Goal: Information Seeking & Learning: Learn about a topic

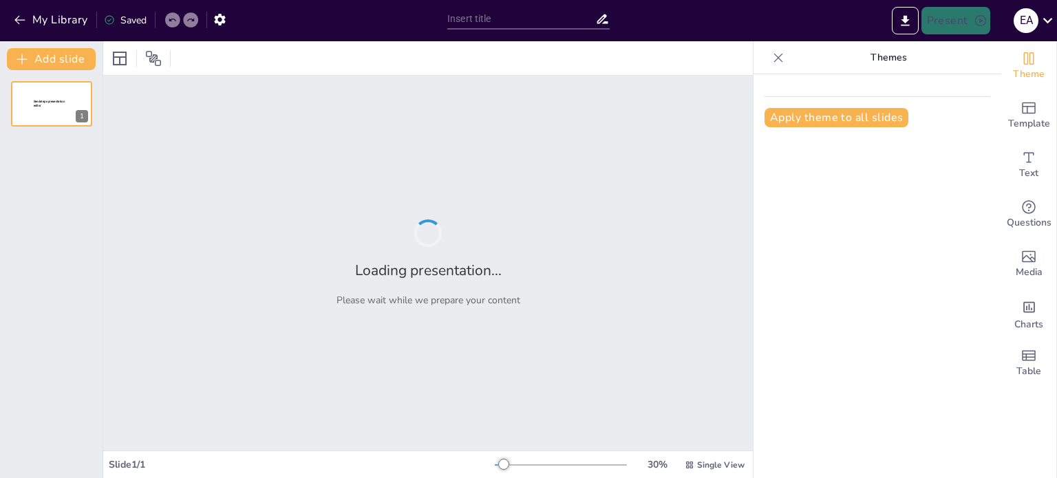
type input "صيانة اللوحة الأ لكترونية للمكيف"
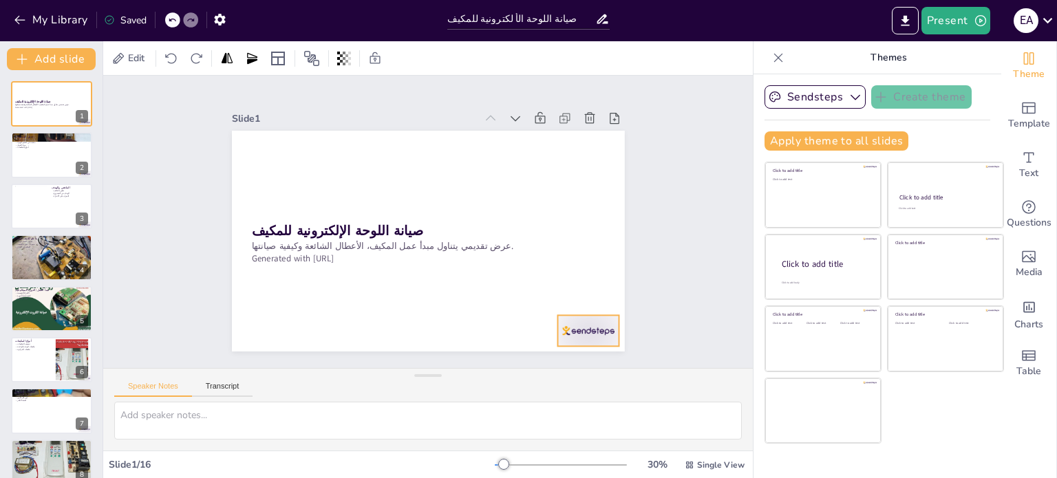
click at [588, 341] on div at bounding box center [562, 362] width 66 height 43
click at [649, 308] on div "Slide 1 صيانة اللوحة الإلكترونية للمكيف عرض تقديمي يتناول مبدأ عمل المكيف، الأع…" at bounding box center [428, 221] width 494 height 307
click at [61, 149] on button at bounding box center [60, 144] width 17 height 17
type textarea "الملخص يتناول تطور المكيف من أجهزة تقليدية إلى أنظمة متطورة، مع التركيز على كيف…"
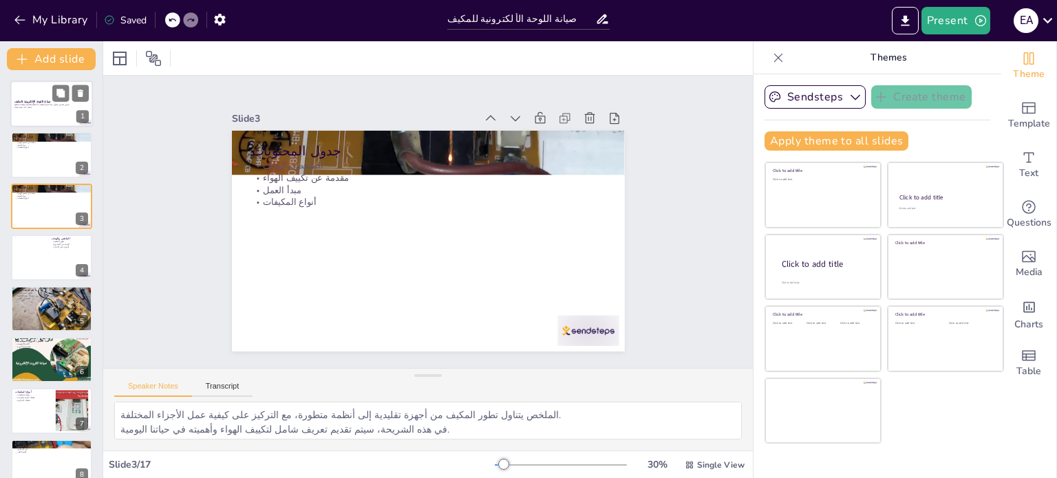
click at [28, 110] on div at bounding box center [51, 104] width 83 height 47
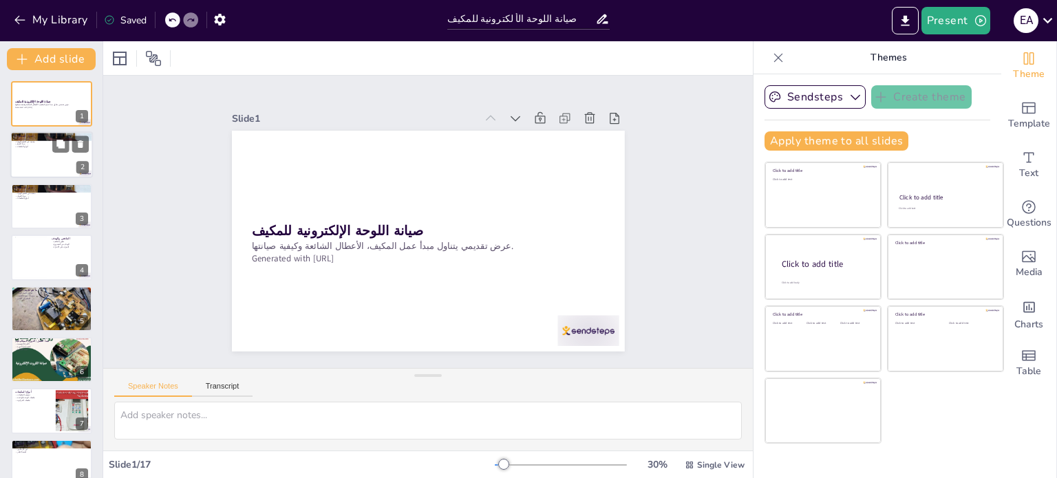
click at [41, 157] on div at bounding box center [51, 155] width 83 height 47
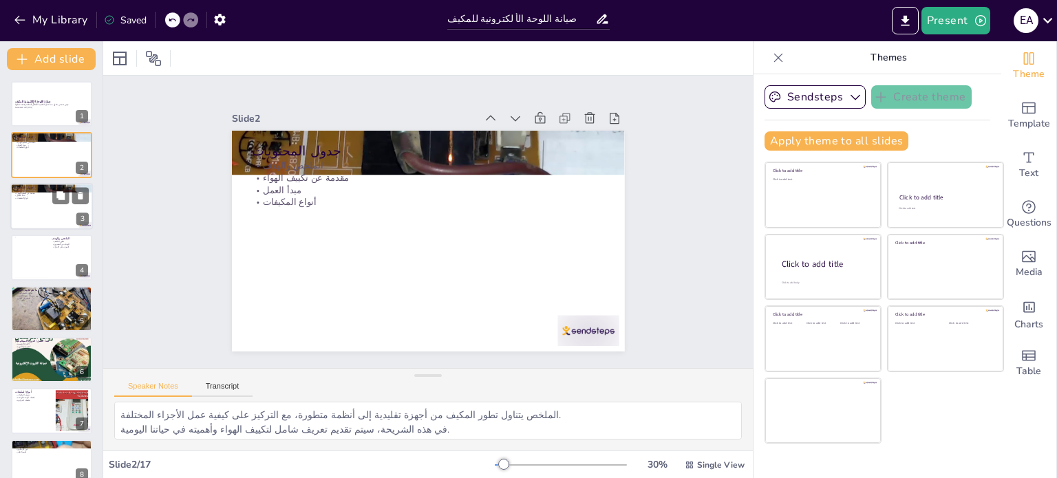
click at [39, 200] on div at bounding box center [51, 206] width 83 height 47
click at [37, 209] on div at bounding box center [51, 206] width 83 height 47
click at [48, 255] on div at bounding box center [51, 257] width 83 height 47
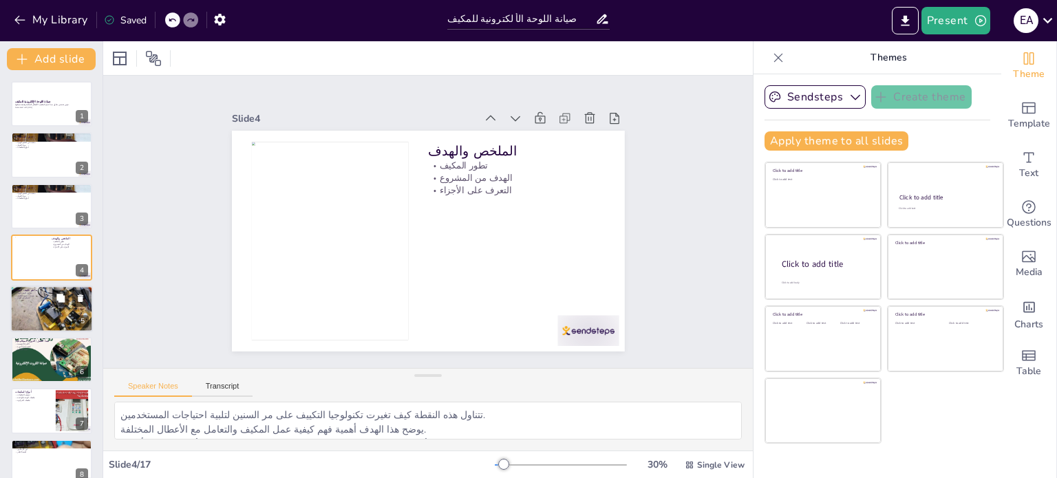
click at [43, 295] on p "مميزات أجهزة التكييف" at bounding box center [51, 295] width 74 height 3
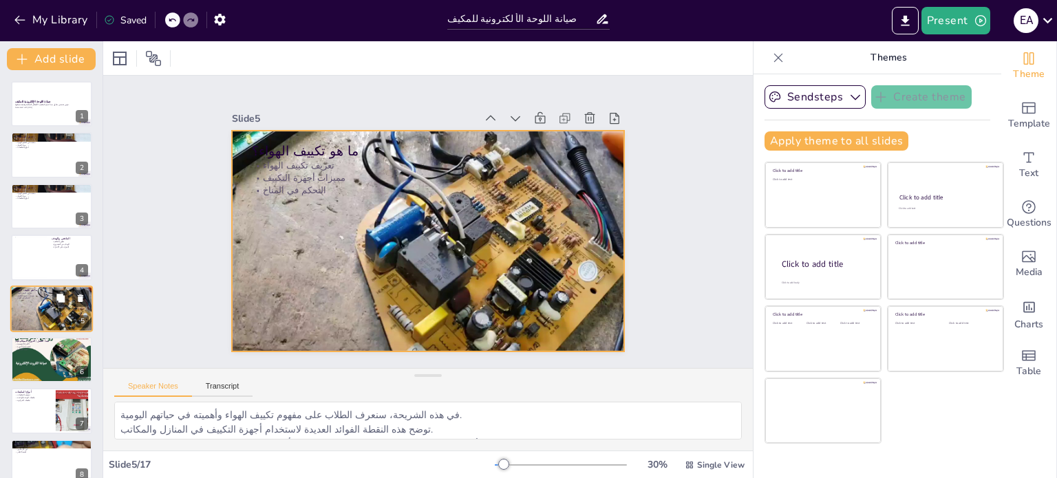
scroll to position [34, 0]
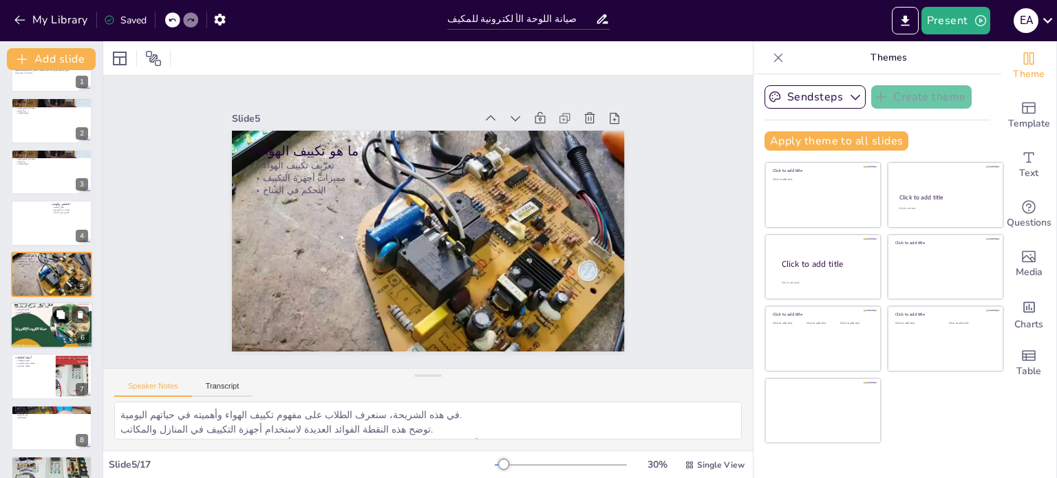
click at [41, 321] on div at bounding box center [51, 325] width 83 height 59
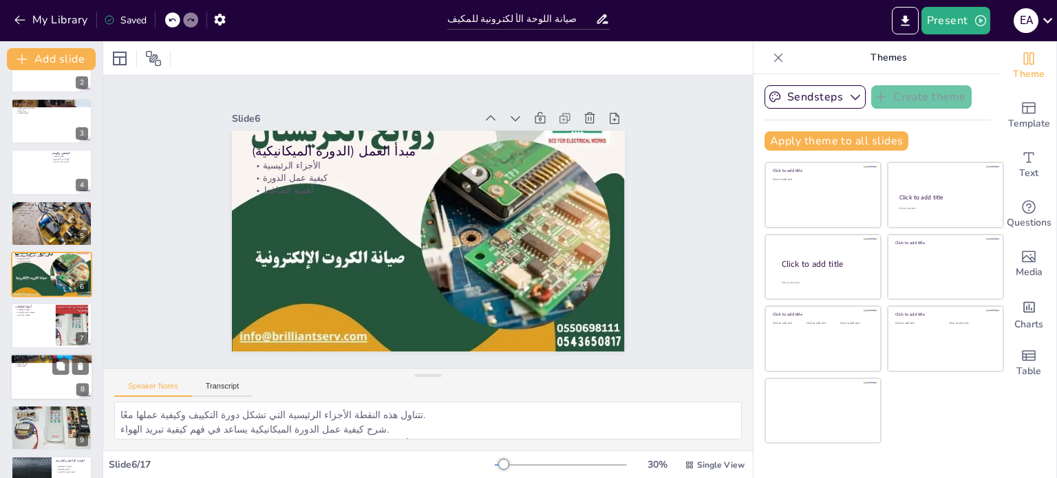
click at [42, 363] on p "دور كل مكون" at bounding box center [51, 364] width 74 height 3
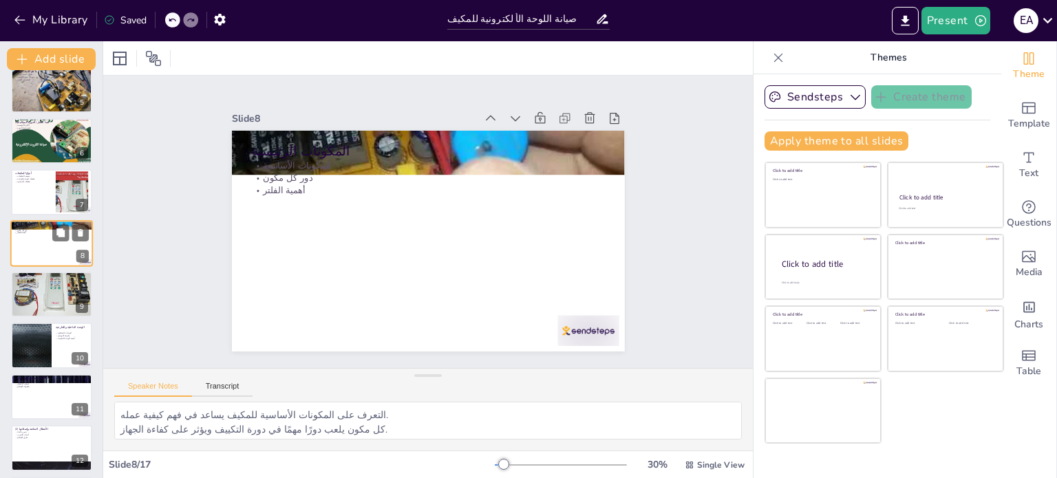
scroll to position [229, 0]
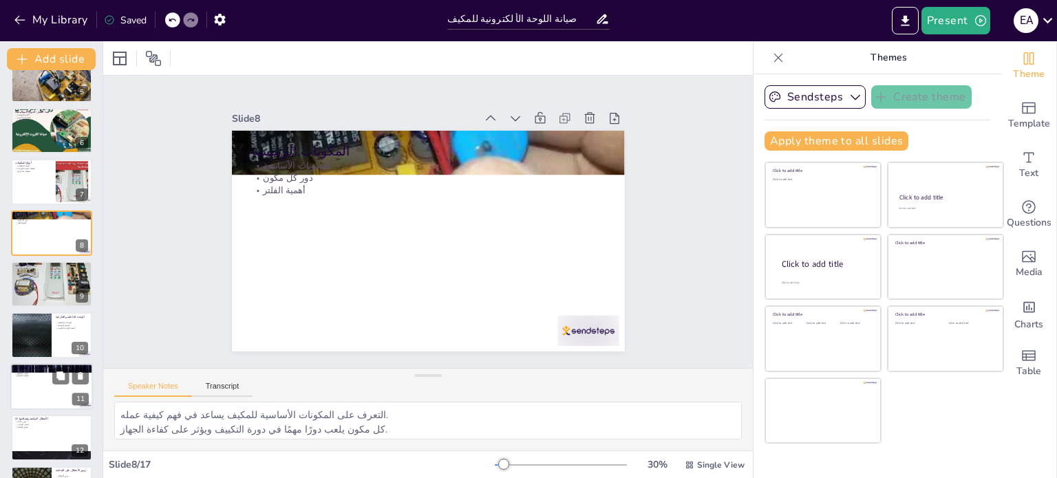
click at [41, 370] on p "الأعطال الشائعة" at bounding box center [51, 371] width 74 height 3
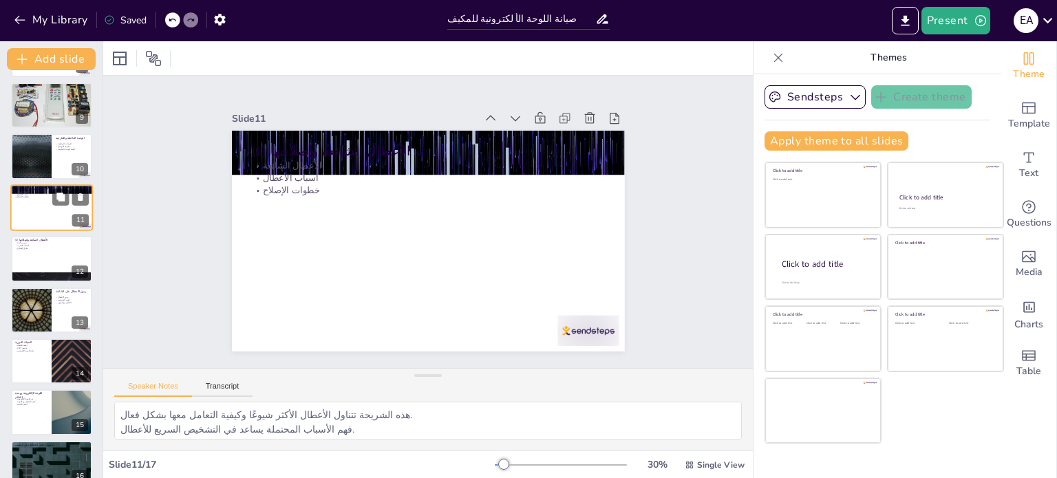
scroll to position [456, 0]
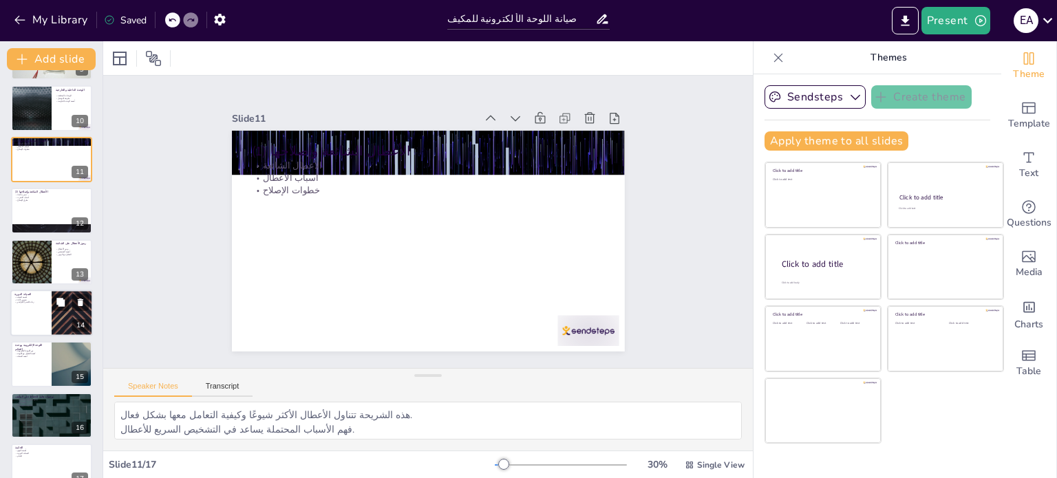
click at [39, 310] on div at bounding box center [51, 313] width 83 height 47
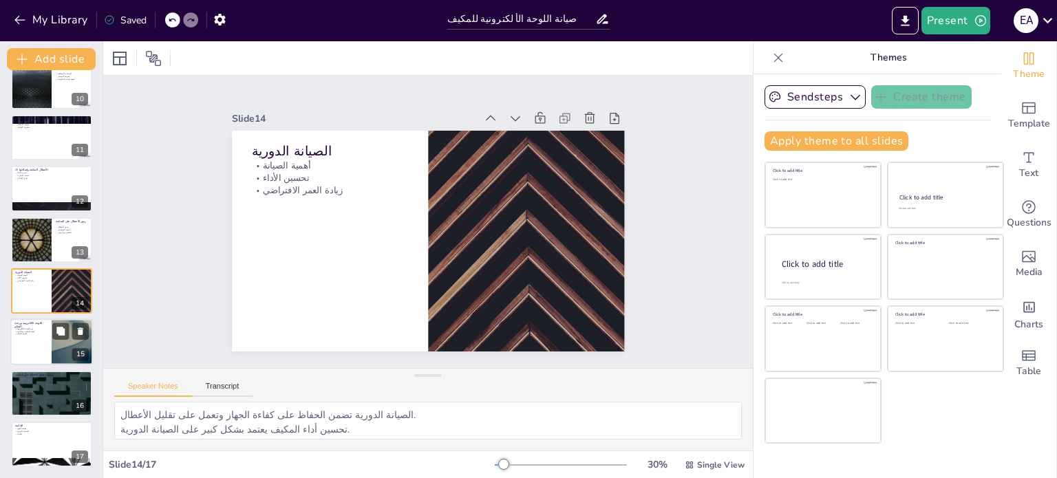
click at [39, 333] on p "أهمية الصيانة" at bounding box center [30, 334] width 33 height 3
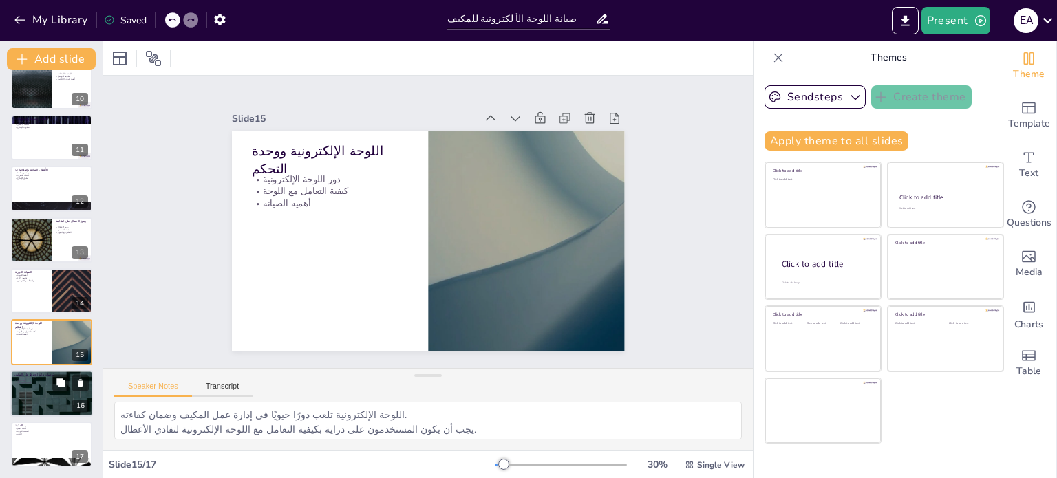
click at [41, 381] on p "فحص مستوى الغاز" at bounding box center [51, 382] width 74 height 3
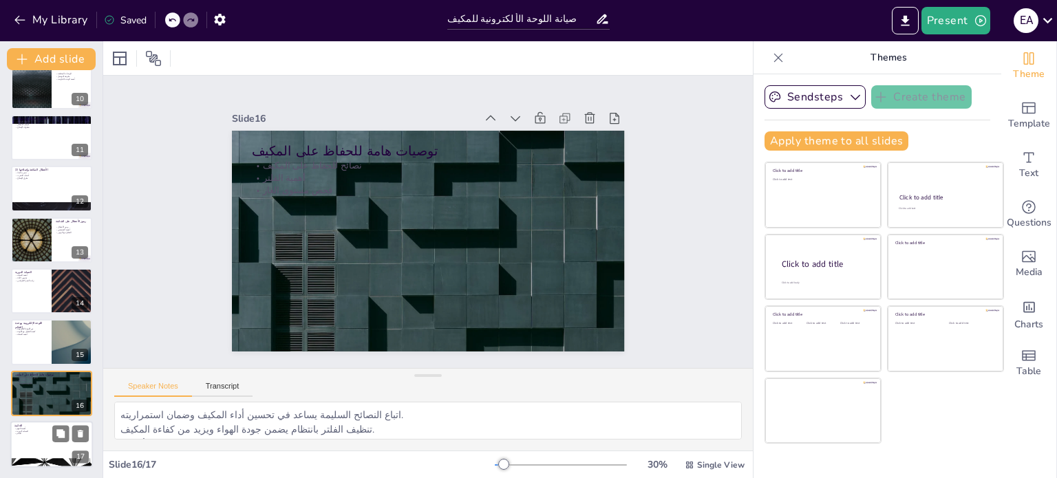
click at [39, 429] on p "أهمية الفهم" at bounding box center [51, 428] width 74 height 3
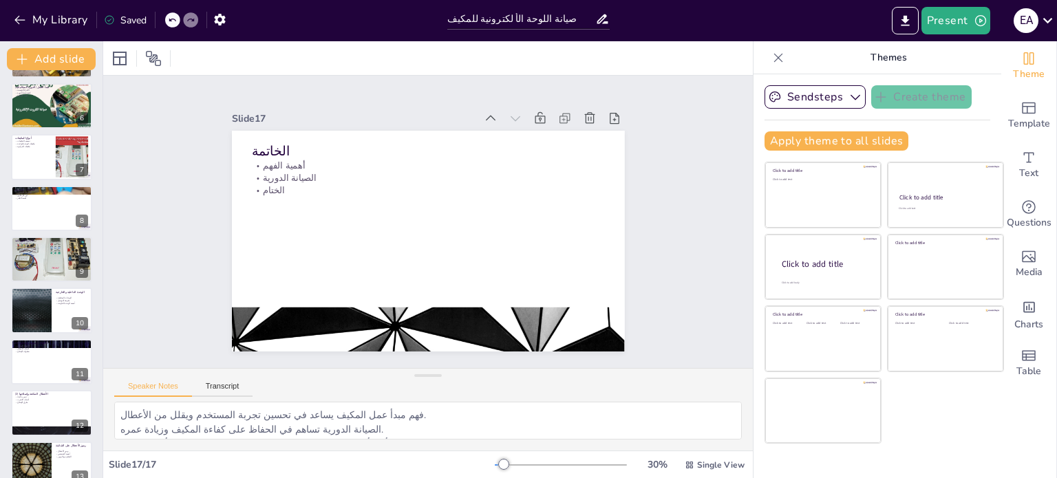
scroll to position [0, 0]
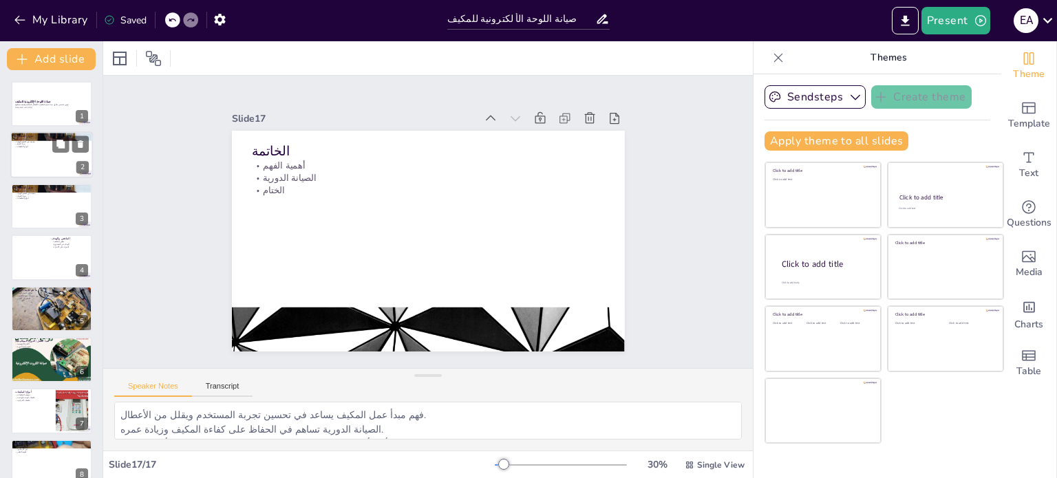
click at [36, 149] on div at bounding box center [51, 155] width 83 height 47
type textarea "الملخص يتناول تطور المكيف من أجهزة تقليدية إلى أنظمة متطورة، مع التركيز على كيف…"
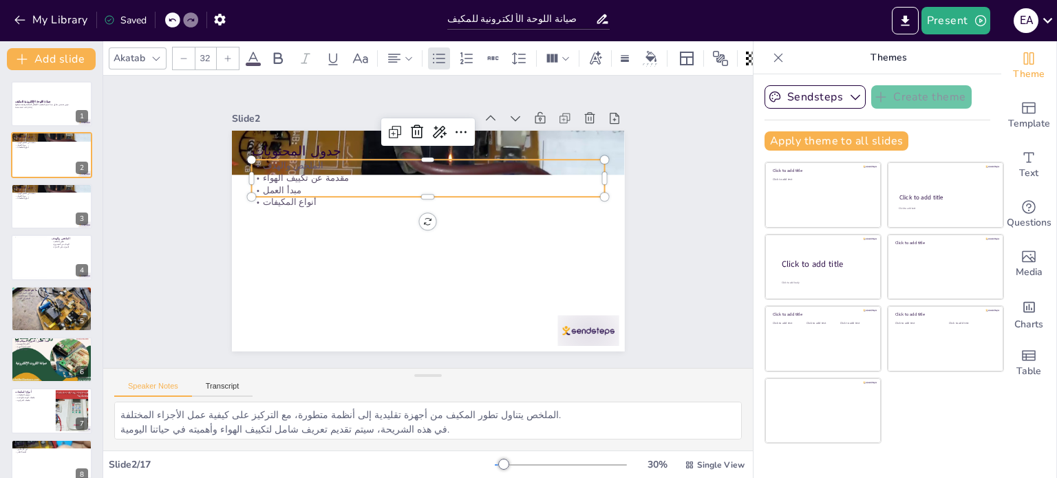
click at [261, 165] on p "الملخص والهدف" at bounding box center [433, 166] width 353 height 49
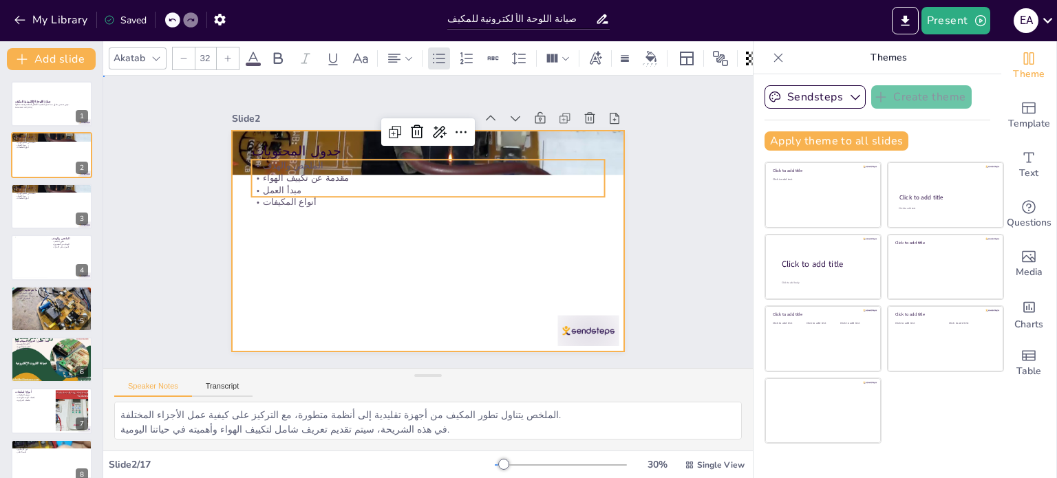
click at [292, 204] on div at bounding box center [427, 241] width 414 height 261
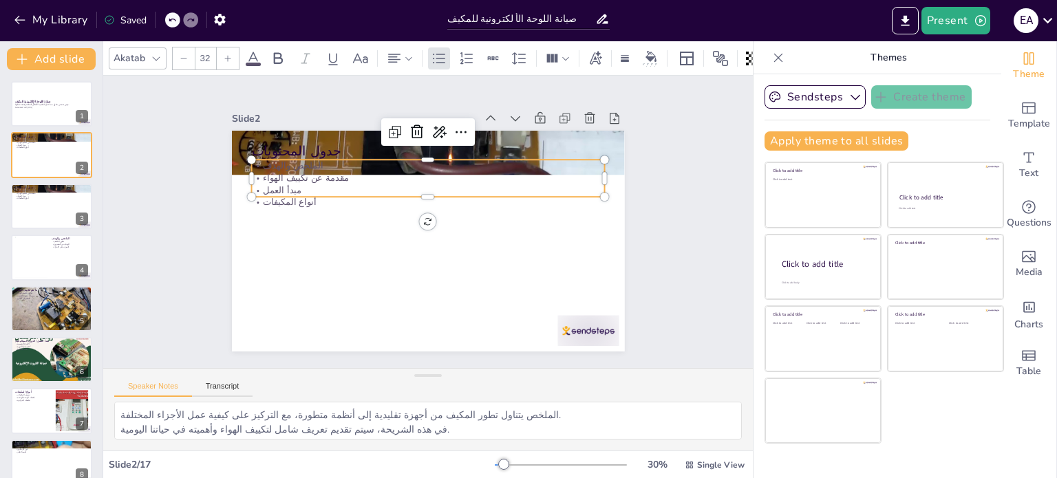
click at [384, 200] on p "أنواع المكيفات" at bounding box center [408, 223] width 49 height 353
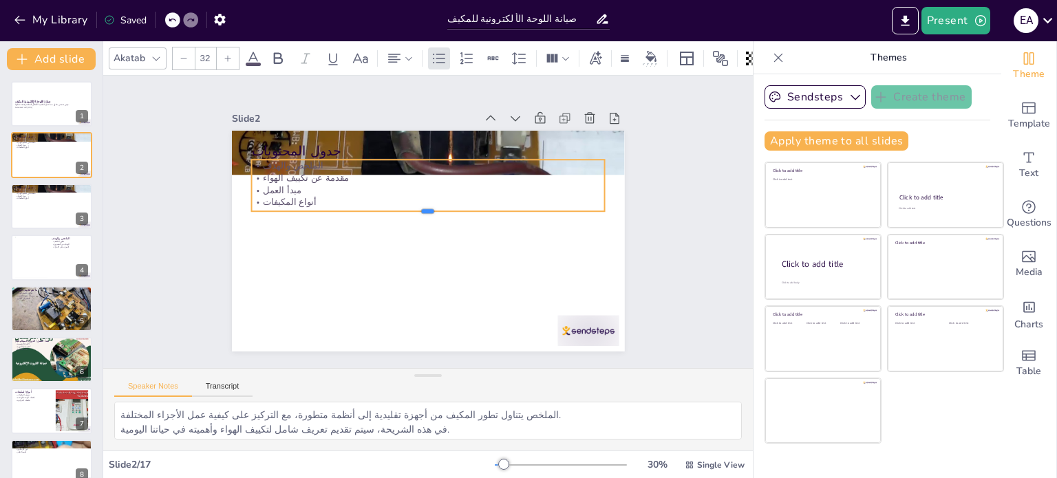
drag, startPoint x: 416, startPoint y: 191, endPoint x: 415, endPoint y: 204, distance: 13.1
click at [415, 204] on div at bounding box center [429, 217] width 348 height 84
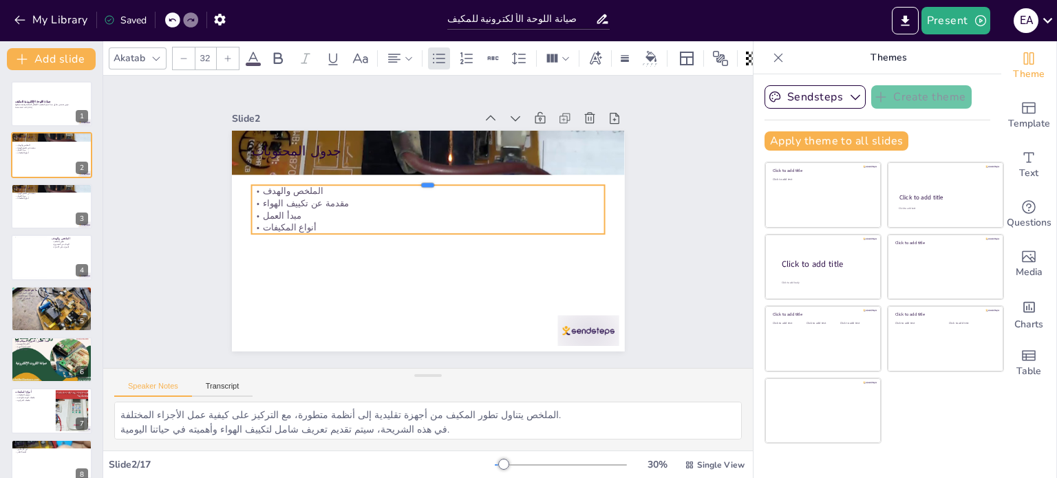
drag, startPoint x: 419, startPoint y: 153, endPoint x: 416, endPoint y: 178, distance: 25.0
click at [416, 178] on div at bounding box center [445, 184] width 328 height 154
click at [334, 182] on p "الملخص والهدف" at bounding box center [431, 191] width 353 height 49
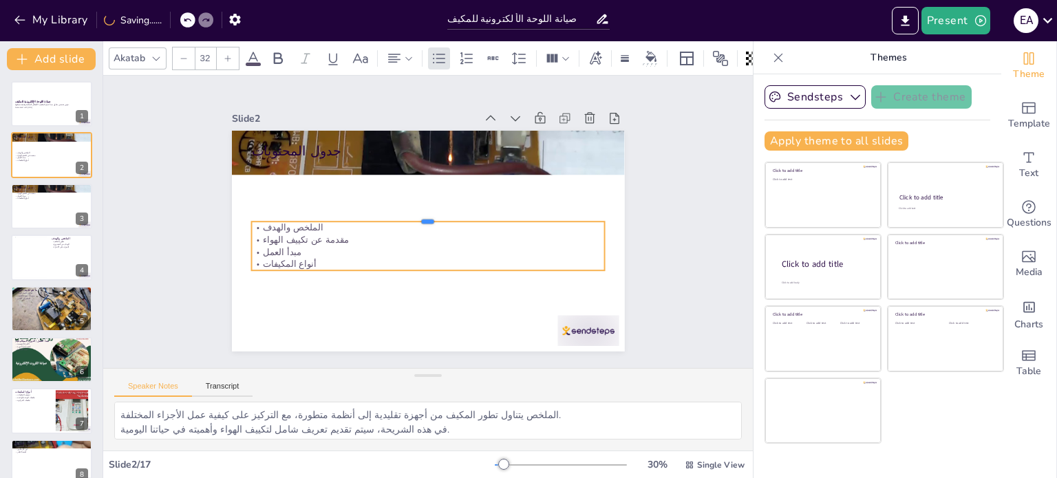
drag, startPoint x: 415, startPoint y: 179, endPoint x: 415, endPoint y: 216, distance: 37.2
click at [415, 216] on div at bounding box center [429, 216] width 352 height 48
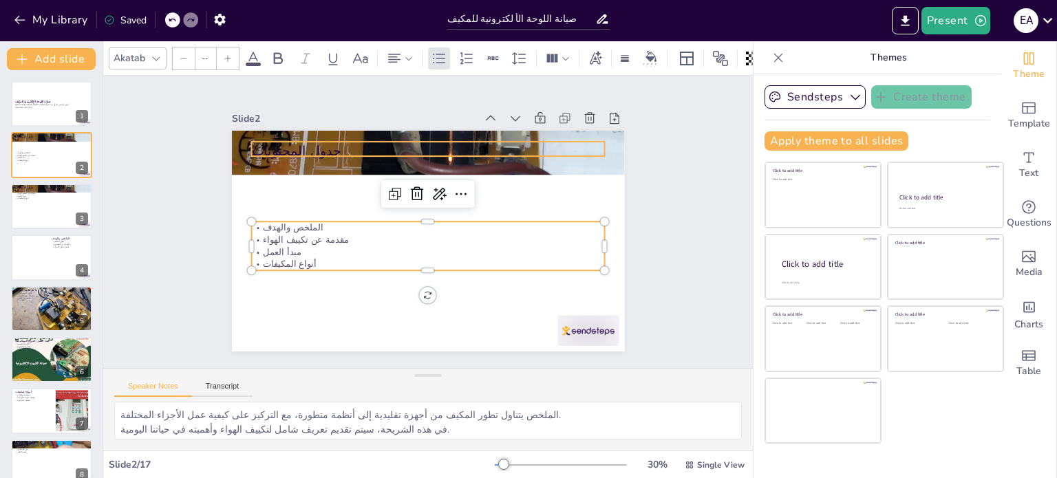
type input "48"
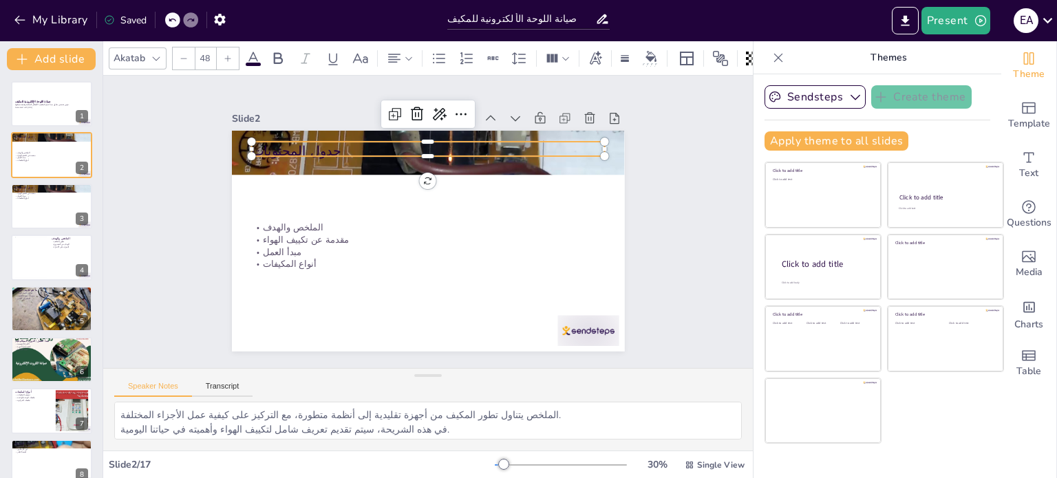
click at [266, 146] on p "جدول المحتويات" at bounding box center [436, 151] width 354 height 55
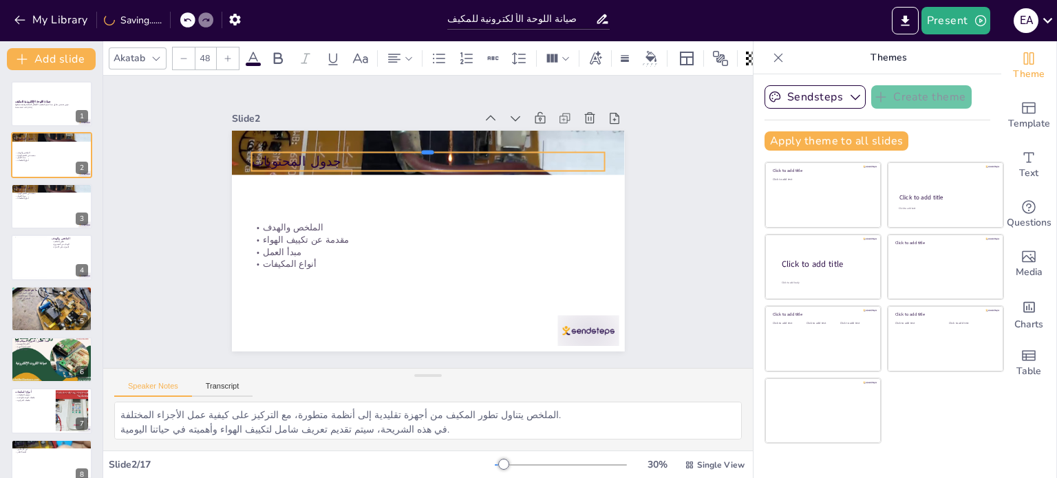
drag, startPoint x: 415, startPoint y: 134, endPoint x: 407, endPoint y: 195, distance: 61.1
click at [407, 195] on div "جدول المحتويات الملخص والهدف مقدمة عن تكييف الهواء مبدأ العمل أنواع المكيفات" at bounding box center [428, 241] width 393 height 221
click at [382, 190] on div at bounding box center [424, 241] width 430 height 298
type input "48"
click at [307, 159] on p "جدول المحتويات" at bounding box center [441, 163] width 350 height 92
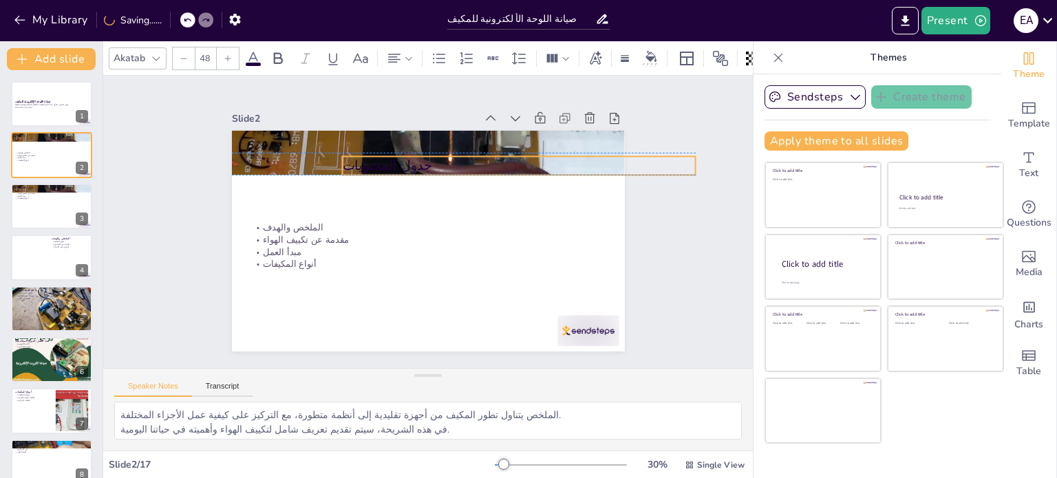
drag, startPoint x: 241, startPoint y: 156, endPoint x: 332, endPoint y: 161, distance: 91.0
click at [354, 161] on p "جدول المحتويات" at bounding box center [529, 186] width 350 height 92
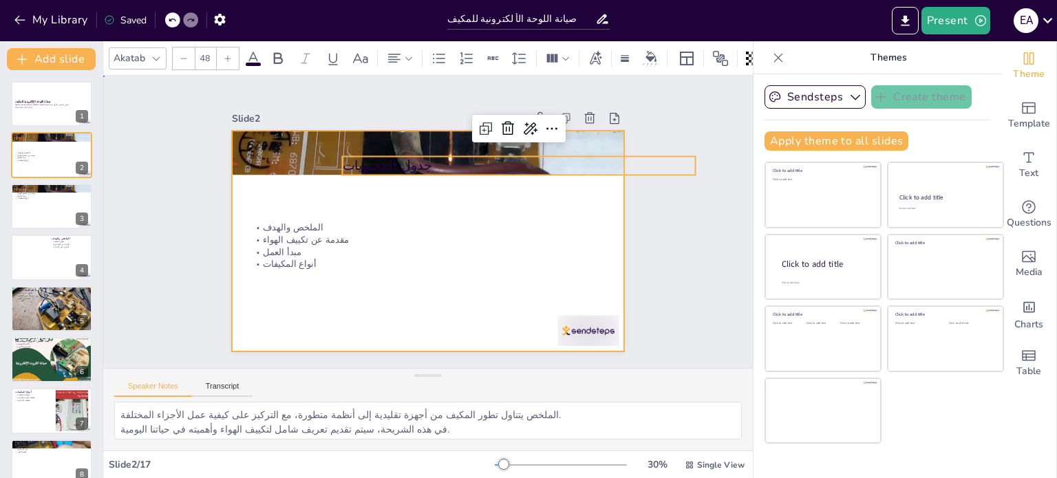
click at [424, 215] on div at bounding box center [424, 241] width 430 height 298
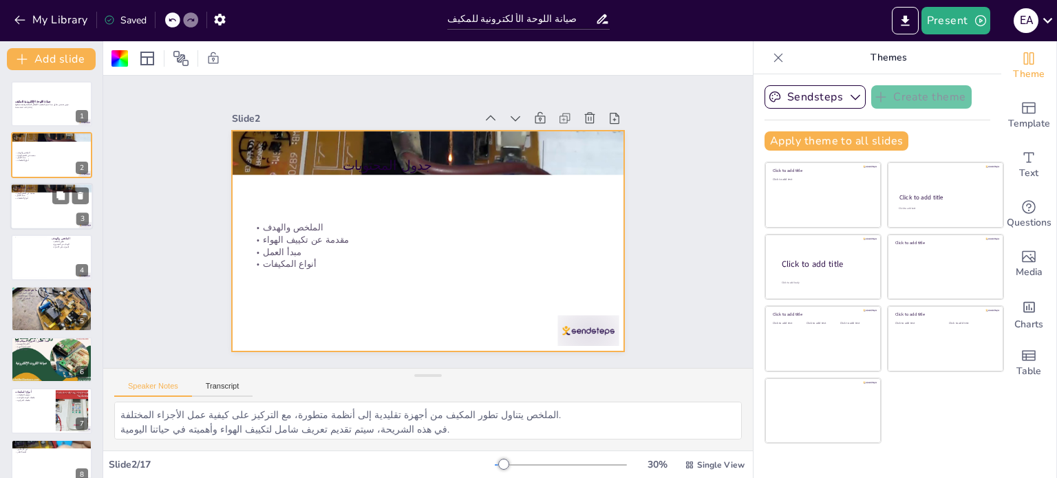
click at [39, 209] on div at bounding box center [51, 206] width 83 height 47
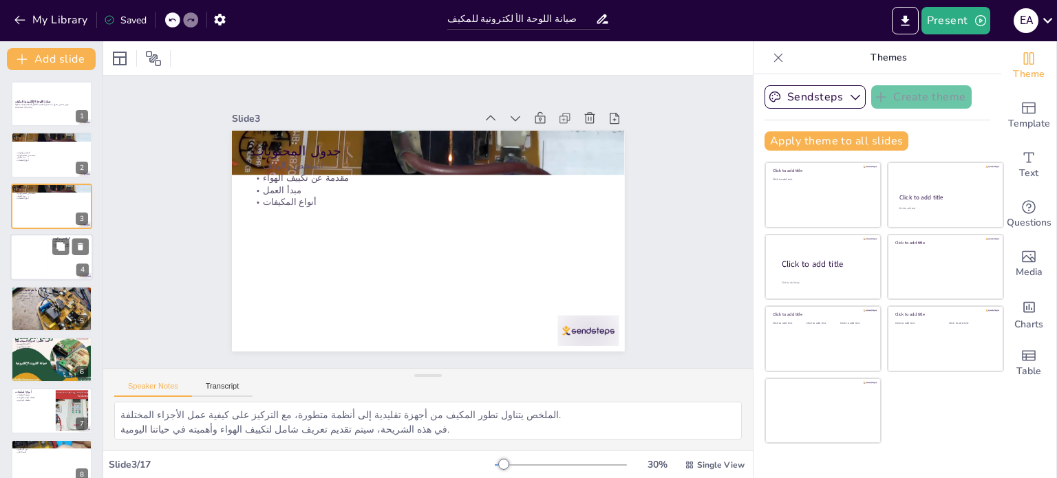
click at [44, 252] on div at bounding box center [30, 258] width 33 height 42
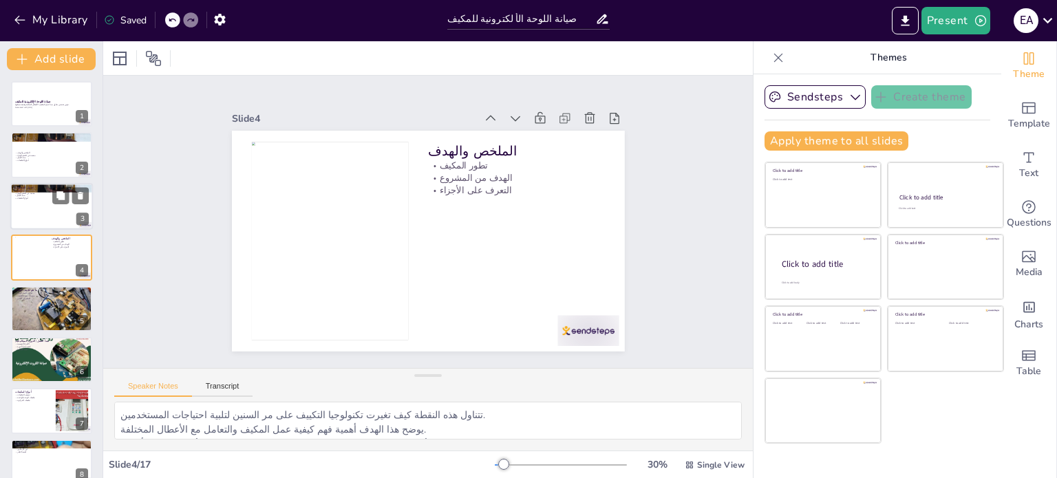
click at [41, 214] on div at bounding box center [51, 206] width 83 height 47
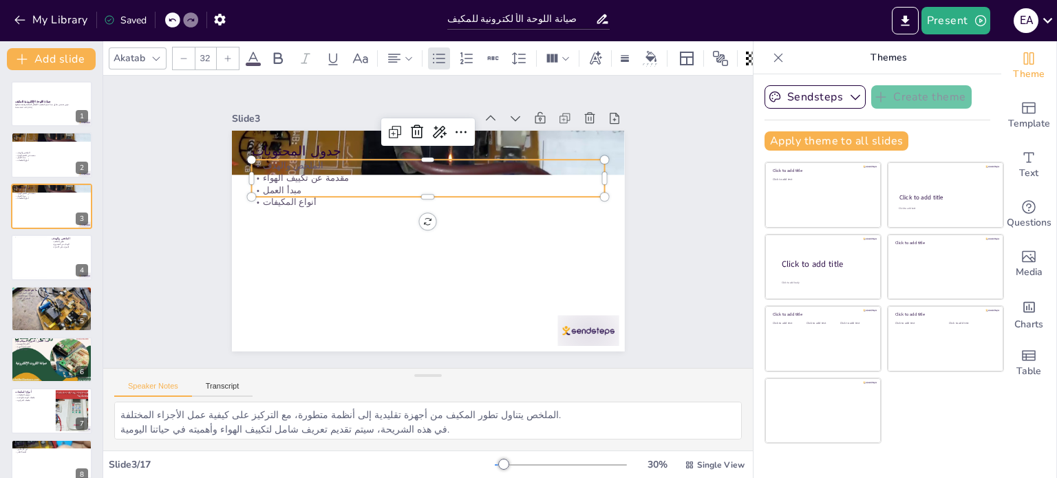
click at [299, 195] on div "جدول المحتويات الملخص والهدف مقدمة عن تكييف الهواء مبدأ العمل أنواع المكيفات" at bounding box center [424, 241] width 430 height 298
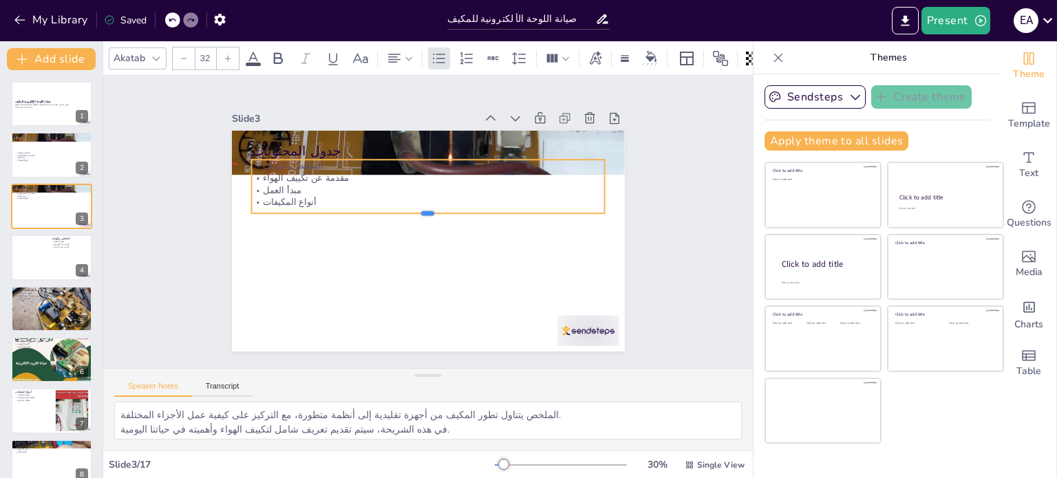
drag, startPoint x: 308, startPoint y: 195, endPoint x: 306, endPoint y: 211, distance: 16.6
click at [306, 211] on div at bounding box center [428, 219] width 352 height 48
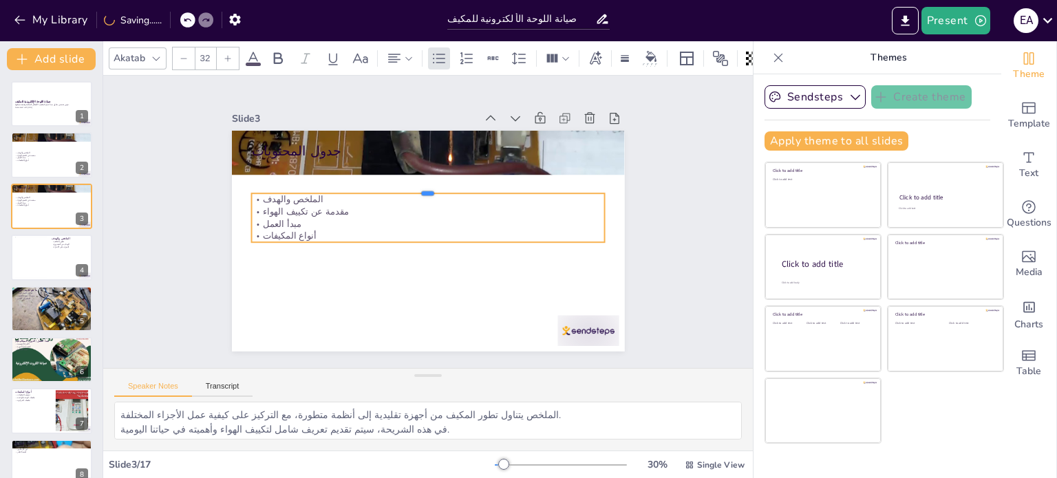
drag, startPoint x: 414, startPoint y: 153, endPoint x: 403, endPoint y: 186, distance: 34.2
click at [403, 186] on div at bounding box center [431, 188] width 352 height 48
click at [54, 296] on button at bounding box center [60, 298] width 17 height 17
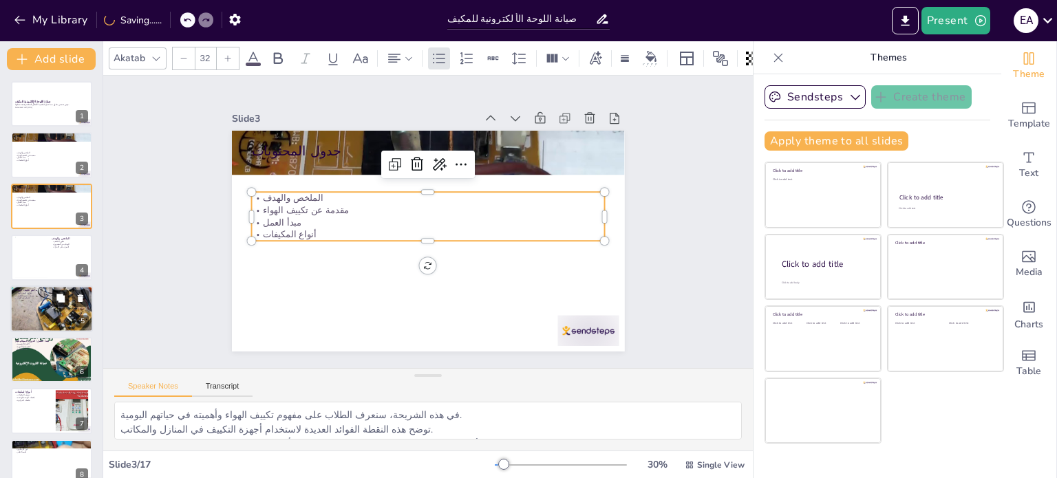
scroll to position [85, 0]
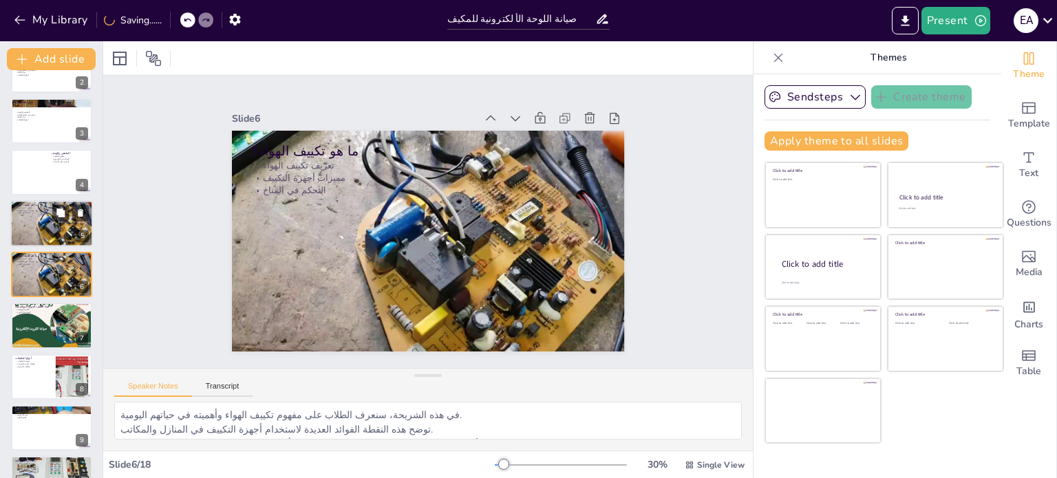
click at [41, 217] on div at bounding box center [51, 223] width 83 height 47
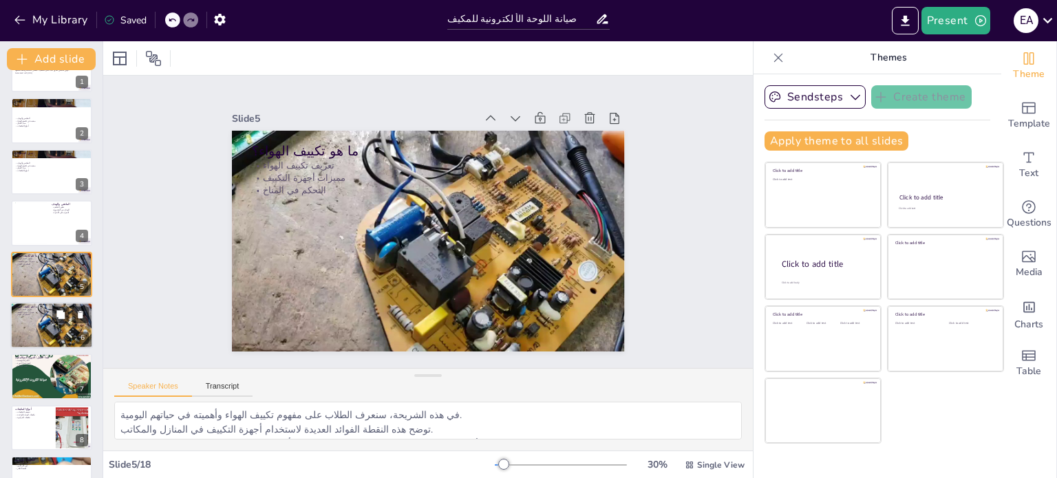
click at [33, 314] on p "التحكم في المناخ" at bounding box center [51, 315] width 74 height 3
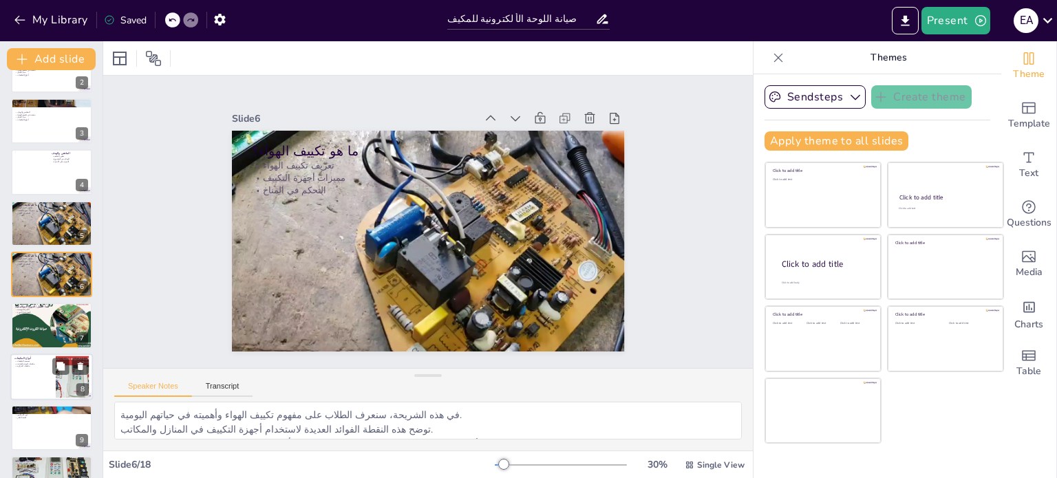
click at [25, 370] on div at bounding box center [51, 377] width 83 height 47
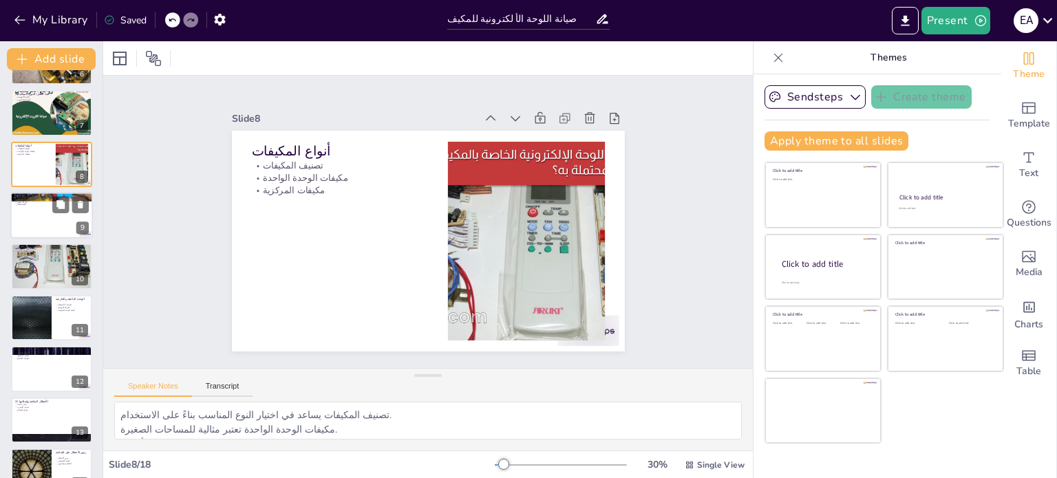
scroll to position [299, 0]
click at [33, 267] on div at bounding box center [51, 265] width 83 height 57
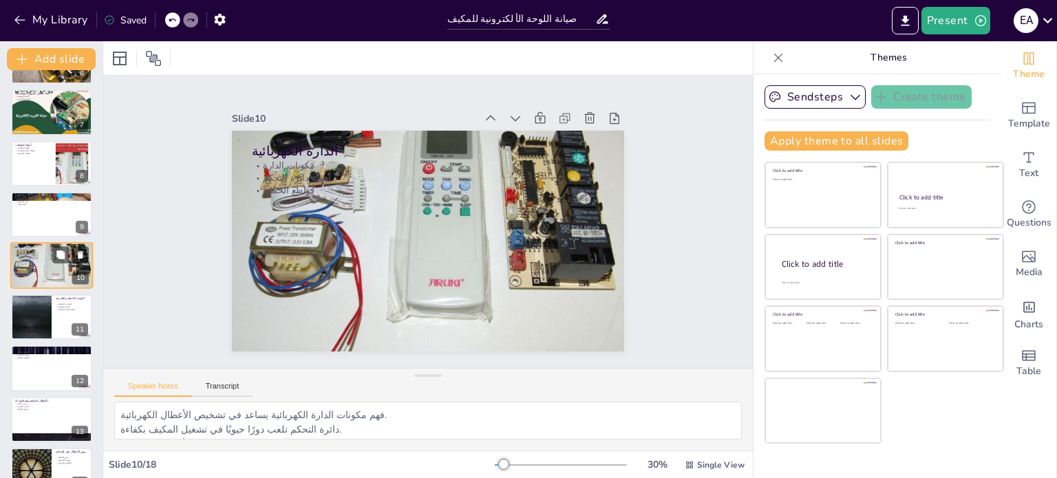
scroll to position [290, 0]
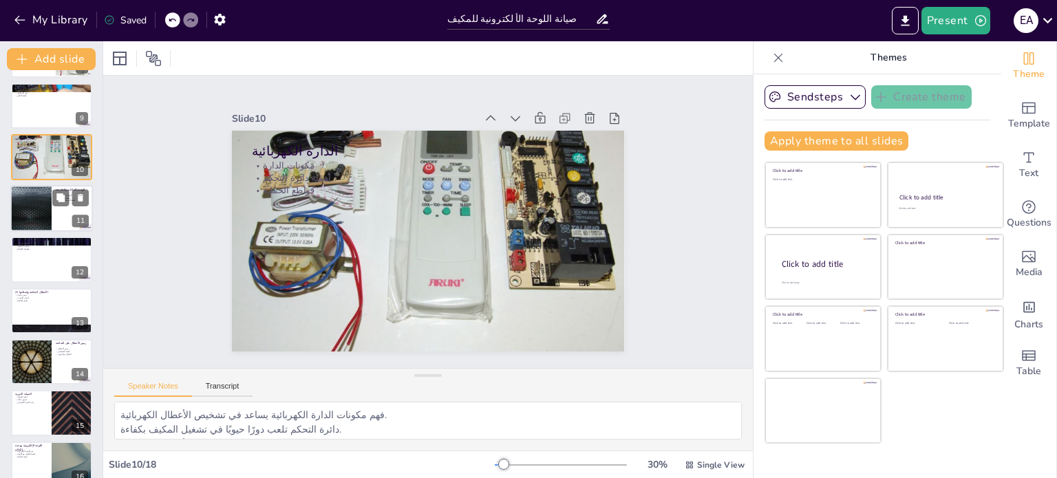
click at [27, 310] on div at bounding box center [51, 310] width 81 height 45
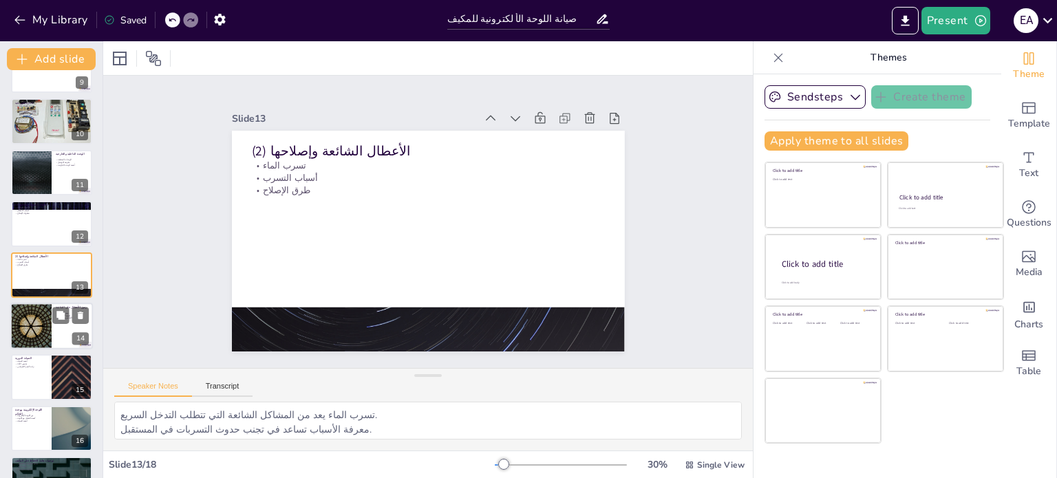
click at [40, 316] on div at bounding box center [31, 326] width 83 height 47
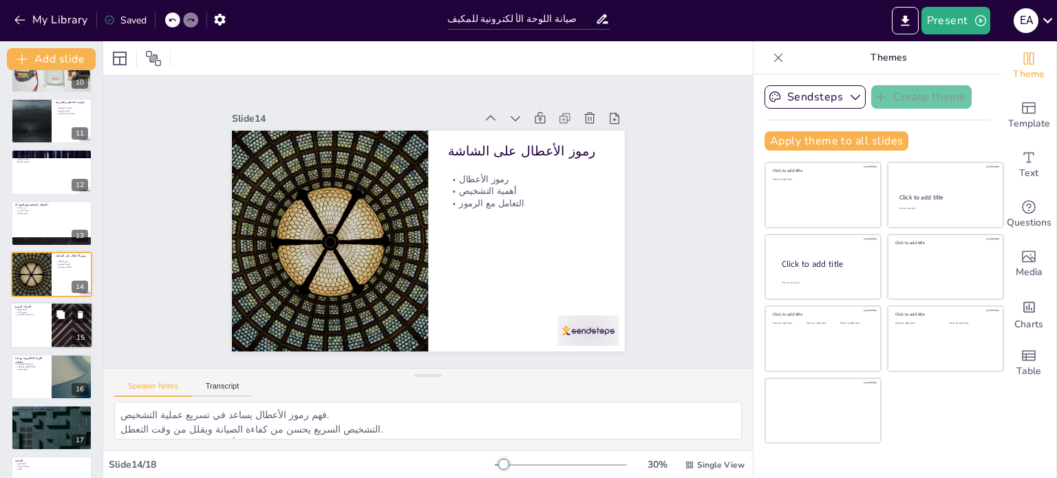
click at [38, 330] on div at bounding box center [51, 326] width 83 height 47
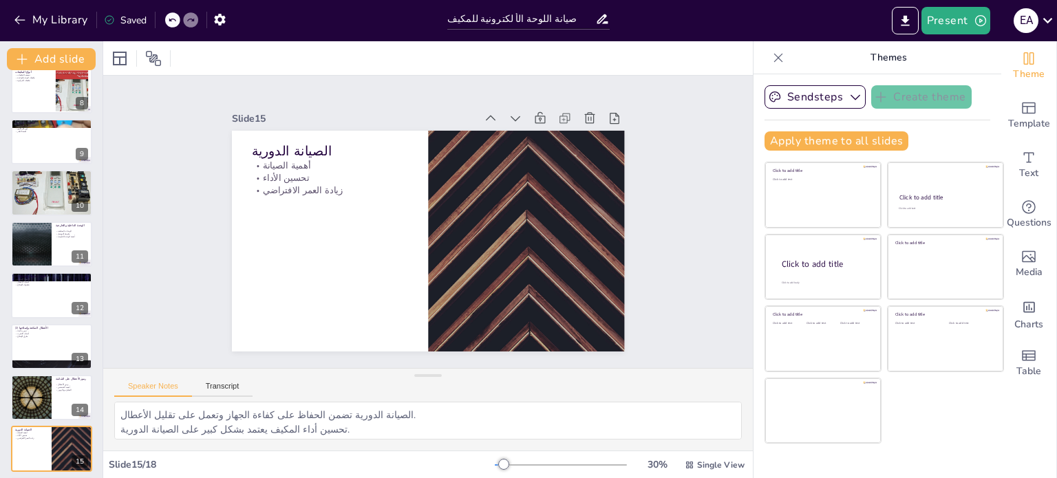
scroll to position [372, 0]
click at [32, 194] on div at bounding box center [51, 192] width 83 height 57
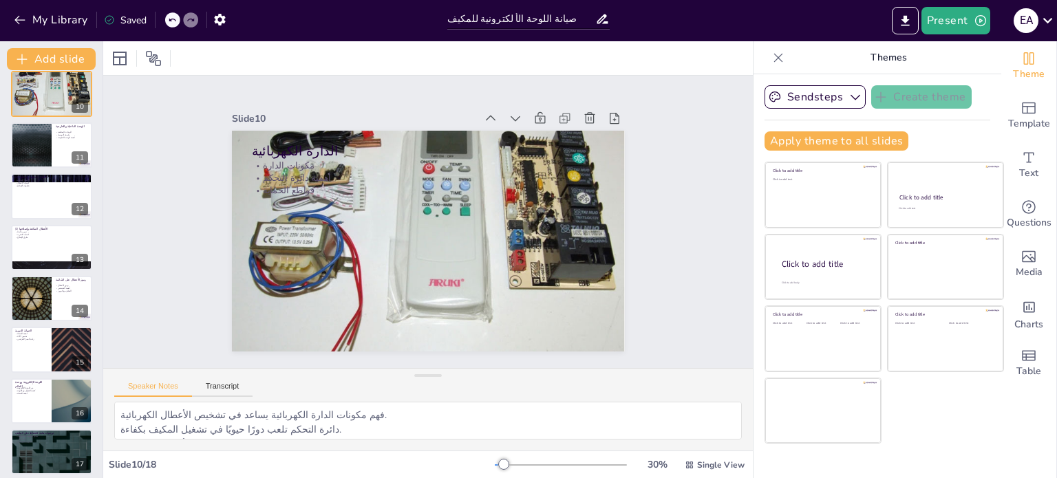
scroll to position [529, 0]
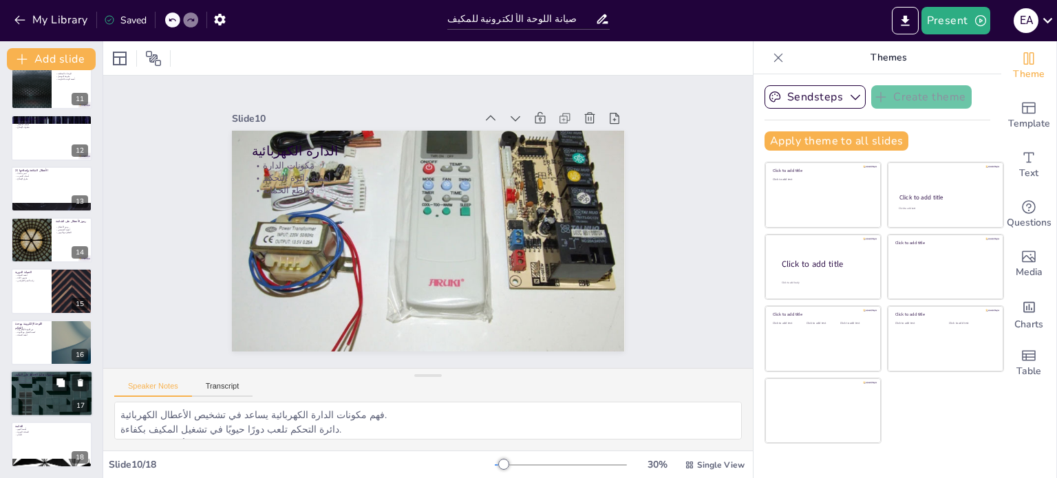
click at [28, 382] on p "فحص مستوى الغاز" at bounding box center [51, 383] width 74 height 3
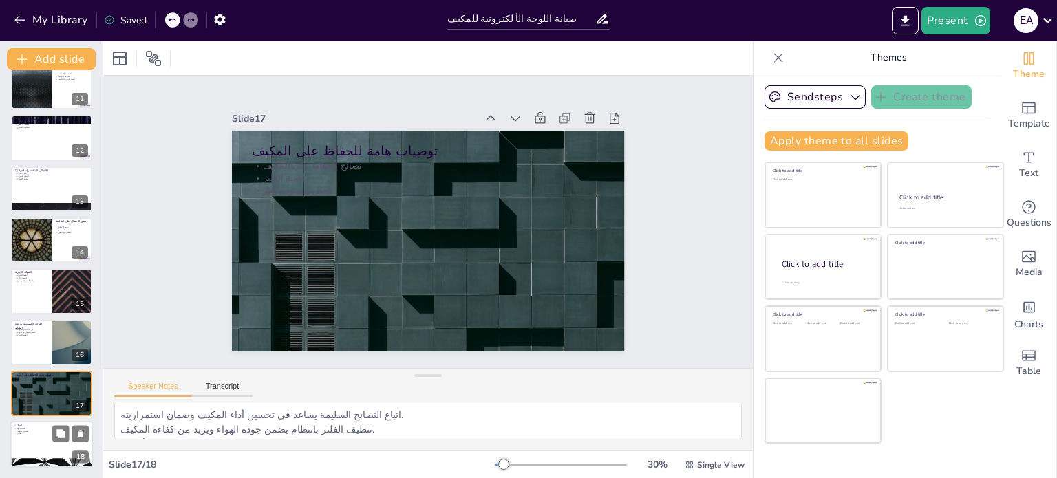
click at [39, 430] on p "الصيانة الدورية" at bounding box center [51, 431] width 74 height 3
type textarea "فهم مبدأ عمل المكيف يساعد في تحسين تجربة المستخدم ويقلل من الأعطال. الصيانة الد…"
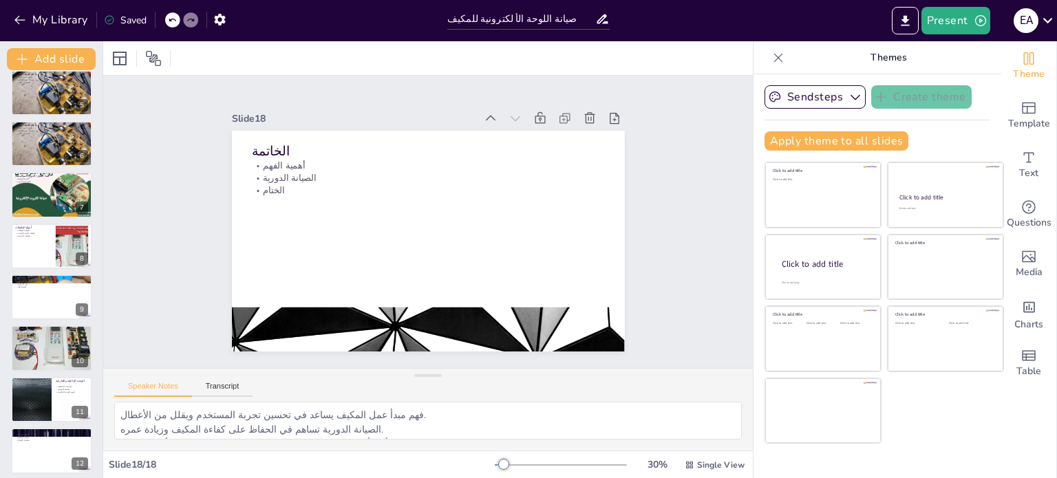
scroll to position [0, 0]
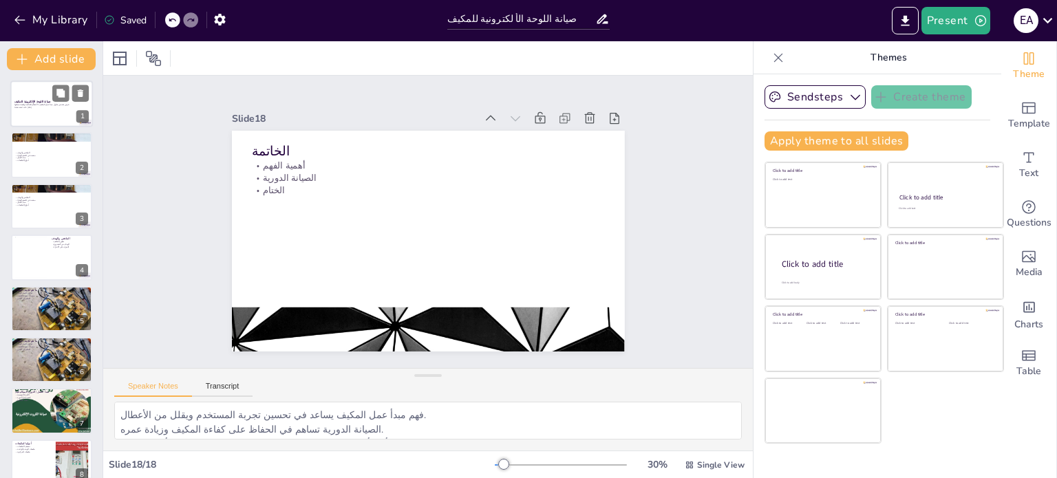
click at [44, 118] on div at bounding box center [51, 104] width 83 height 47
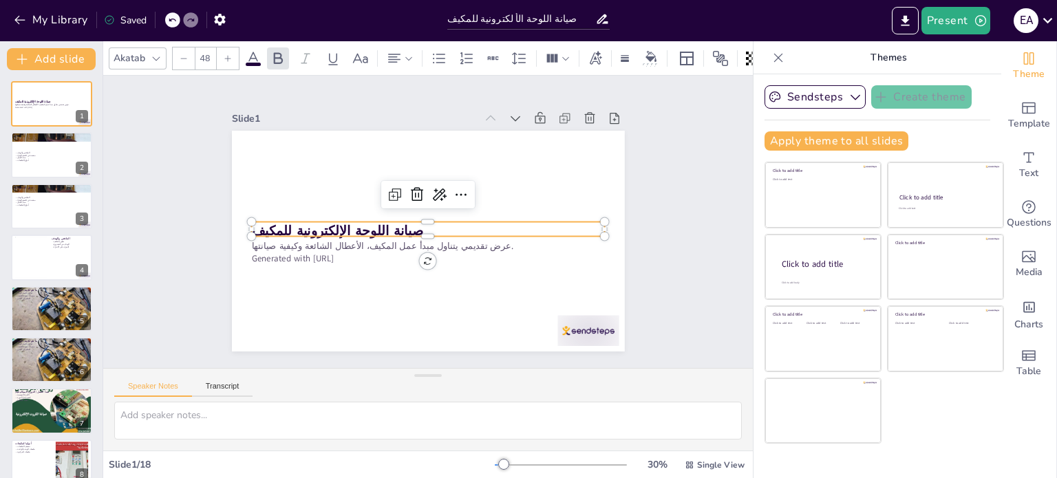
click at [292, 224] on strong "صيانة اللوحة الإلكترونية للمكيف" at bounding box center [336, 211] width 171 height 53
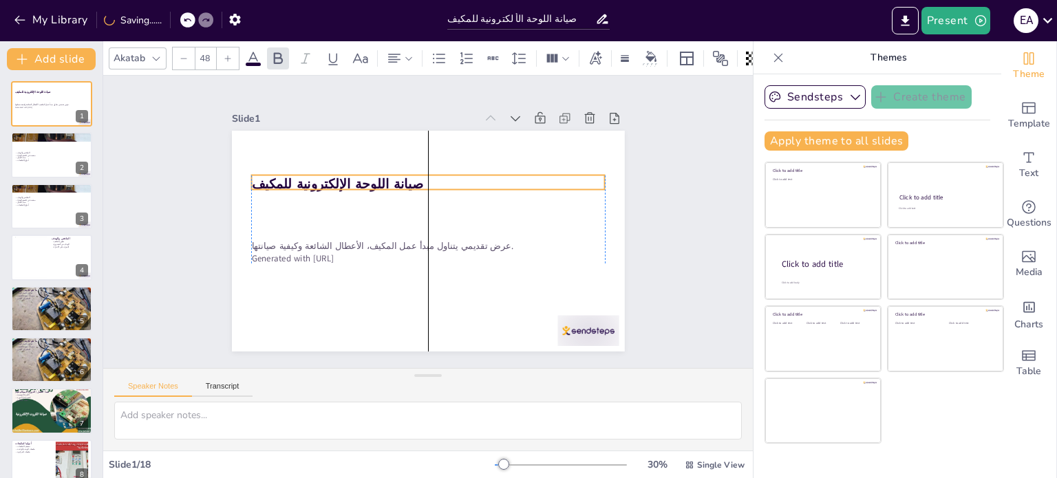
drag, startPoint x: 399, startPoint y: 217, endPoint x: 403, endPoint y: 170, distance: 46.9
click at [403, 170] on p "صيانة اللوحة الإلكترونية للمكيف" at bounding box center [436, 186] width 350 height 92
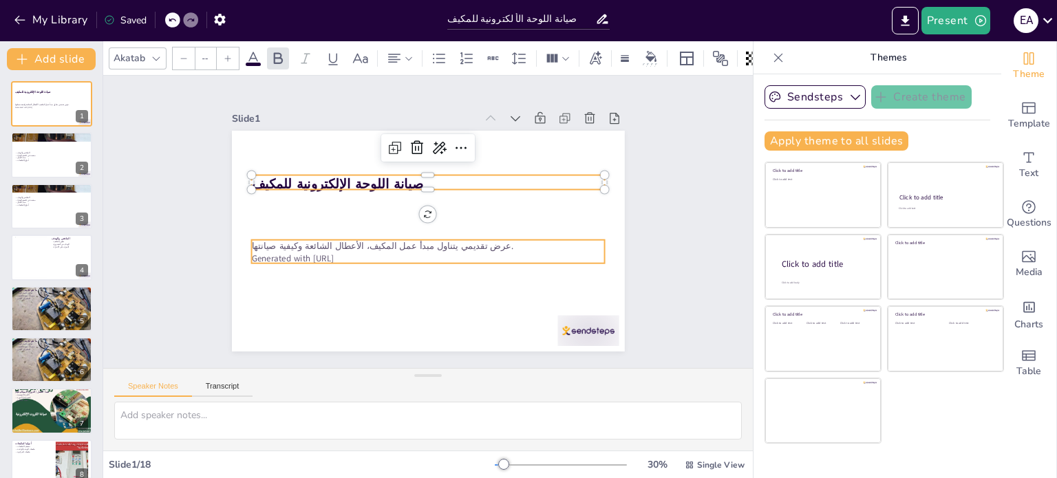
type input "32"
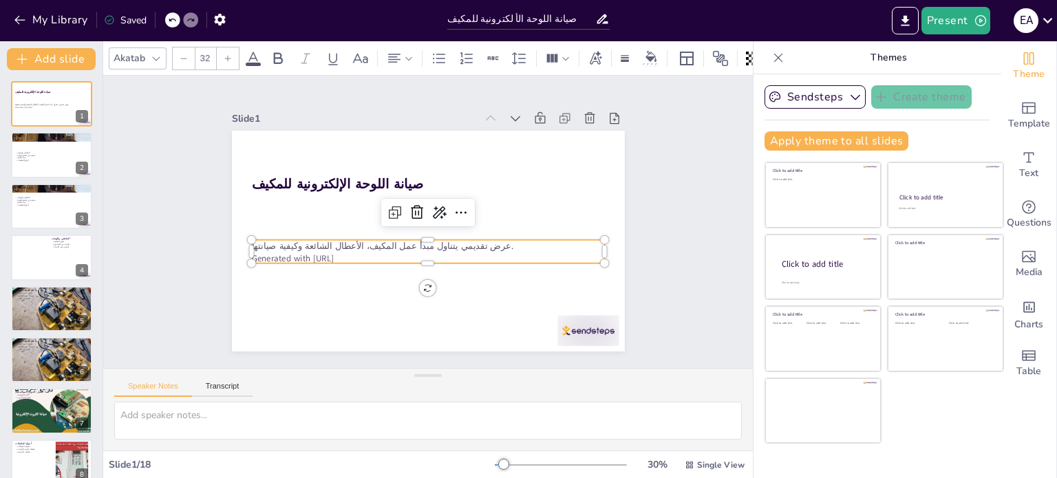
click at [396, 250] on p "Generated with [URL]" at bounding box center [424, 257] width 353 height 49
click at [409, 211] on icon at bounding box center [418, 209] width 19 height 19
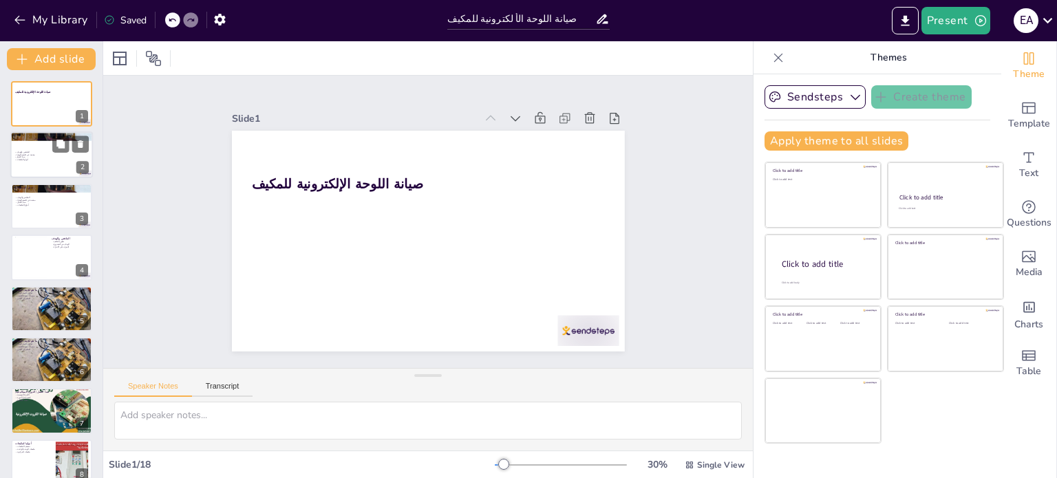
click at [39, 173] on div at bounding box center [51, 155] width 83 height 47
type textarea "الملخص يتناول تطور المكيف من أجهزة تقليدية إلى أنظمة متطورة، مع التركيز على كيف…"
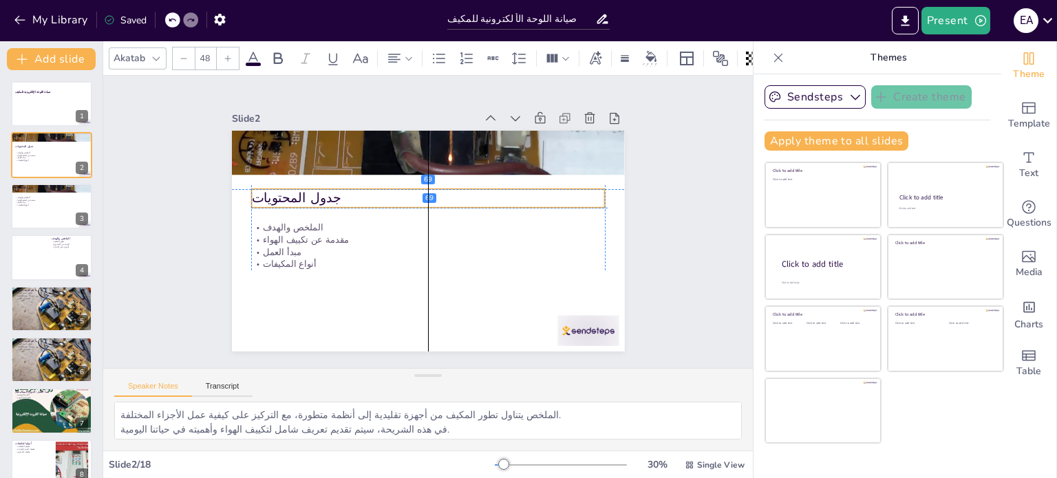
drag, startPoint x: 367, startPoint y: 158, endPoint x: 280, endPoint y: 187, distance: 91.4
click at [280, 187] on p "جدول المحتويات" at bounding box center [431, 198] width 354 height 55
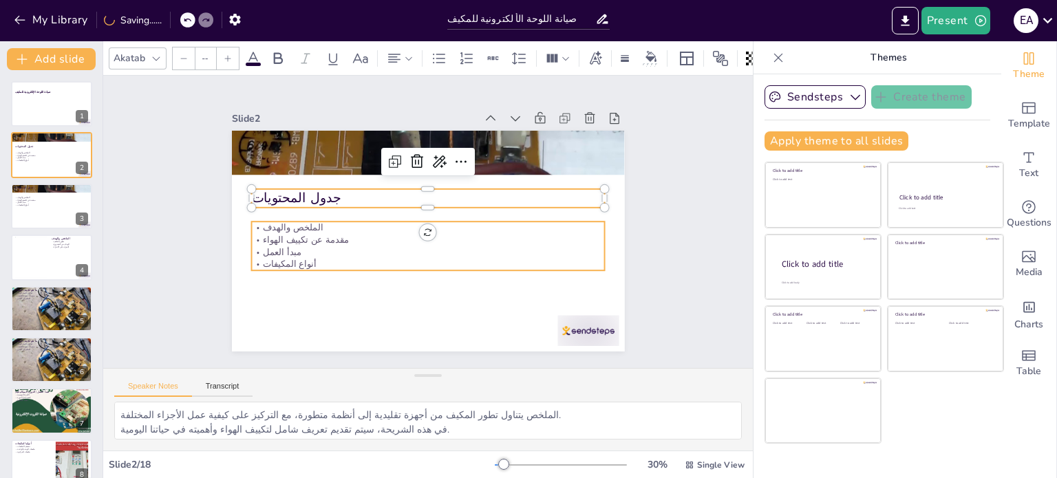
type input "32"
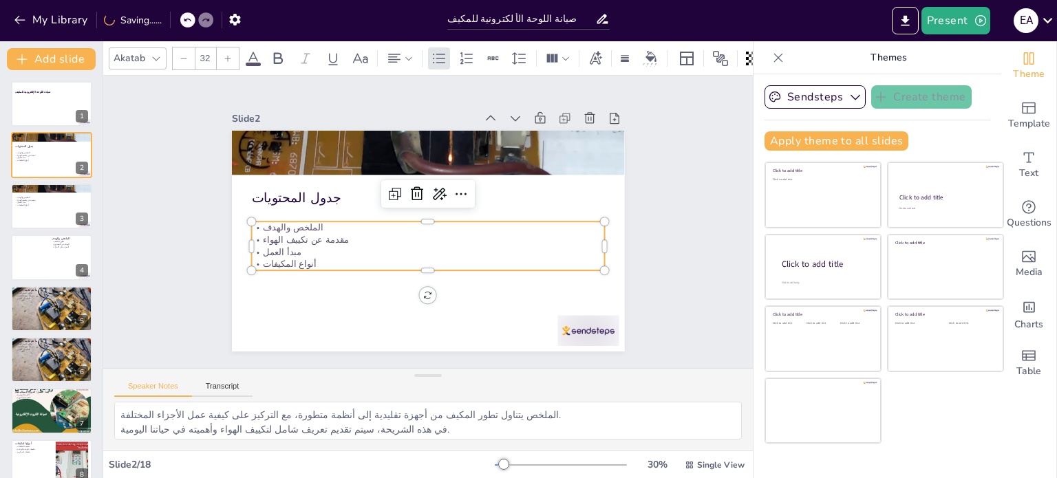
click at [331, 226] on p "الملخص والهدف" at bounding box center [427, 227] width 348 height 85
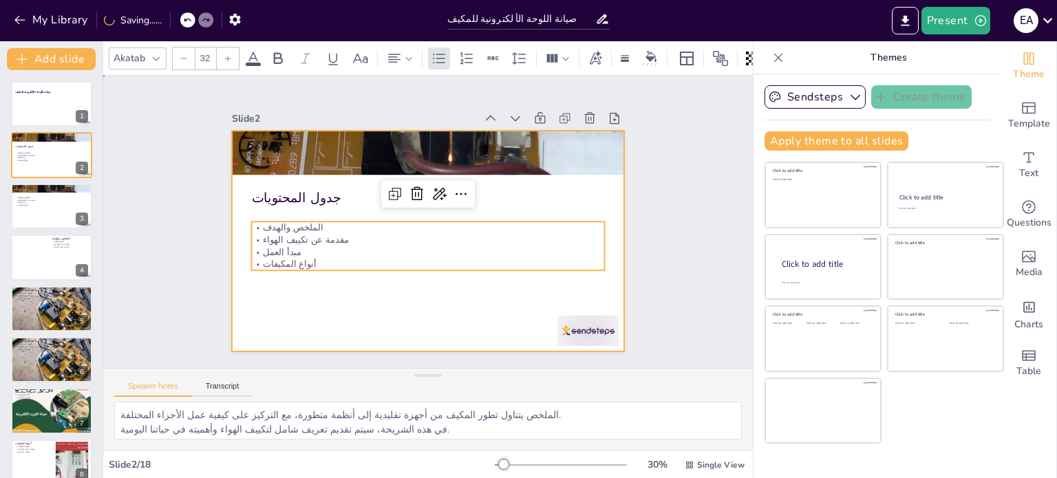
click at [322, 299] on div at bounding box center [427, 241] width 414 height 261
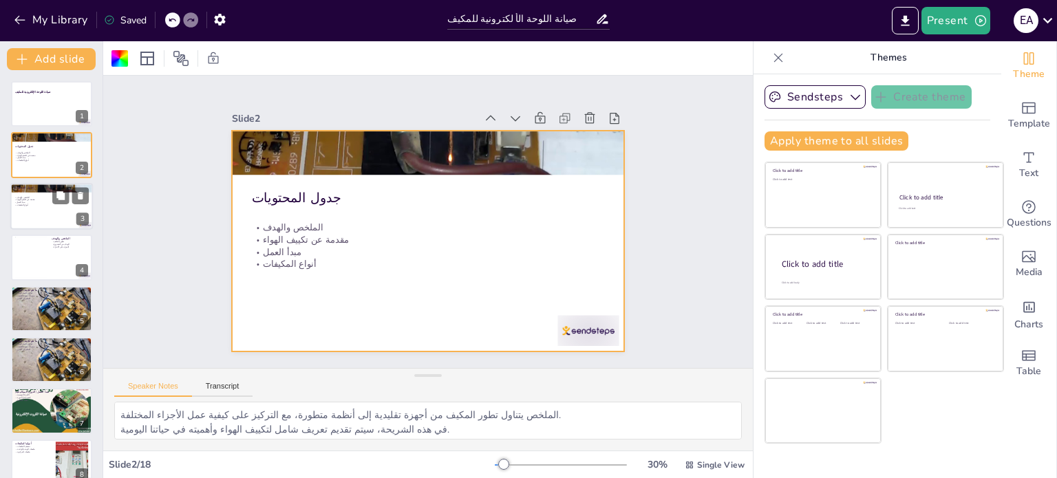
click at [37, 204] on p "أنواع المكيفات" at bounding box center [51, 205] width 74 height 3
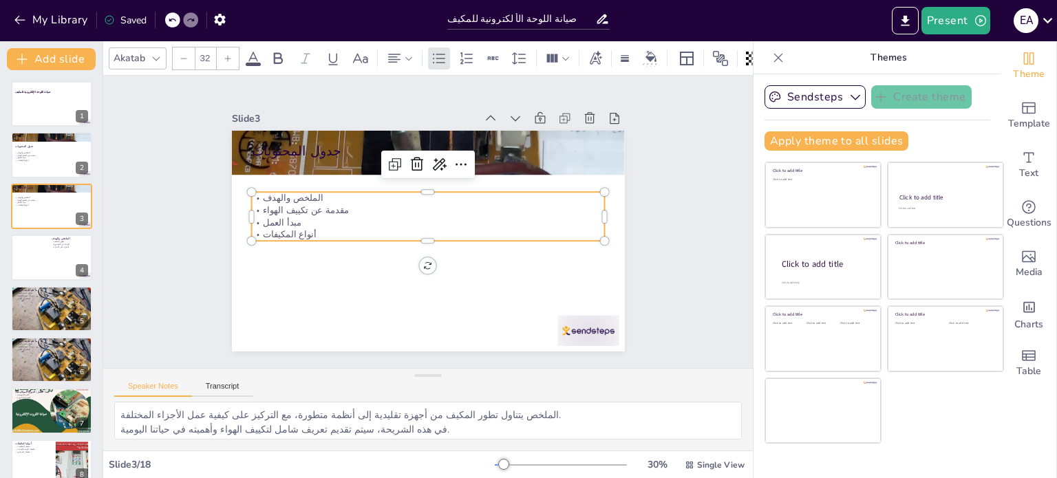
click at [285, 192] on p "الملخص والهدف" at bounding box center [433, 198] width 348 height 85
click at [414, 189] on p "الملخص والهدف" at bounding box center [430, 198] width 353 height 49
drag, startPoint x: 414, startPoint y: 186, endPoint x: 407, endPoint y: 214, distance: 28.5
click at [407, 214] on div "الملخص والهدف مقدمة عن تكييف الهواء مبدأ العمل أنواع المكيفات" at bounding box center [429, 216] width 356 height 121
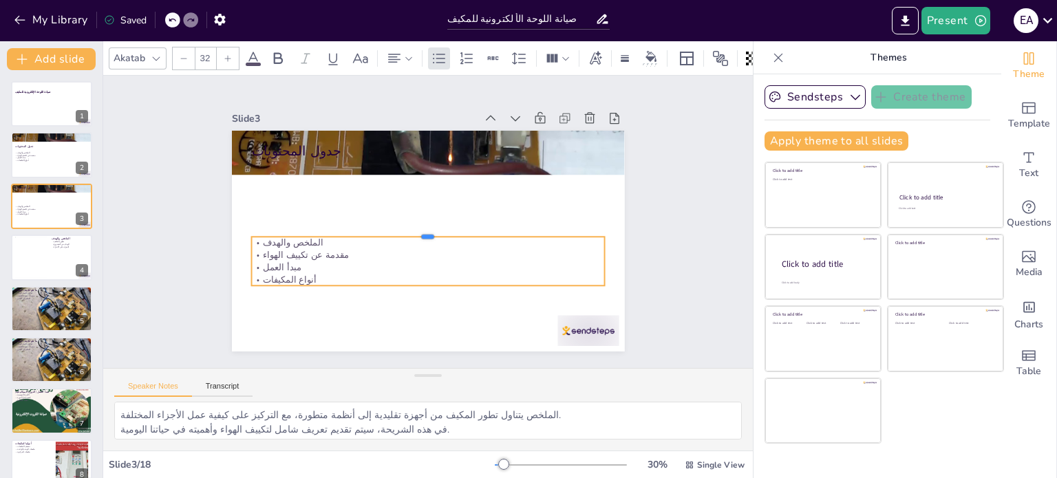
drag, startPoint x: 416, startPoint y: 186, endPoint x: 405, endPoint y: 245, distance: 59.5
click at [405, 245] on div "جدول المحتويات الملخص والهدف مقدمة عن تكييف الهواء مبدأ العمل أنواع المكيفات" at bounding box center [424, 240] width 430 height 297
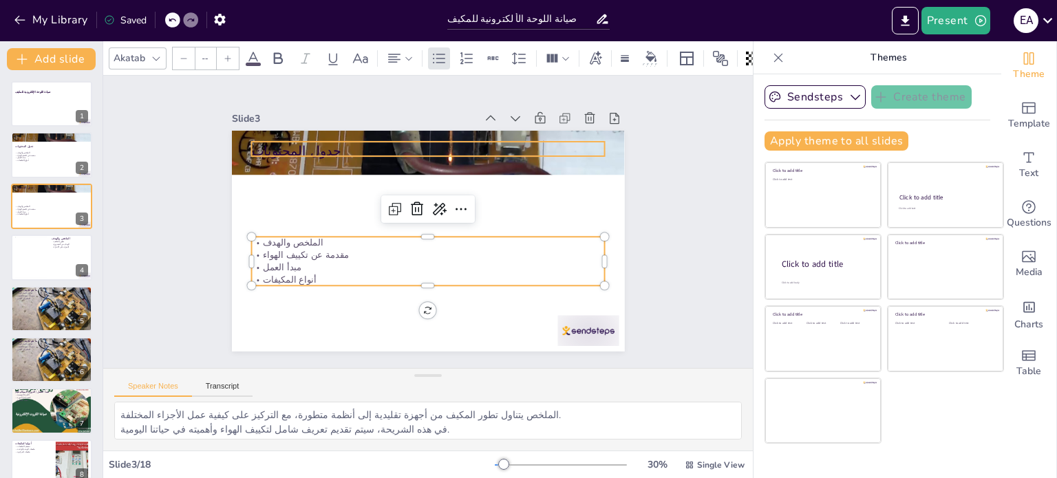
type input "48"
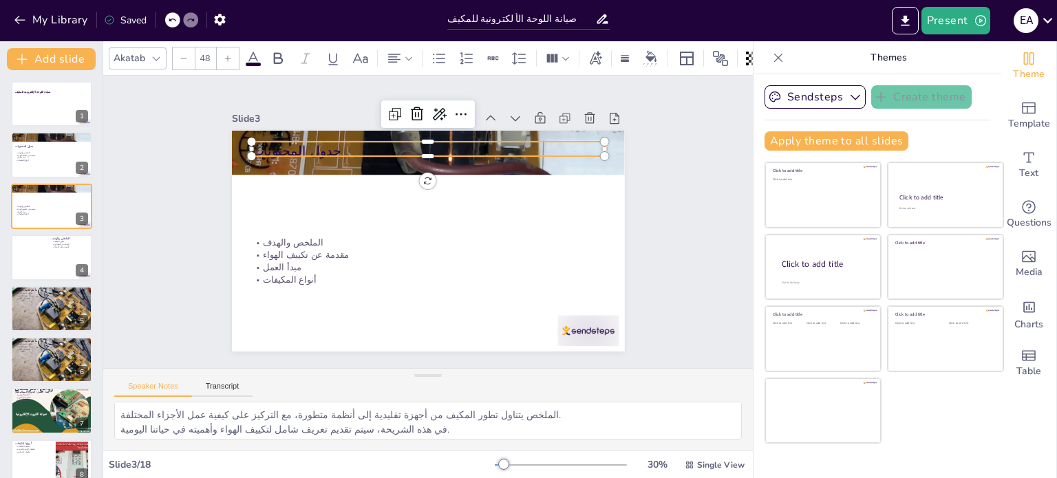
click at [300, 148] on p "جدول المحتويات" at bounding box center [443, 153] width 350 height 92
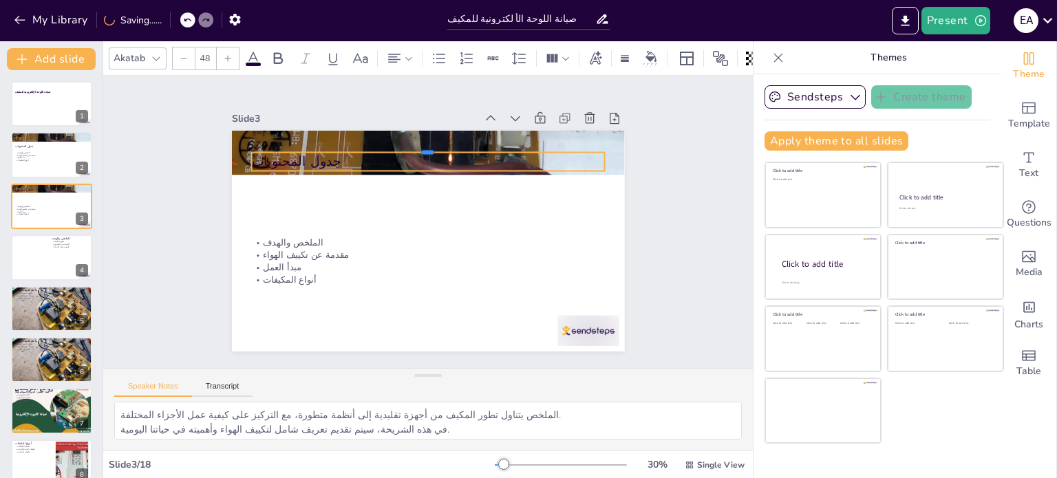
drag, startPoint x: 420, startPoint y: 134, endPoint x: 400, endPoint y: 222, distance: 90.3
click at [400, 222] on div "جدول المحتويات الملخص والهدف مقدمة عن تكييف الهواء مبدأ العمل أنواع المكيفات" at bounding box center [424, 241] width 430 height 298
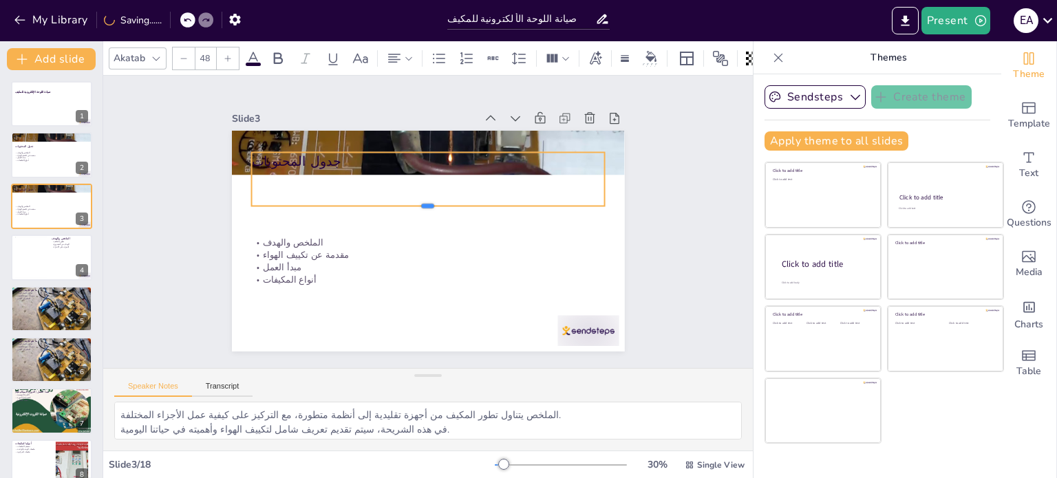
drag, startPoint x: 416, startPoint y: 167, endPoint x: 403, endPoint y: 189, distance: 26.2
click at [403, 206] on div at bounding box center [428, 211] width 354 height 11
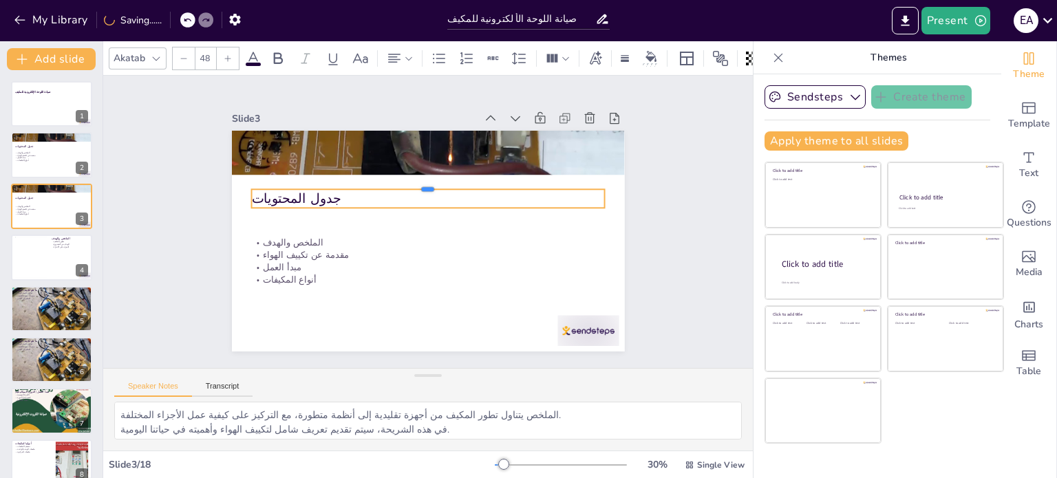
drag, startPoint x: 386, startPoint y: 143, endPoint x: 372, endPoint y: 181, distance: 40.3
click at [372, 181] on div at bounding box center [432, 183] width 352 height 47
click at [43, 255] on div at bounding box center [30, 258] width 33 height 42
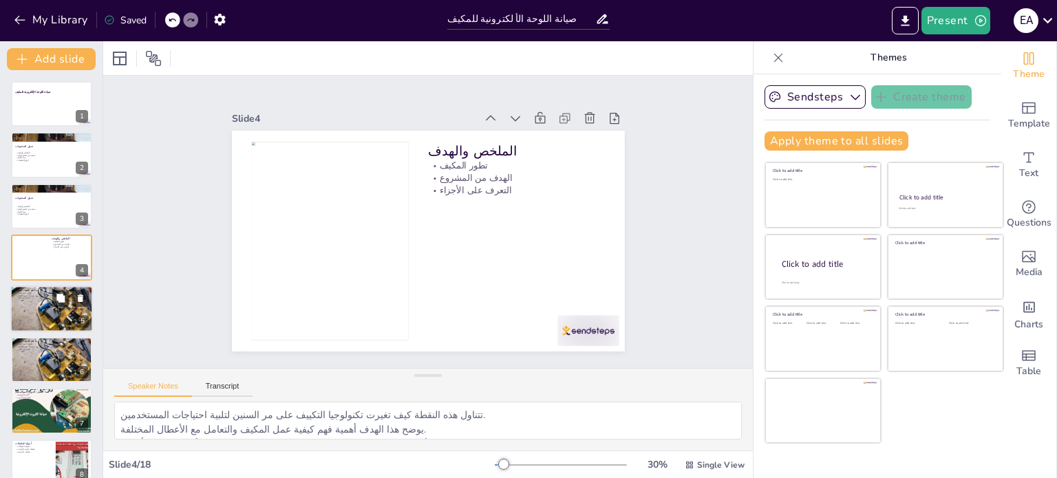
click at [33, 310] on div at bounding box center [51, 309] width 83 height 47
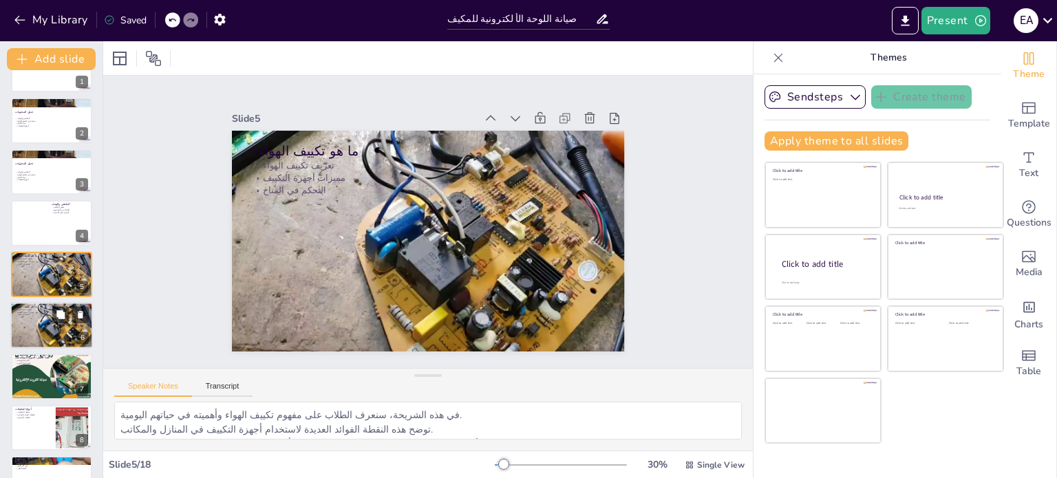
click at [39, 327] on div at bounding box center [51, 325] width 83 height 47
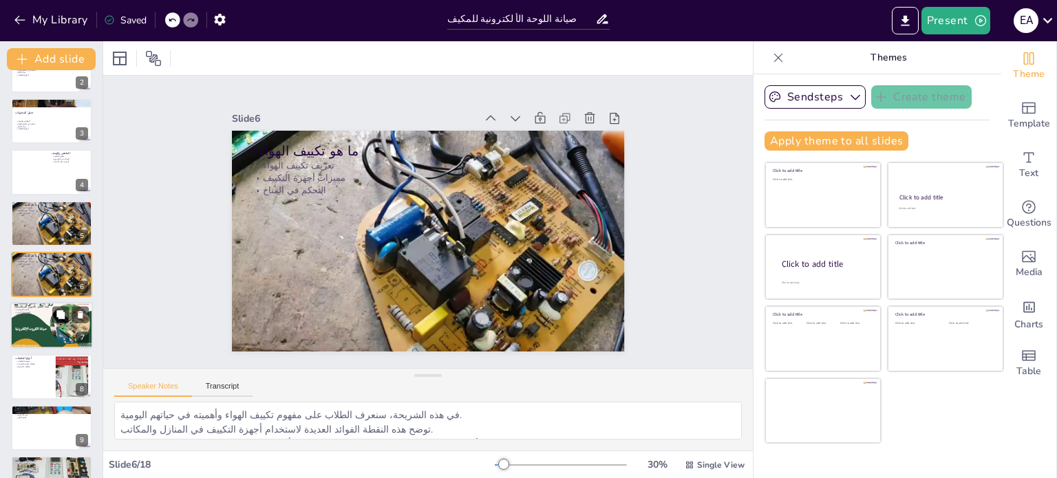
click at [36, 324] on div at bounding box center [51, 325] width 83 height 59
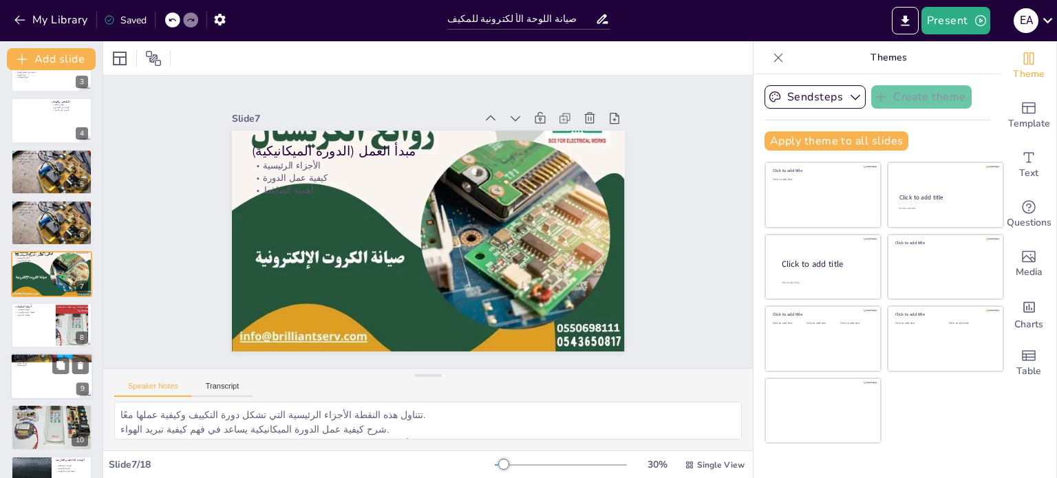
click at [43, 372] on div at bounding box center [51, 376] width 83 height 47
type textarea "التعرف على المكونات الأساسية للمكيف يساعد في فهم كيفية عمله. كل مكون يلعب دورًا…"
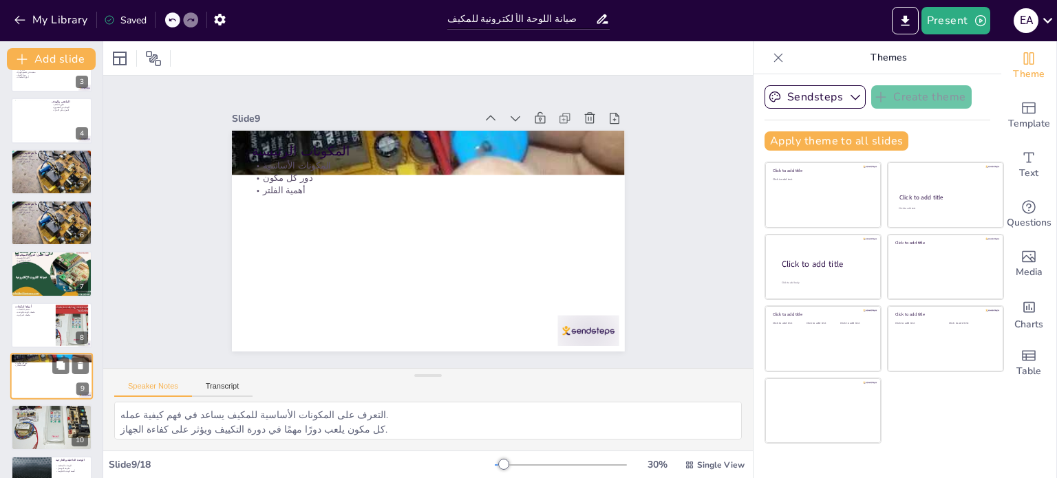
scroll to position [239, 0]
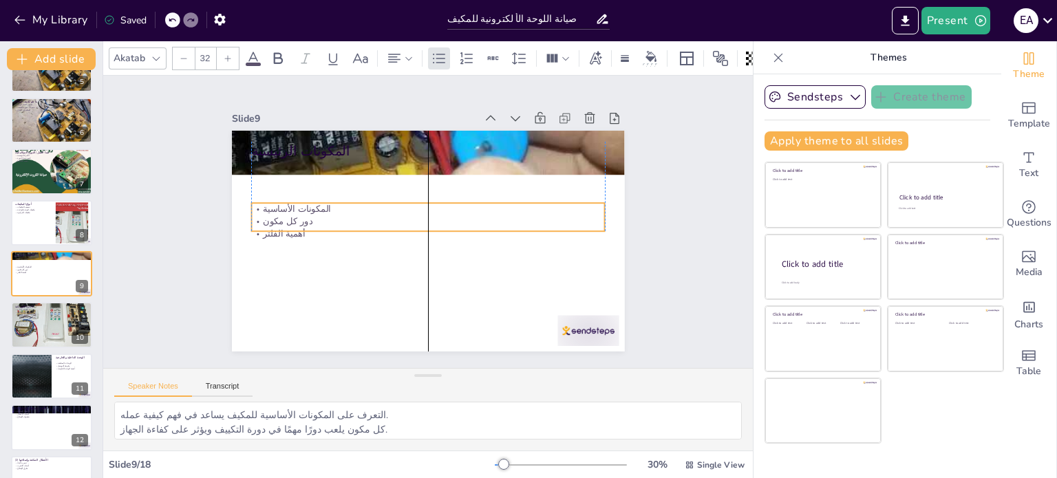
drag, startPoint x: 273, startPoint y: 161, endPoint x: 273, endPoint y: 203, distance: 42.0
click at [273, 203] on p "المكونات الأساسية" at bounding box center [429, 209] width 353 height 50
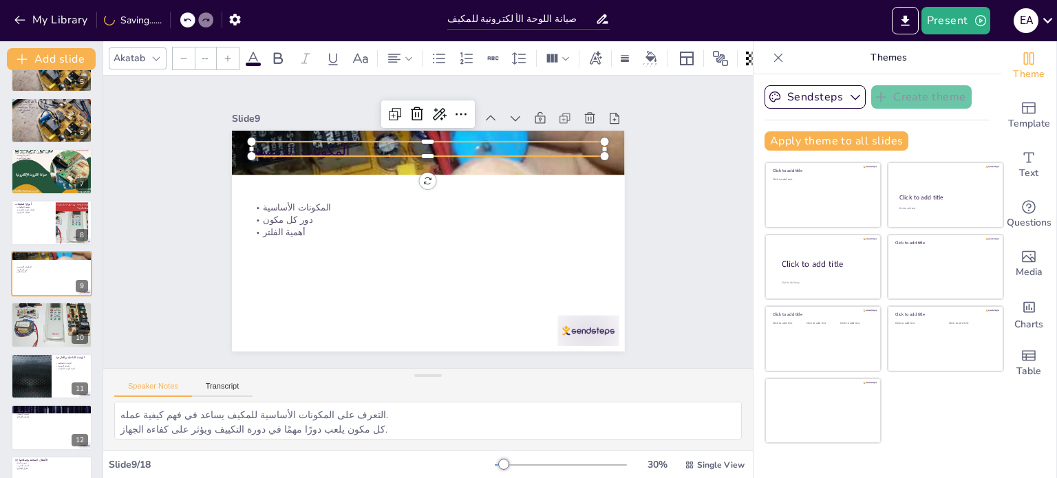
type input "48"
click at [285, 142] on p "المكونات الرئيسية" at bounding box center [436, 151] width 354 height 55
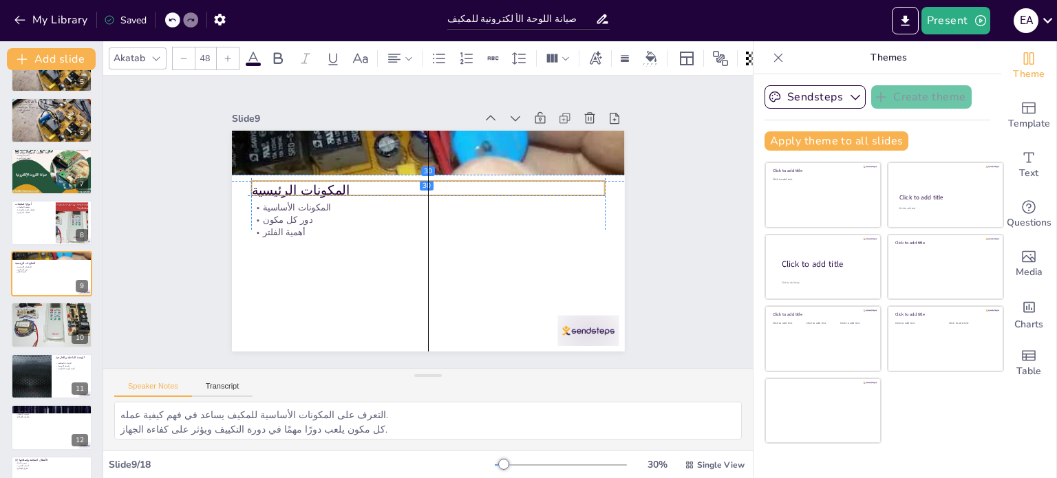
drag, startPoint x: 285, startPoint y: 142, endPoint x: 281, endPoint y: 178, distance: 36.6
click at [281, 178] on p "المكونات الرئيسية" at bounding box center [432, 189] width 354 height 55
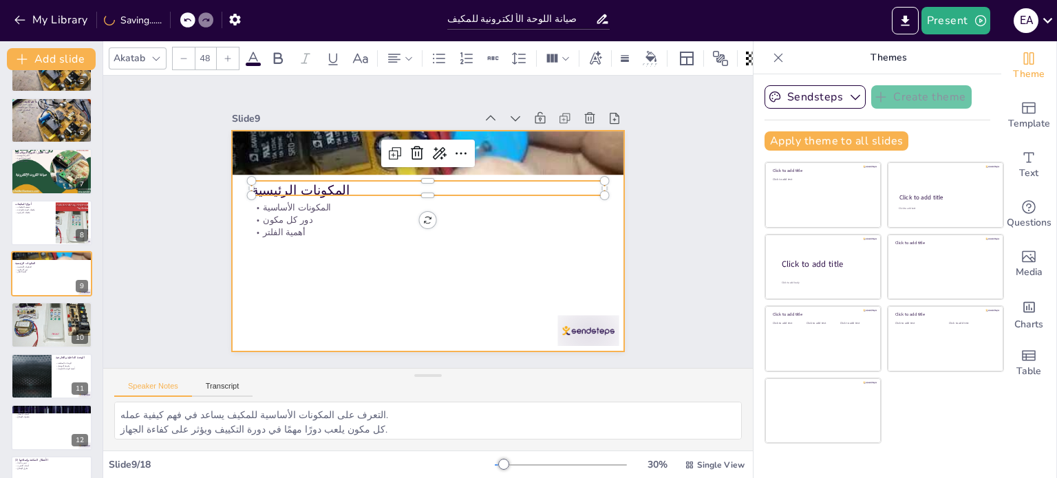
click at [292, 234] on div at bounding box center [424, 241] width 430 height 298
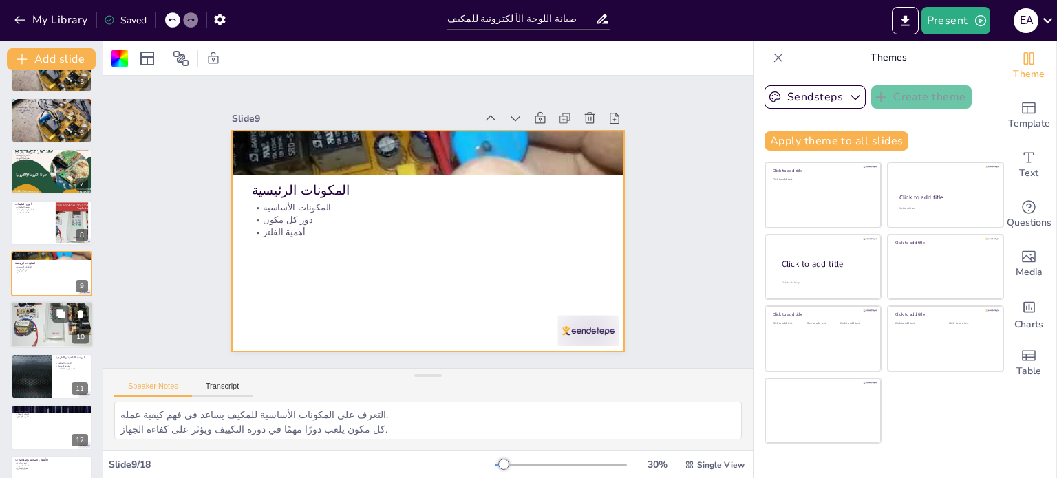
click at [23, 332] on div at bounding box center [51, 325] width 83 height 57
type textarea "فهم مكونات الدارة الكهربائية يساعد في تشخيص الأعطال الكهربائية. دائرة التحكم تل…"
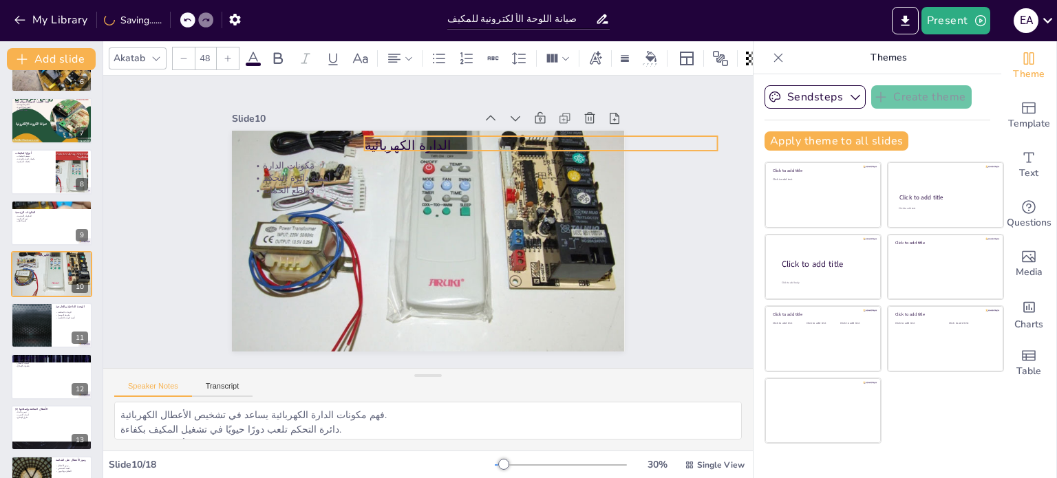
drag, startPoint x: 286, startPoint y: 142, endPoint x: 398, endPoint y: 137, distance: 113.0
click at [398, 137] on p "الدارة الكهربائية" at bounding box center [549, 157] width 354 height 55
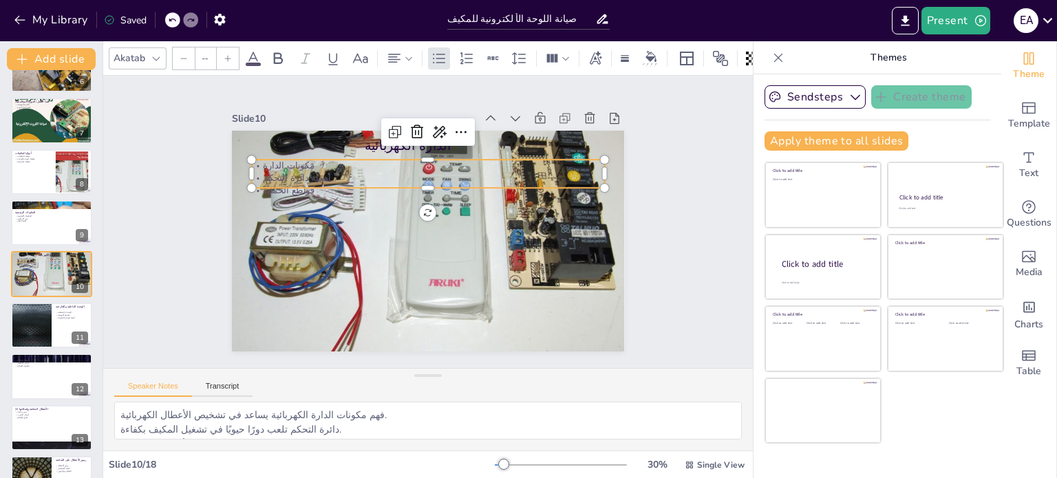
type input "32"
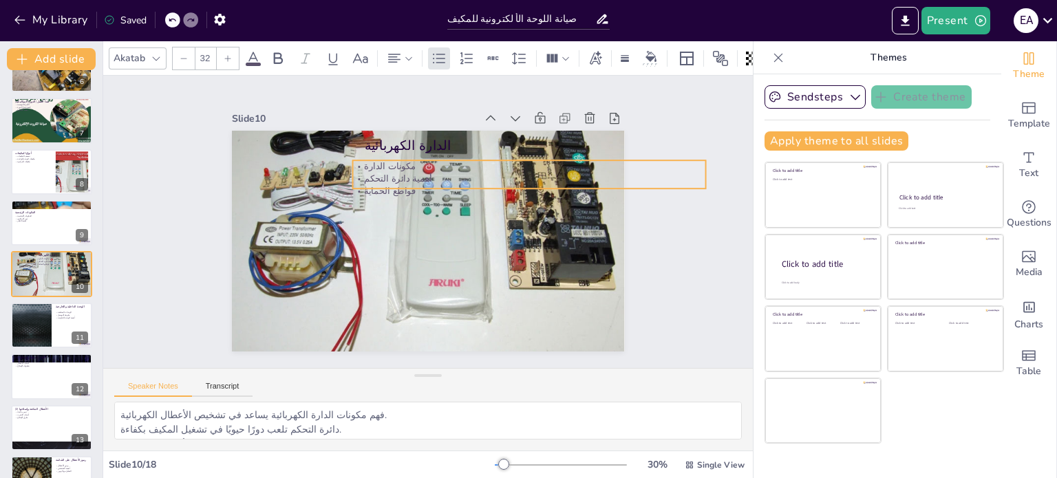
drag, startPoint x: 300, startPoint y: 170, endPoint x: 401, endPoint y: 171, distance: 101.2
click at [401, 171] on p "أهمية دائرة التحكم" at bounding box center [536, 200] width 348 height 85
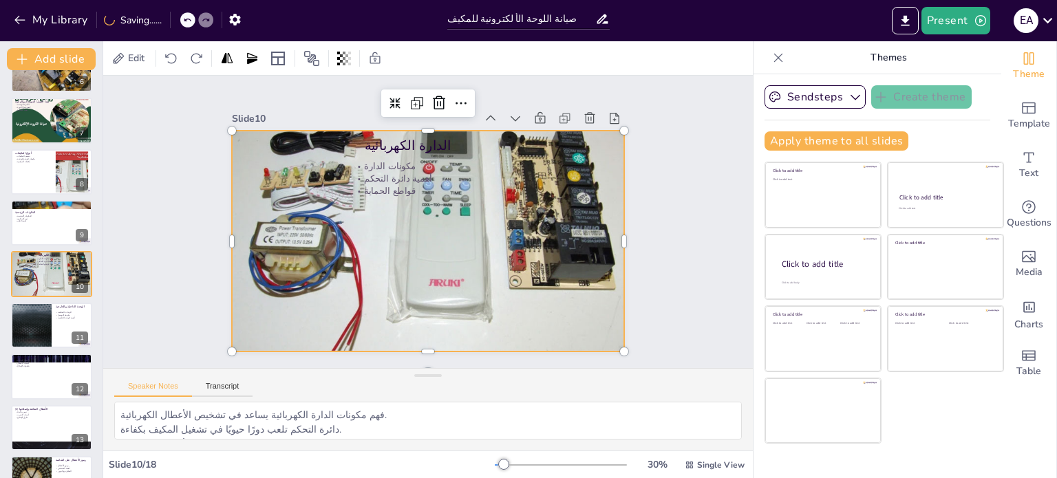
click at [379, 203] on div at bounding box center [421, 240] width 457 height 379
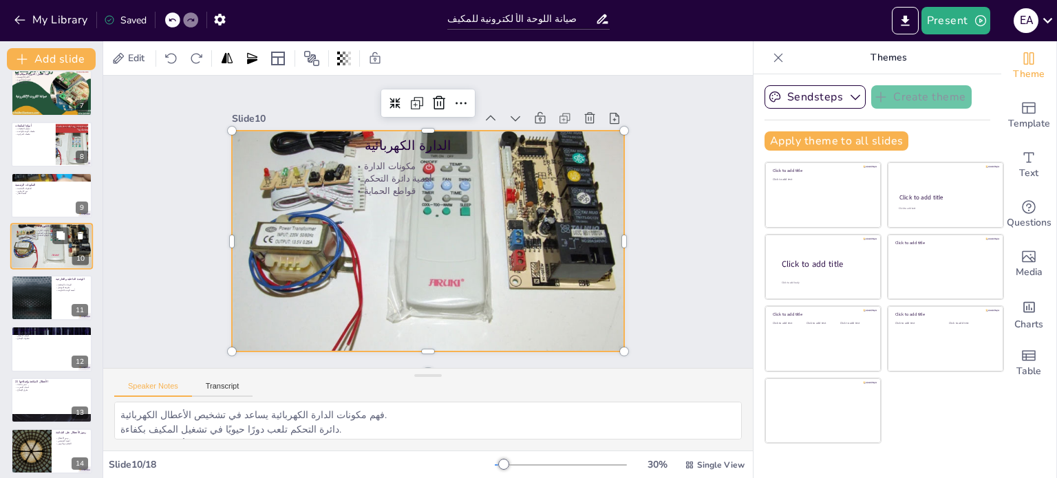
click at [50, 281] on div at bounding box center [31, 297] width 81 height 45
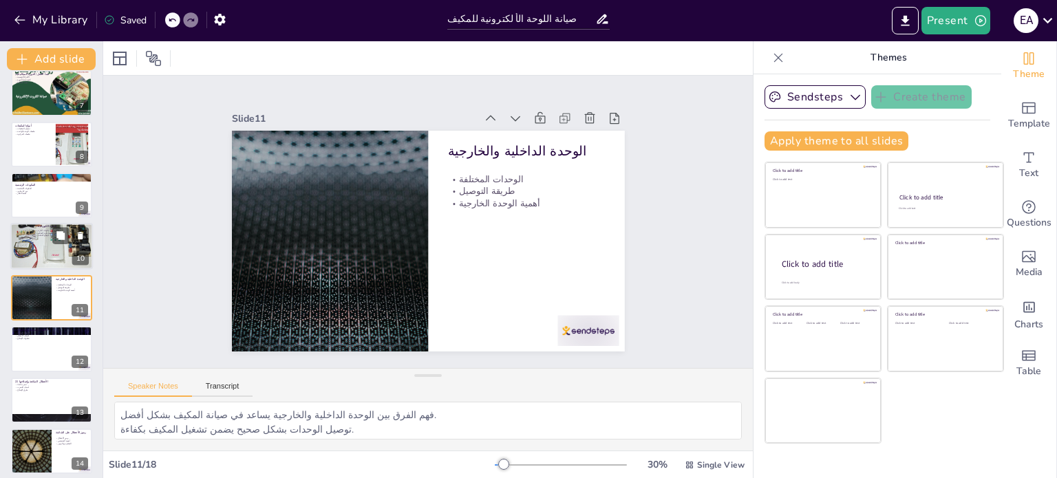
scroll to position [341, 0]
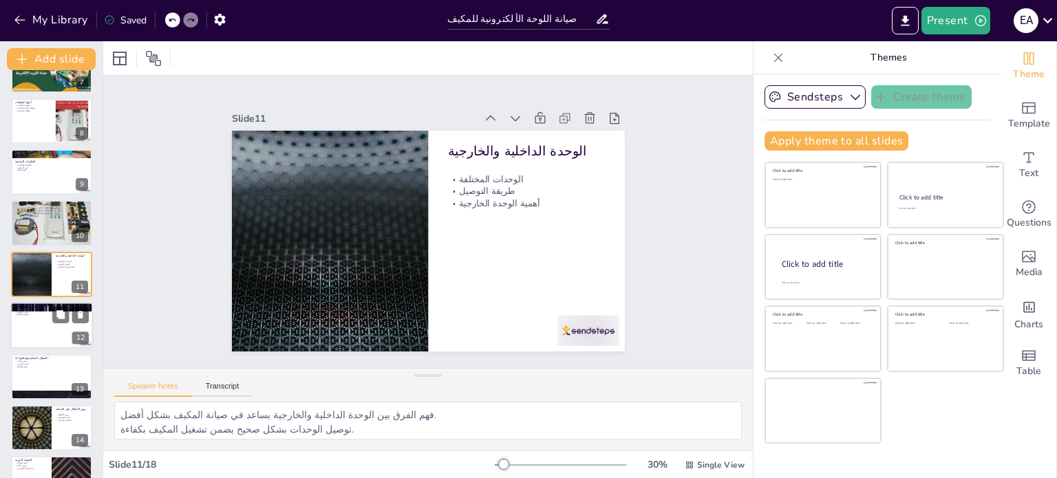
click at [21, 328] on div at bounding box center [51, 325] width 83 height 47
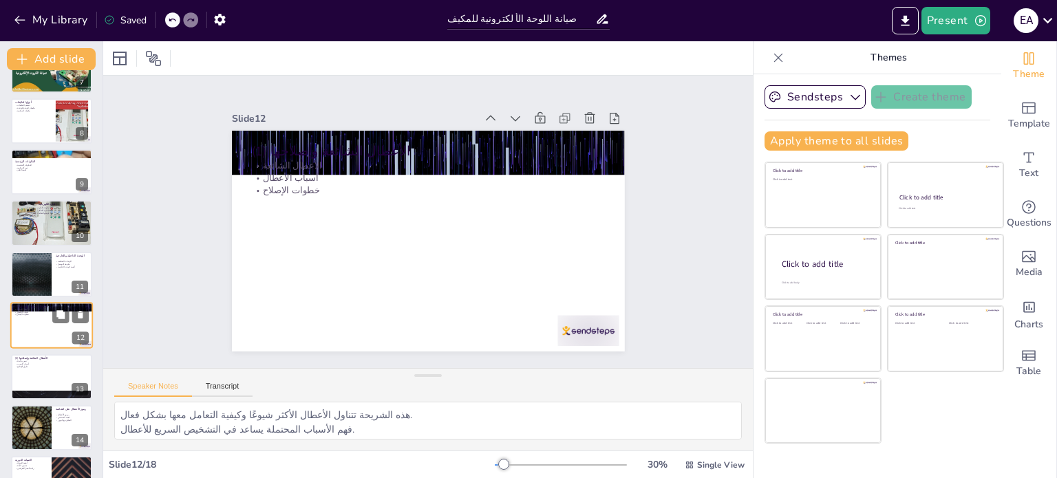
scroll to position [393, 0]
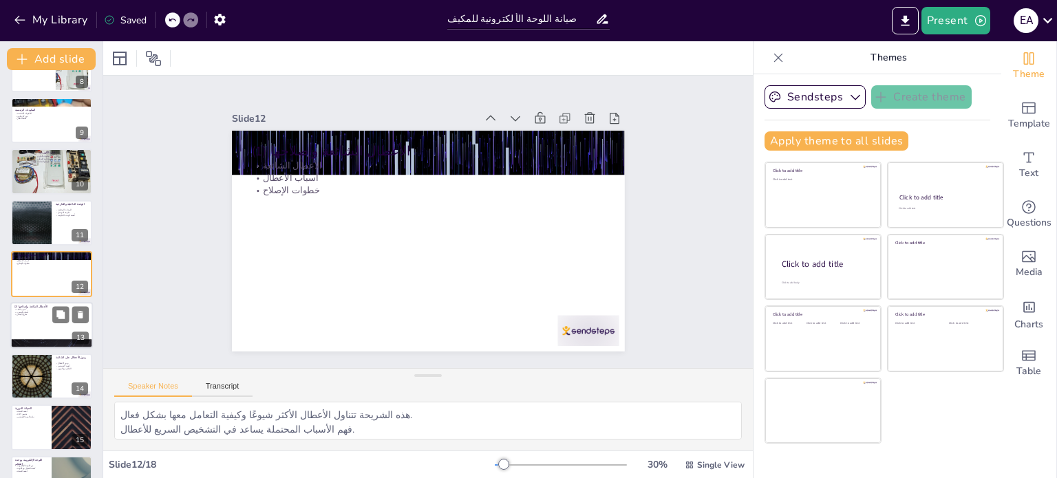
click at [37, 313] on p "طرق الإصلاح" at bounding box center [51, 314] width 74 height 3
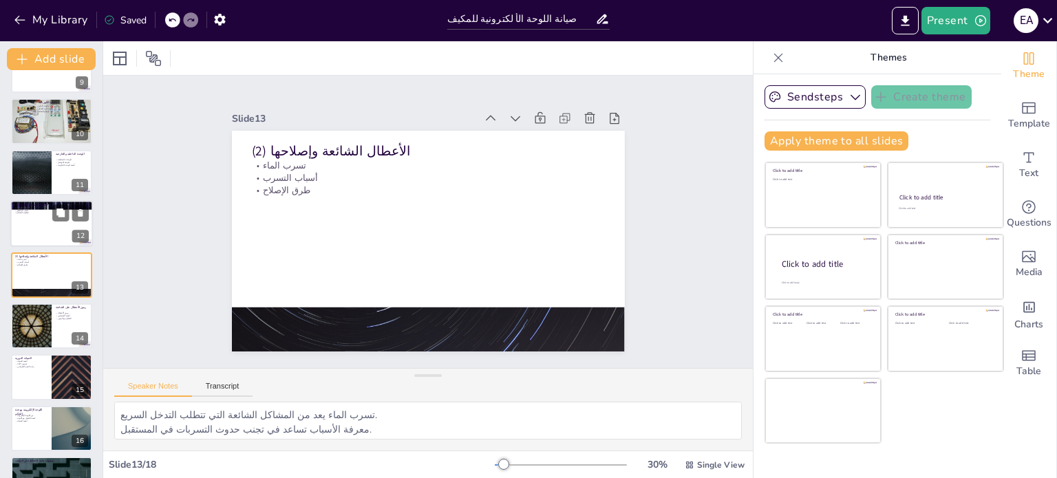
click at [28, 220] on div at bounding box center [51, 223] width 83 height 47
type textarea "هذه الشريحة تتناول الأعطال الأكثر شيوعًا وكيفية التعامل معها بشكل فعال. فهم الأ…"
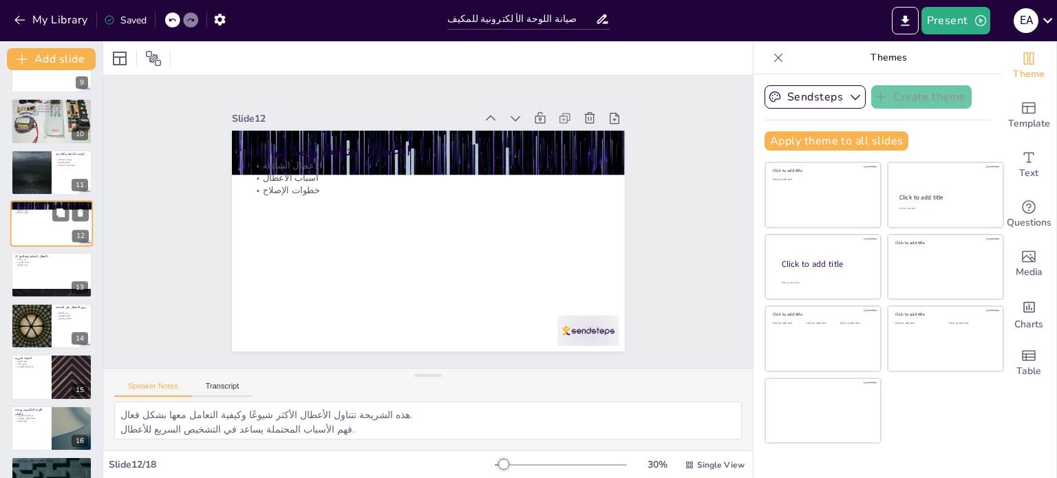
scroll to position [393, 0]
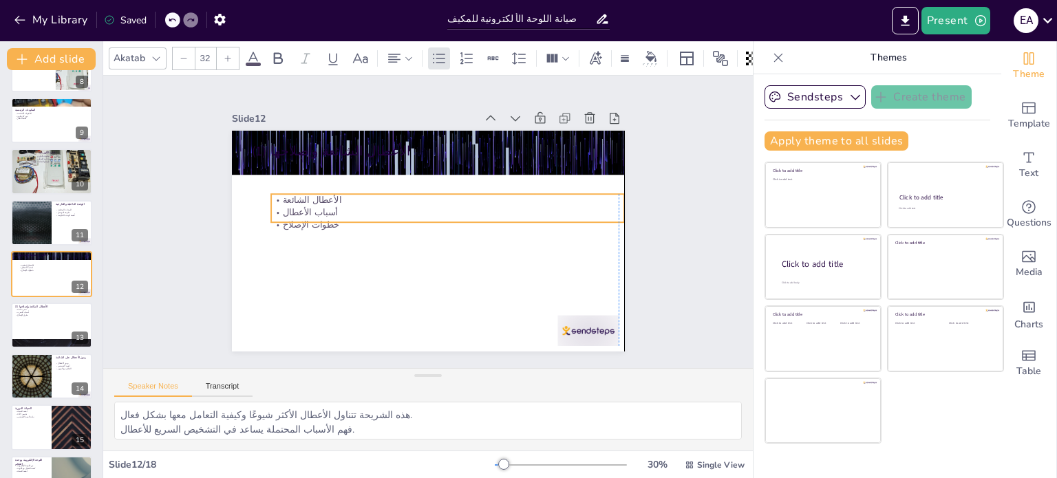
drag, startPoint x: 288, startPoint y: 159, endPoint x: 305, endPoint y: 193, distance: 38.5
click at [305, 193] on p "الأعطال الشائعة" at bounding box center [449, 202] width 353 height 49
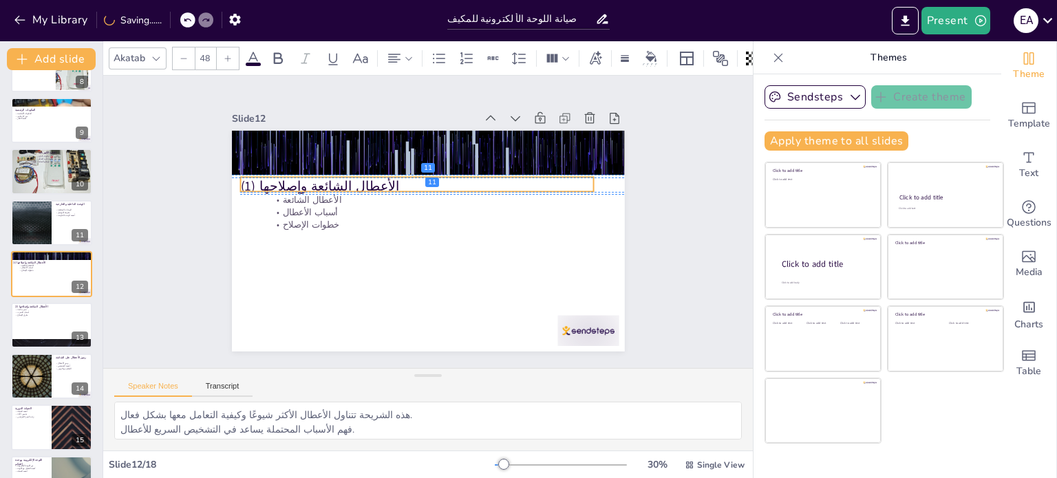
drag, startPoint x: 314, startPoint y: 149, endPoint x: 303, endPoint y: 184, distance: 36.1
click at [303, 184] on p "الأعطال الشائعة وإصلاحها (1)" at bounding box center [425, 185] width 350 height 92
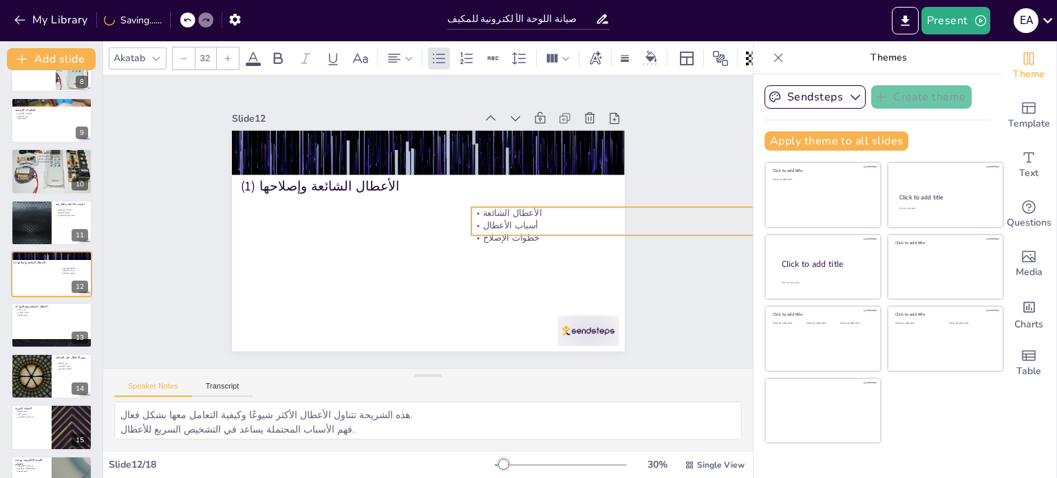
drag, startPoint x: 291, startPoint y: 204, endPoint x: 491, endPoint y: 217, distance: 200.7
click at [491, 224] on p "أسباب الأعطال" at bounding box center [646, 249] width 353 height 50
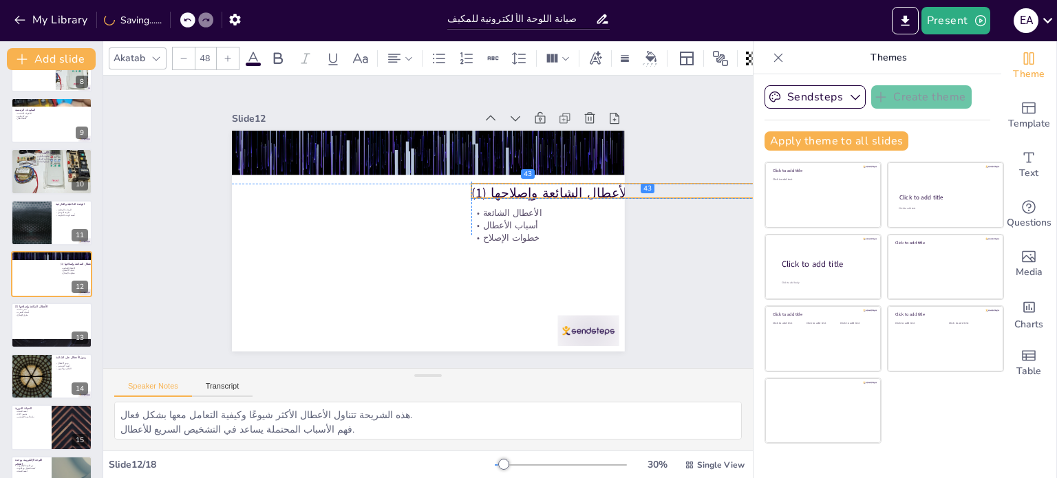
drag, startPoint x: 312, startPoint y: 182, endPoint x: 543, endPoint y: 186, distance: 230.6
click at [543, 199] on p "الأعطال الشائعة وإصلاحها (1)" at bounding box center [647, 262] width 342 height 127
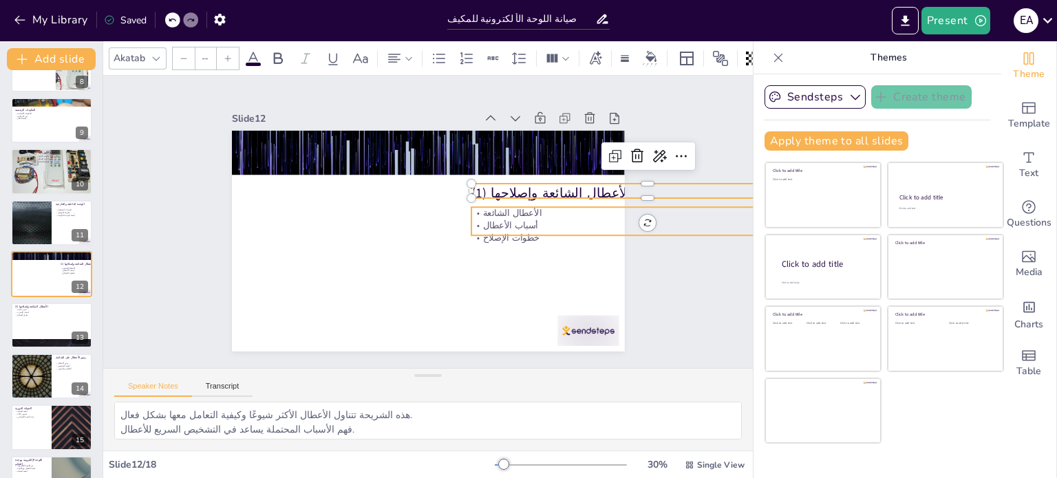
type input "32"
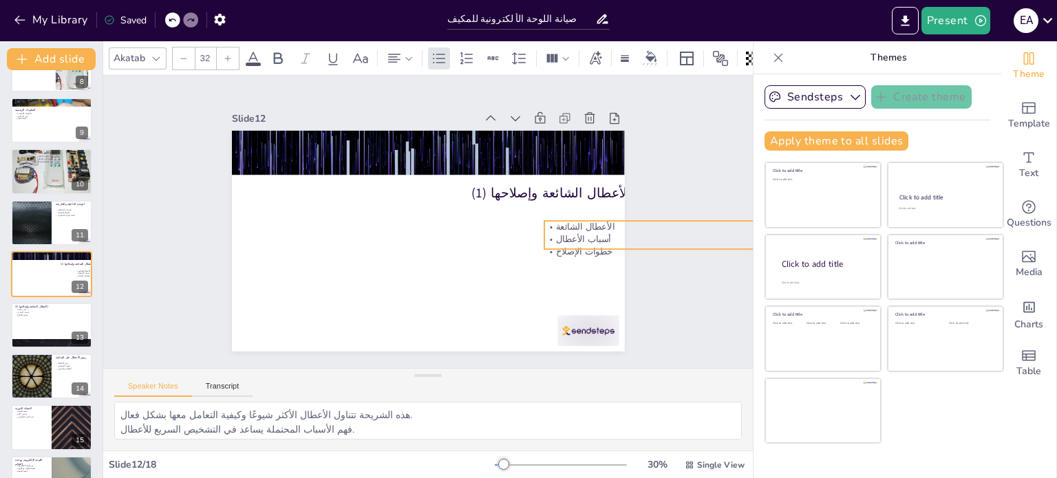
drag, startPoint x: 497, startPoint y: 236, endPoint x: 570, endPoint y: 250, distance: 74.2
click at [570, 290] on p "خطوات الإصلاح" at bounding box center [684, 367] width 328 height 155
click at [27, 315] on p "طرق الإصلاح" at bounding box center [51, 314] width 74 height 3
type textarea "تسرب الماء يعد من المشاكل الشائعة التي تتطلب التدخل السريع. معرفة الأسباب تساعد…"
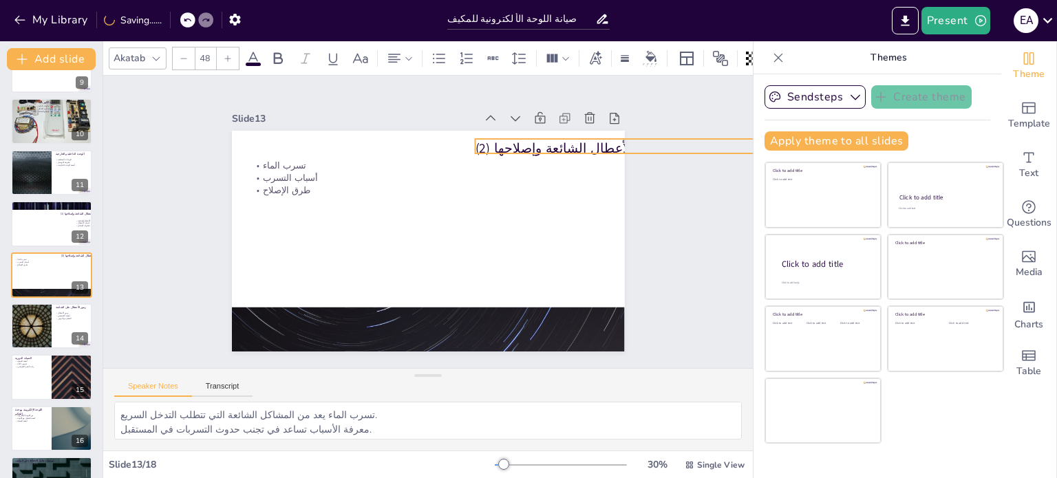
drag, startPoint x: 329, startPoint y: 142, endPoint x: 553, endPoint y: 140, distance: 223.7
click at [553, 151] on p "الأعطال الشائعة وإصلاحها (2)" at bounding box center [662, 197] width 350 height 92
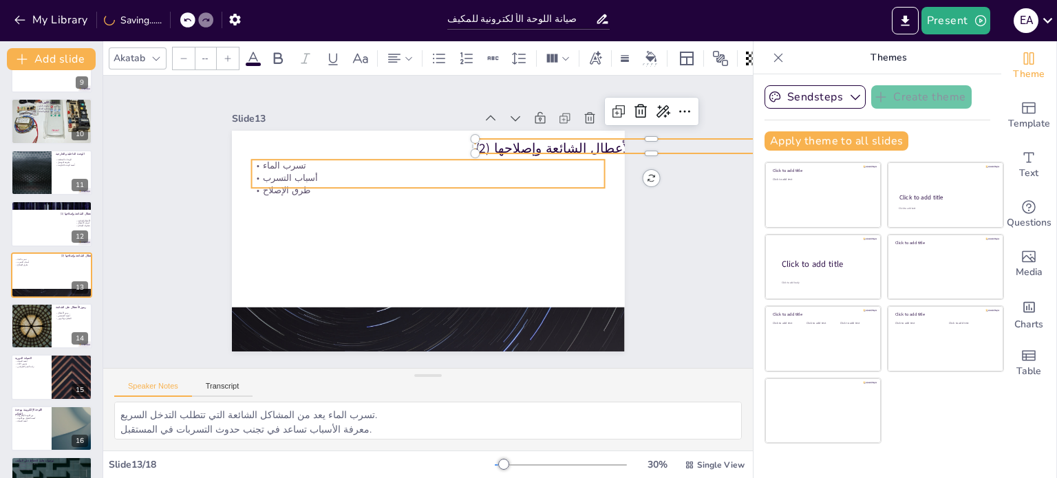
type input "32"
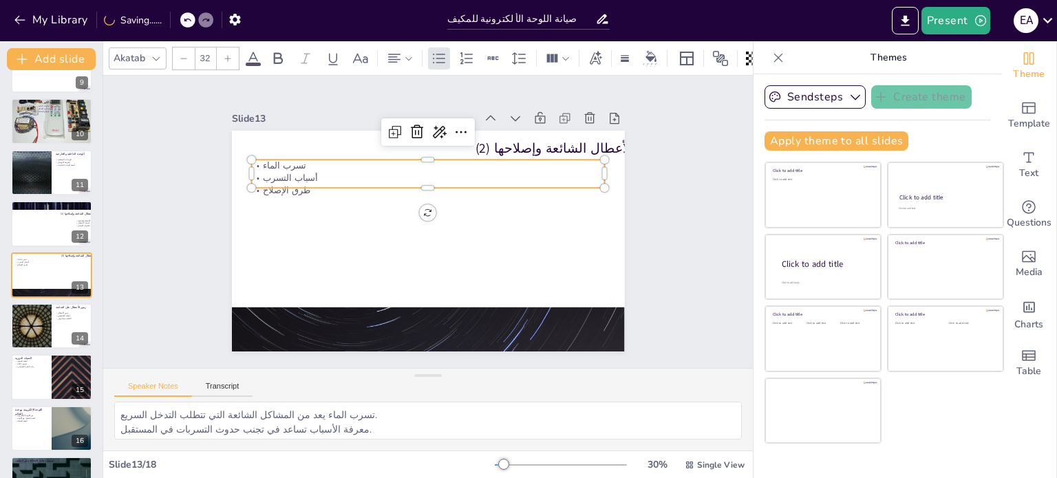
click at [275, 163] on p "تسرب الماء" at bounding box center [445, 168] width 340 height 121
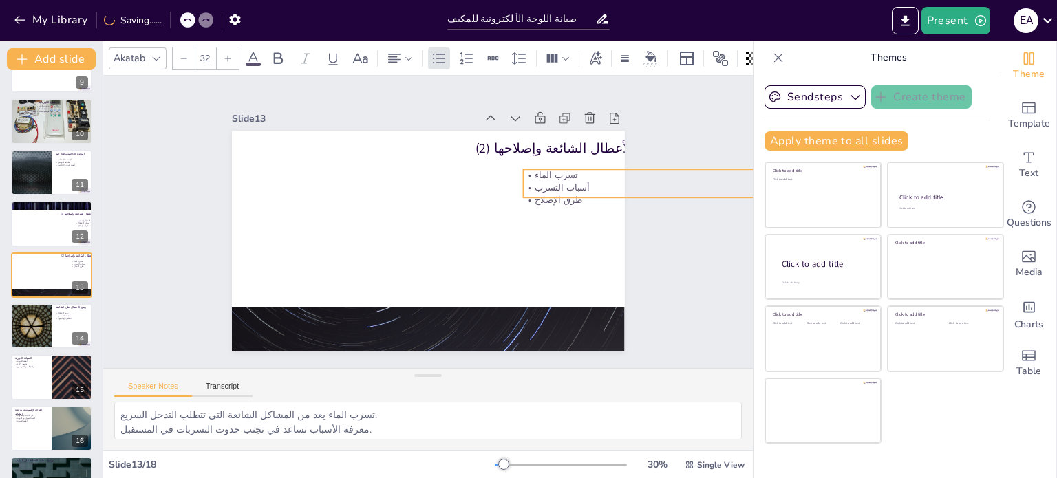
drag, startPoint x: 270, startPoint y: 171, endPoint x: 543, endPoint y: 180, distance: 272.7
click at [543, 213] on p "أسباب التسرب" at bounding box center [697, 273] width 340 height 121
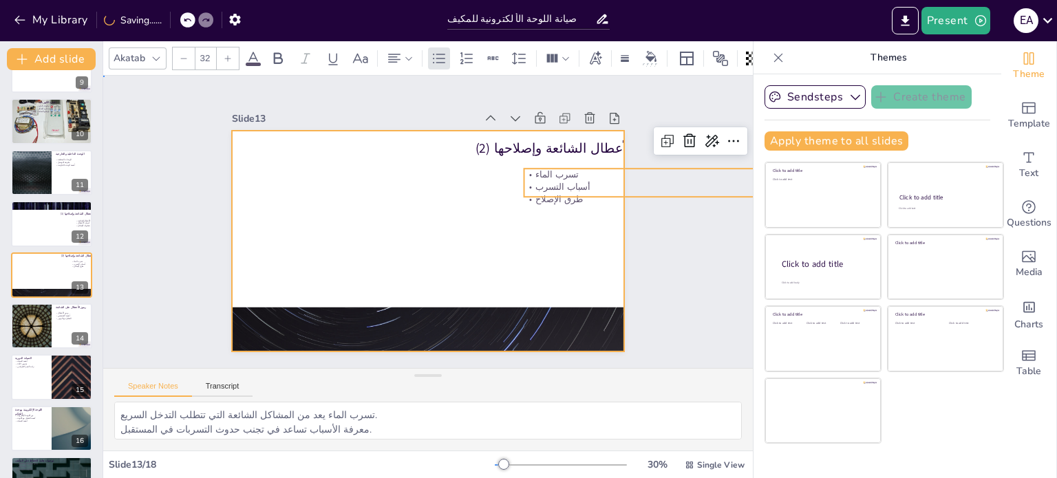
click at [544, 214] on div at bounding box center [427, 241] width 414 height 261
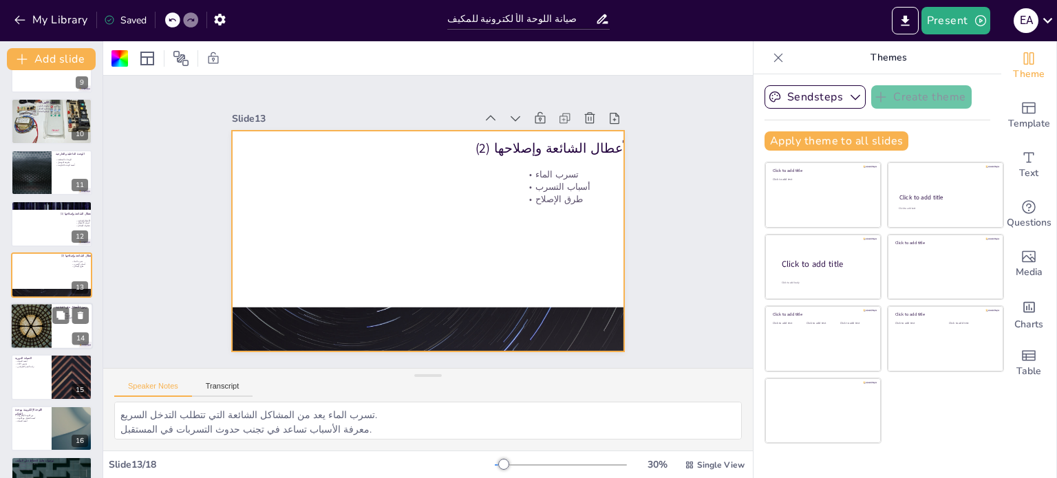
click at [34, 320] on div at bounding box center [31, 326] width 83 height 47
type textarea "فهم رموز الأعطال يساعد في تسريع عملية التشخيص. التشخيص السريع يحسن من كفاءة الص…"
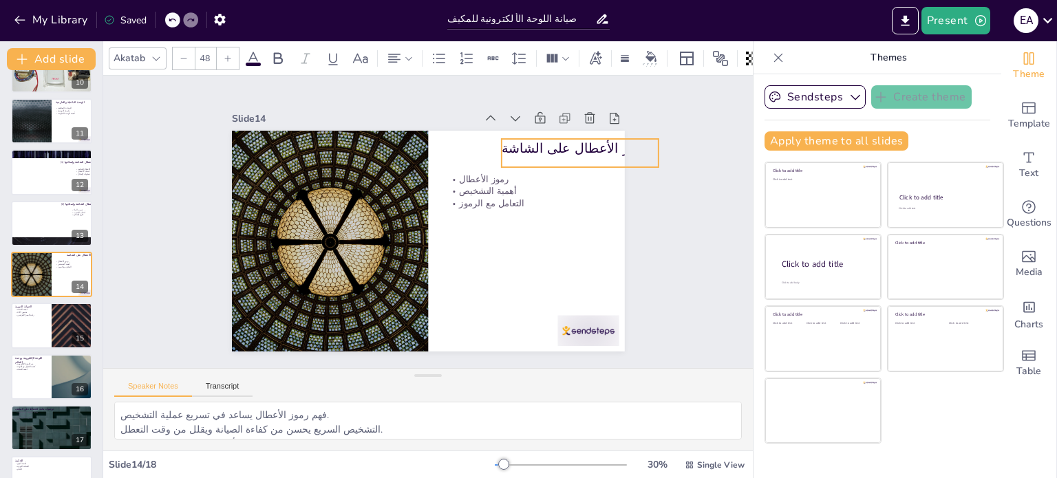
drag, startPoint x: 491, startPoint y: 150, endPoint x: 545, endPoint y: 147, distance: 53.7
click at [545, 156] on p "رموز الأعطال على الشاشة" at bounding box center [592, 181] width 158 height 51
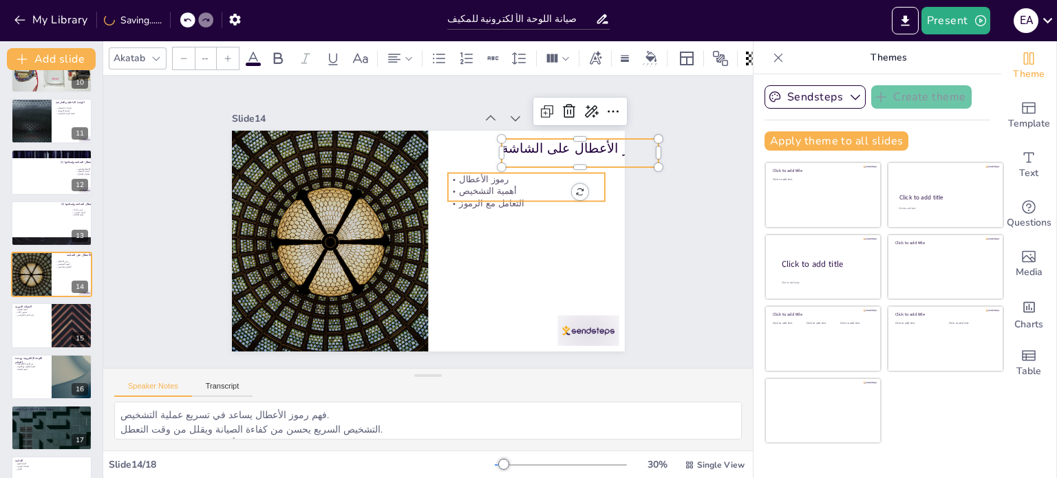
type input "32"
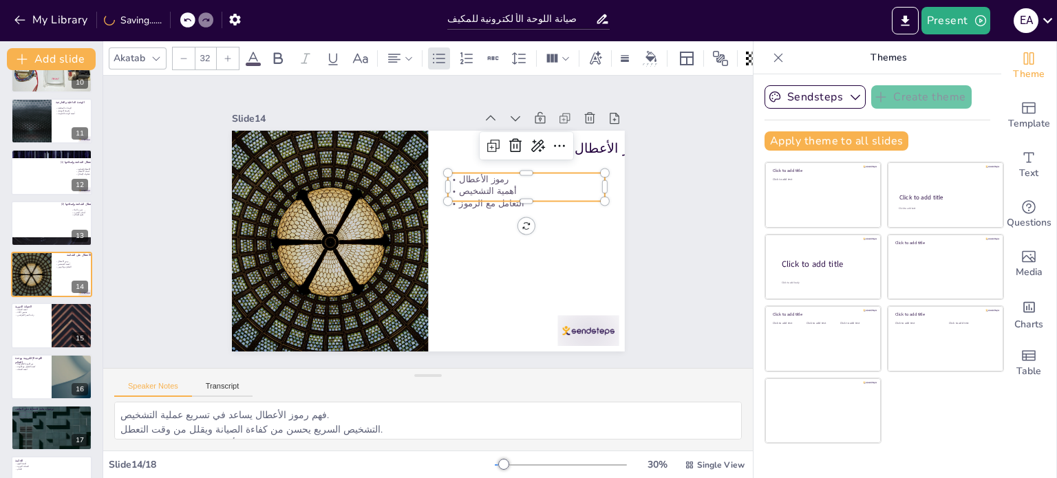
click at [482, 204] on p "أهمية التشخيص" at bounding box center [525, 255] width 134 height 103
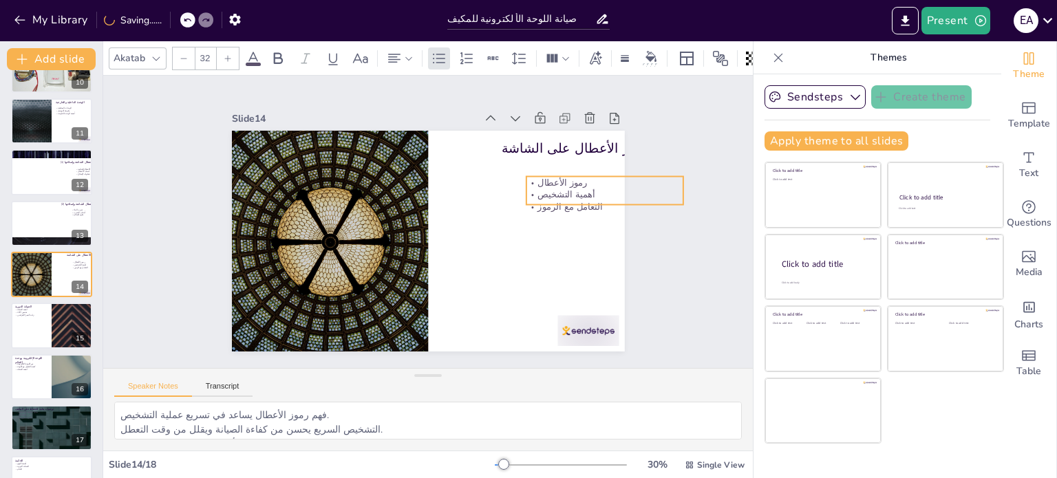
drag, startPoint x: 482, startPoint y: 178, endPoint x: 560, endPoint y: 182, distance: 77.9
click at [560, 209] on p "رموز الأعطال" at bounding box center [607, 239] width 153 height 60
click at [29, 332] on div at bounding box center [51, 326] width 83 height 47
type textarea "الصيانة الدورية تضمن الحفاظ على كفاءة الجهاز وتعمل على تقليل الأعطال. تحسين أدا…"
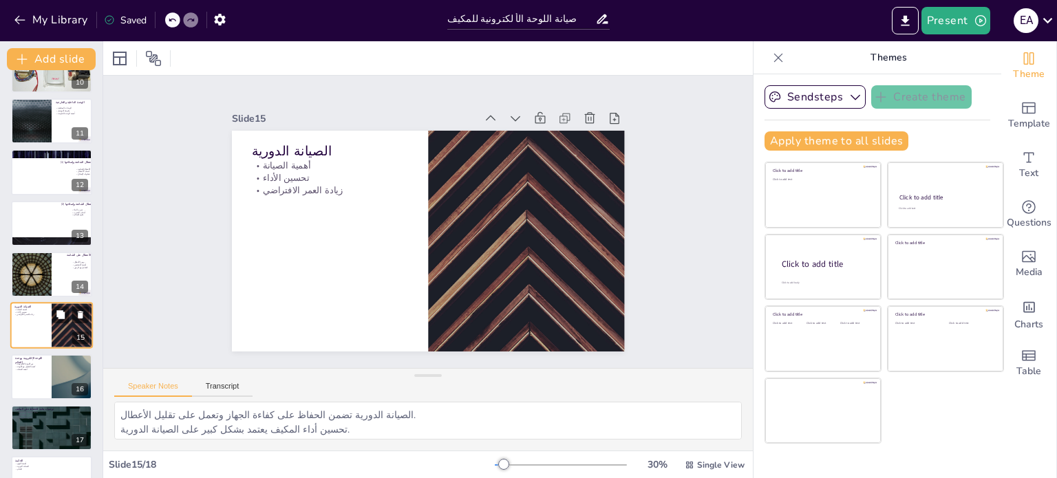
scroll to position [529, 0]
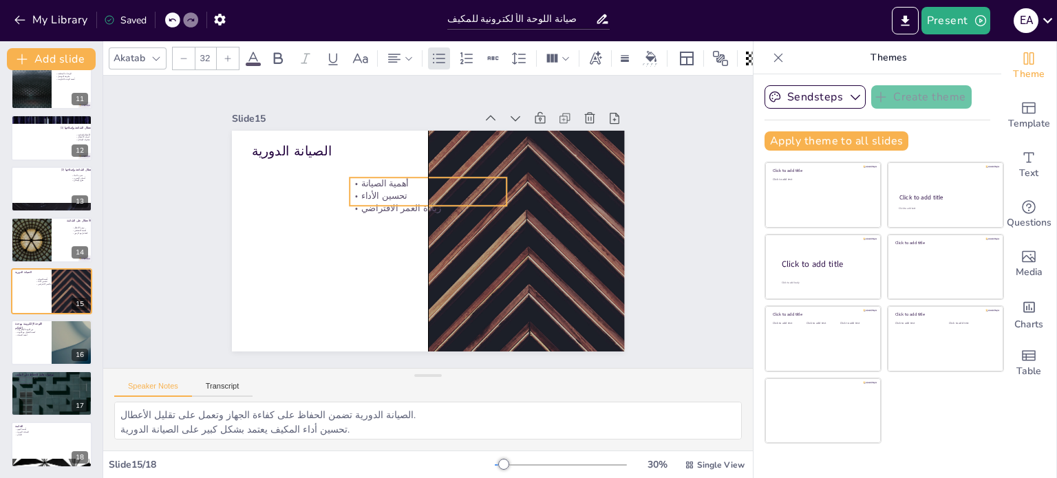
drag, startPoint x: 292, startPoint y: 175, endPoint x: 388, endPoint y: 193, distance: 97.3
click at [388, 193] on p "تحسين الأداء" at bounding box center [435, 197] width 153 height 60
drag, startPoint x: 365, startPoint y: 192, endPoint x: 306, endPoint y: 200, distance: 59.8
click at [306, 200] on p "تحسين الأداء" at bounding box center [382, 188] width 156 height 45
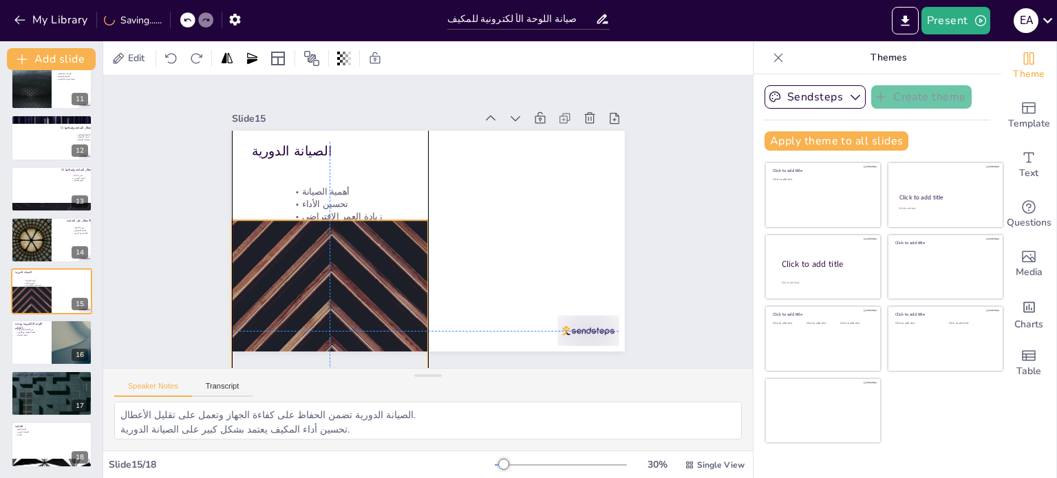
drag, startPoint x: 526, startPoint y: 201, endPoint x: 330, endPoint y: 297, distance: 218.2
click at [330, 297] on div at bounding box center [309, 308] width 430 height 298
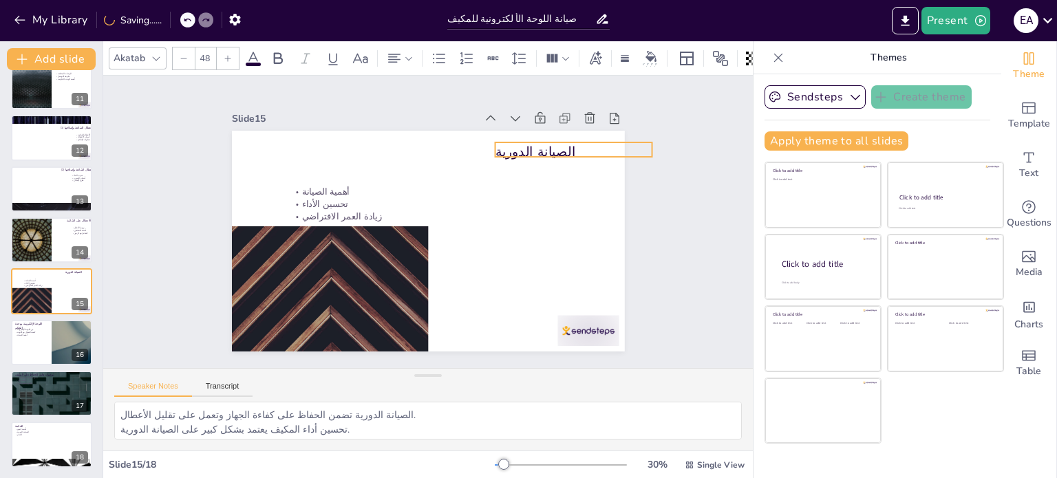
drag, startPoint x: 291, startPoint y: 151, endPoint x: 539, endPoint y: 150, distance: 247.7
click at [539, 150] on p "الصيانة الدورية" at bounding box center [580, 167] width 158 height 34
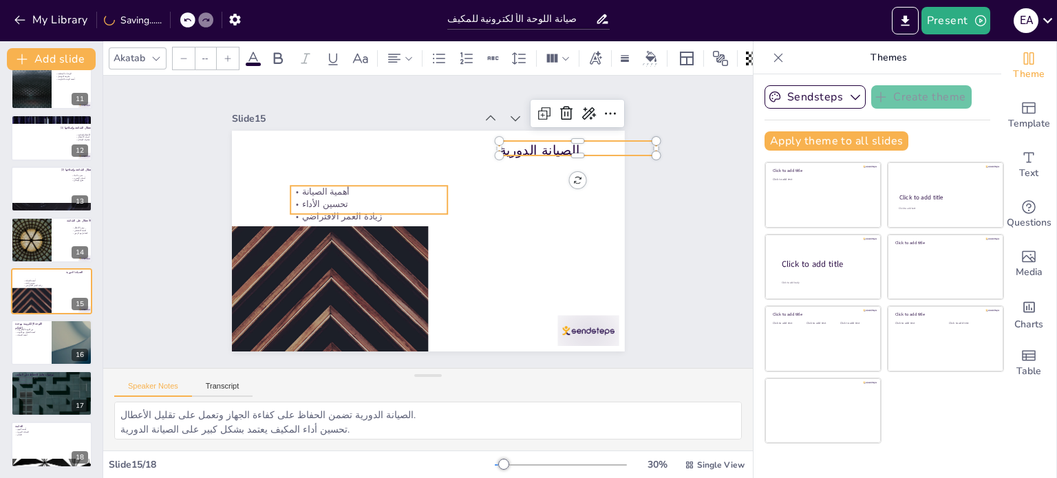
type input "32"
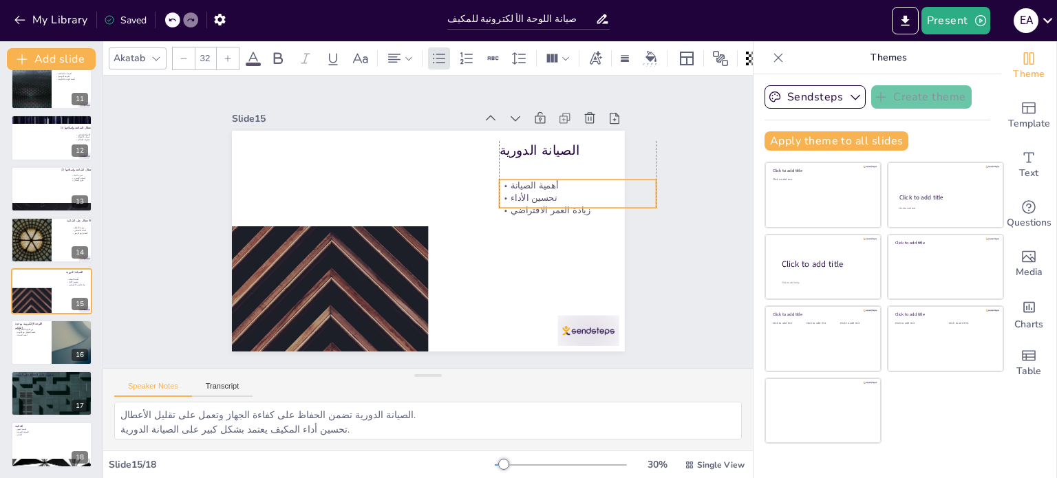
drag, startPoint x: 319, startPoint y: 187, endPoint x: 533, endPoint y: 181, distance: 213.4
click at [533, 204] on p "أهمية الصيانة" at bounding box center [581, 234] width 153 height 60
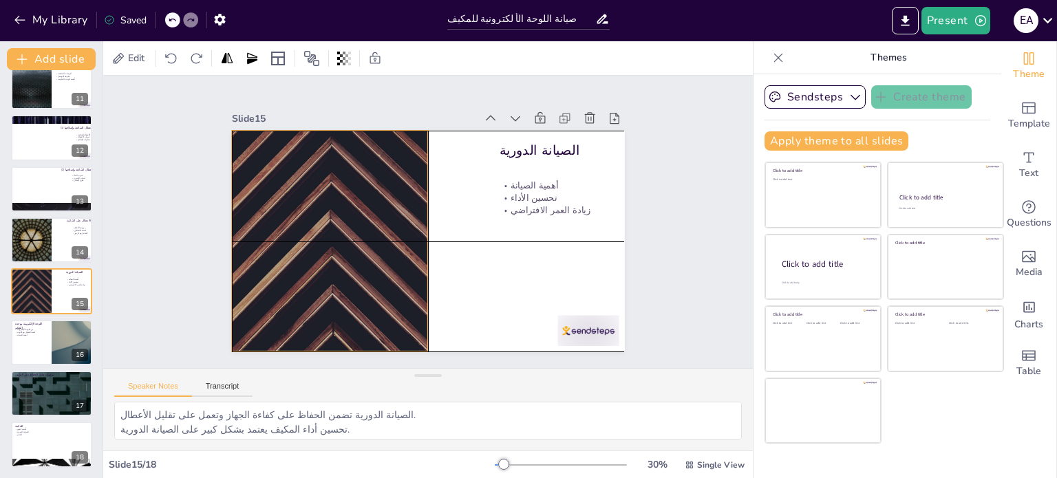
drag, startPoint x: 285, startPoint y: 276, endPoint x: 288, endPoint y: 181, distance: 95.0
click at [288, 181] on div at bounding box center [328, 221] width 430 height 298
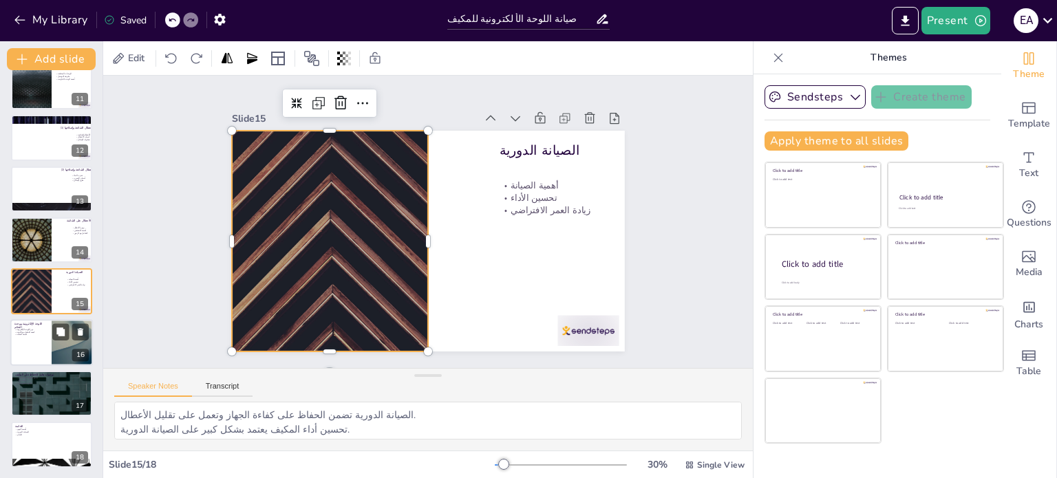
click at [44, 339] on div at bounding box center [51, 342] width 83 height 47
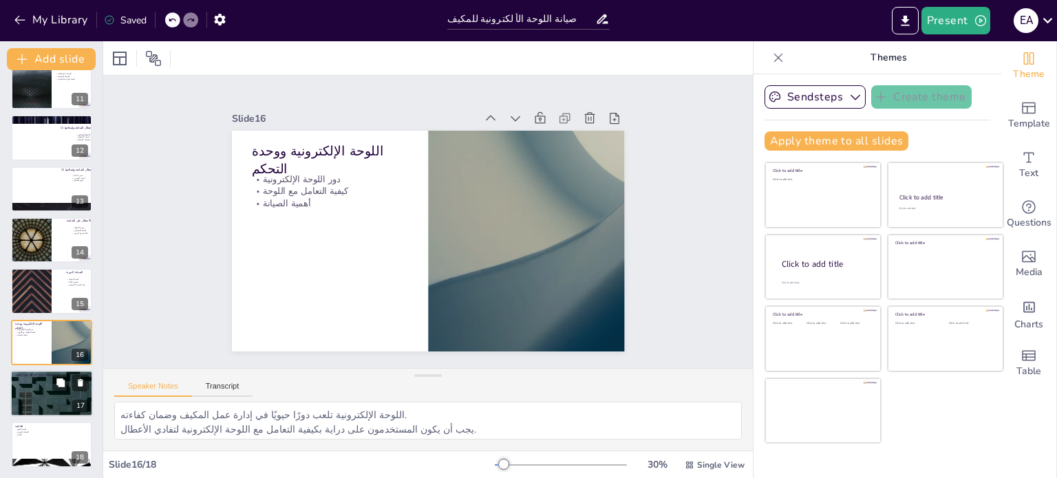
click at [39, 388] on div at bounding box center [51, 393] width 83 height 47
type textarea "اتباع النصائح السليمة يساعد في تحسين أداء المكيف وضمان استمراريته. تنظيف الفلتر…"
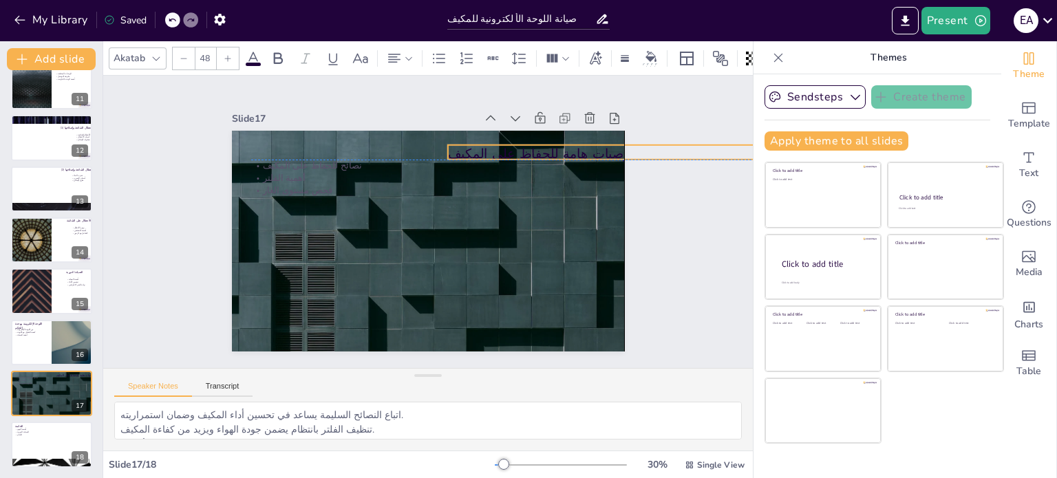
drag, startPoint x: 306, startPoint y: 148, endPoint x: 504, endPoint y: 149, distance: 198.2
click at [504, 160] on p "توصيات هامة للحفاظ على المكيف" at bounding box center [635, 240] width 330 height 160
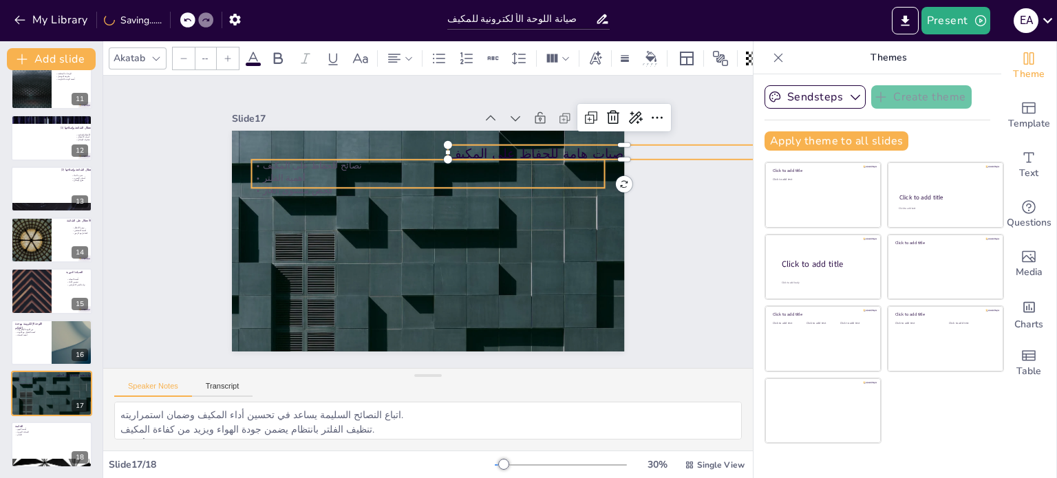
type input "32"
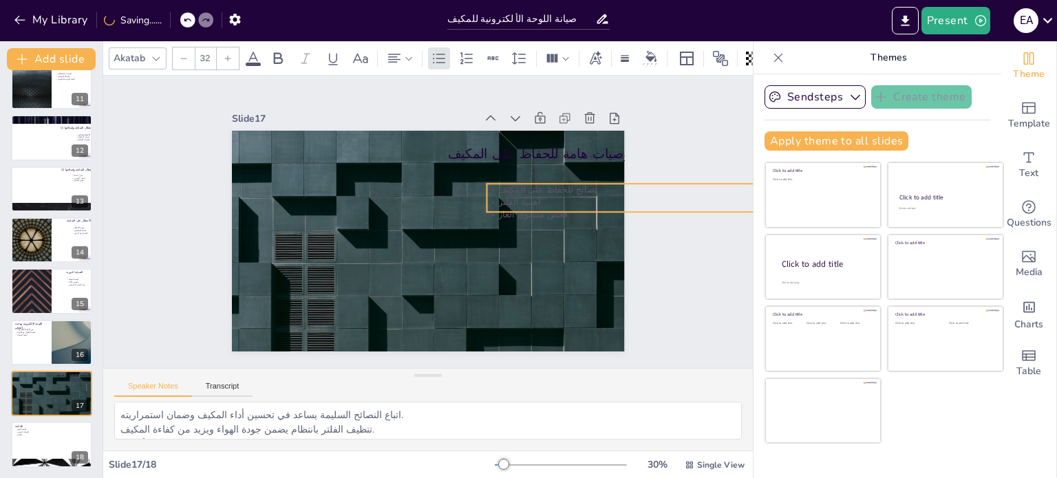
drag, startPoint x: 265, startPoint y: 162, endPoint x: 500, endPoint y: 186, distance: 236.6
click at [500, 204] on p "نصائح للحفاظ على المكيف" at bounding box center [662, 264] width 340 height 121
click at [30, 433] on p "الختام" at bounding box center [51, 434] width 74 height 3
type textarea "فهم مبدأ عمل المكيف يساعد في تحسين تجربة المستخدم ويقلل من الأعطال. الصيانة الد…"
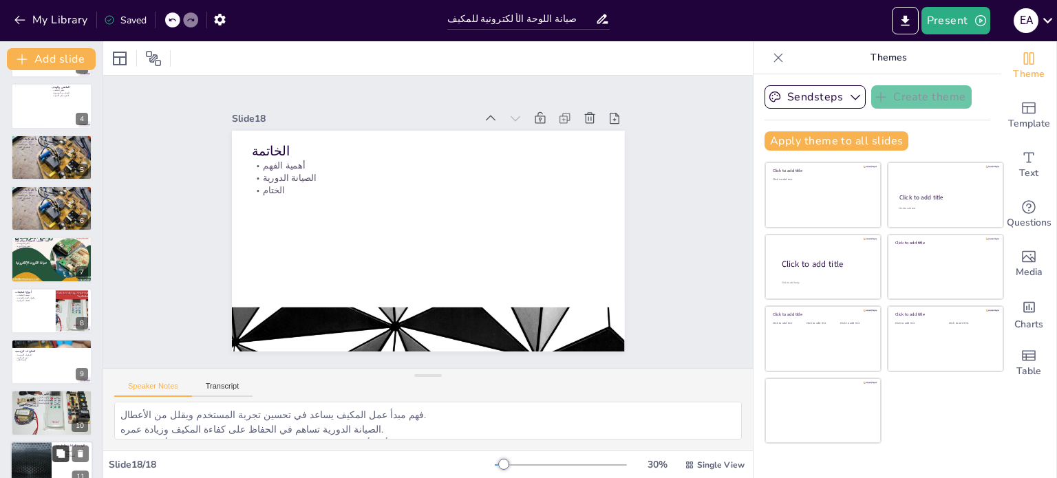
scroll to position [0, 0]
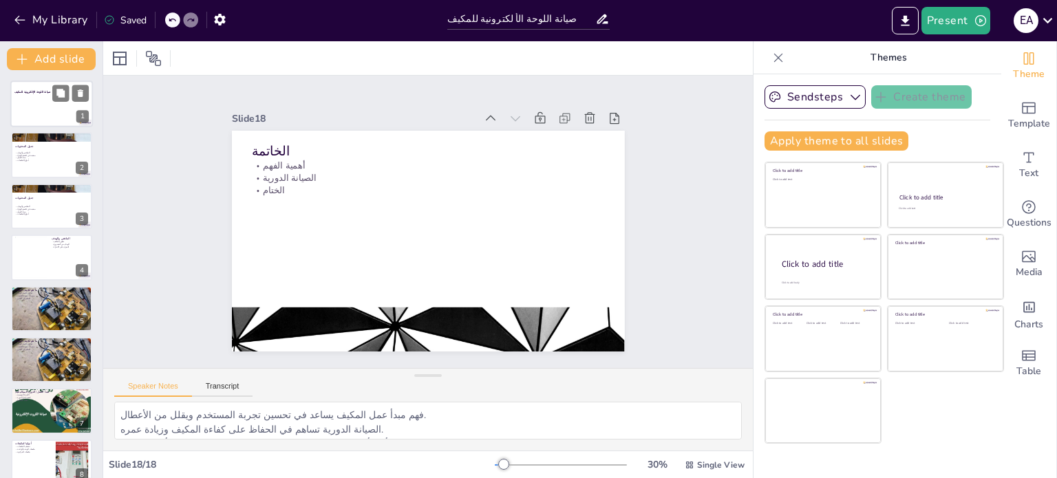
click at [43, 114] on div at bounding box center [51, 104] width 83 height 47
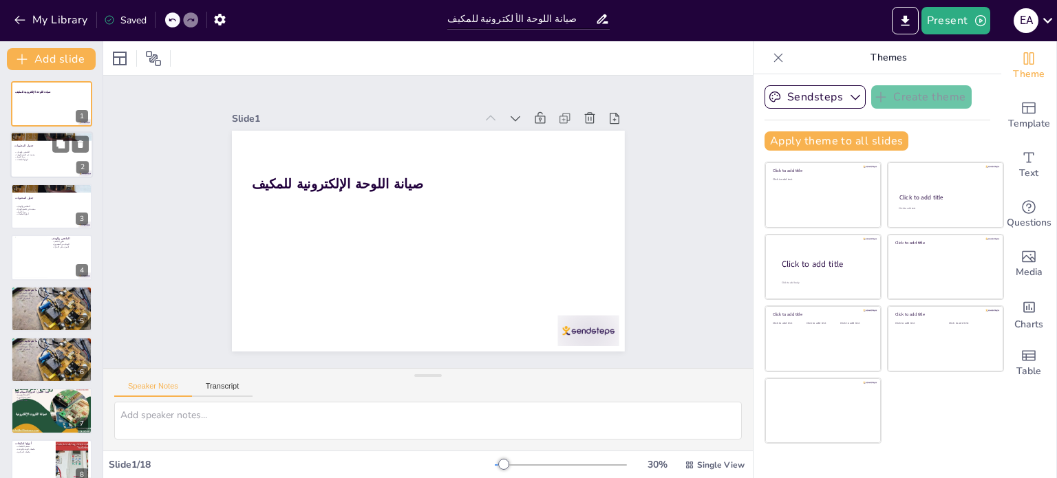
click at [41, 159] on p "أنواع المكيفات" at bounding box center [51, 160] width 74 height 3
type textarea "الملخص يتناول تطور المكيف من أجهزة تقليدية إلى أنظمة متطورة، مع التركيز على كيف…"
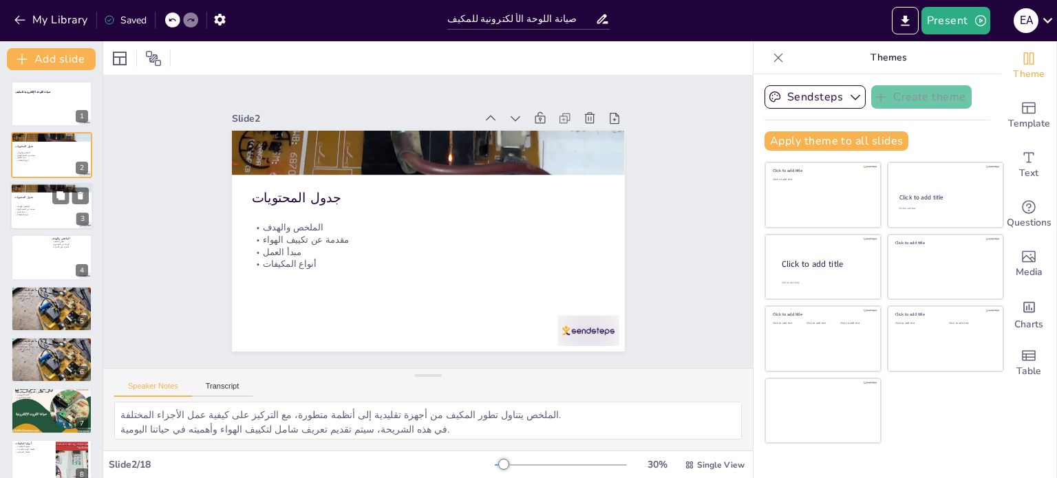
click at [50, 200] on div at bounding box center [51, 206] width 83 height 47
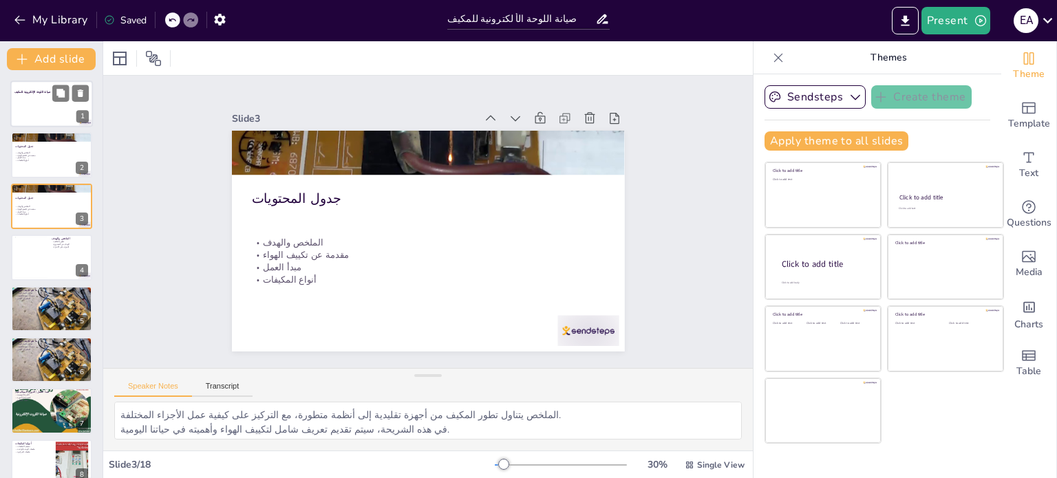
click at [54, 120] on div at bounding box center [51, 104] width 83 height 47
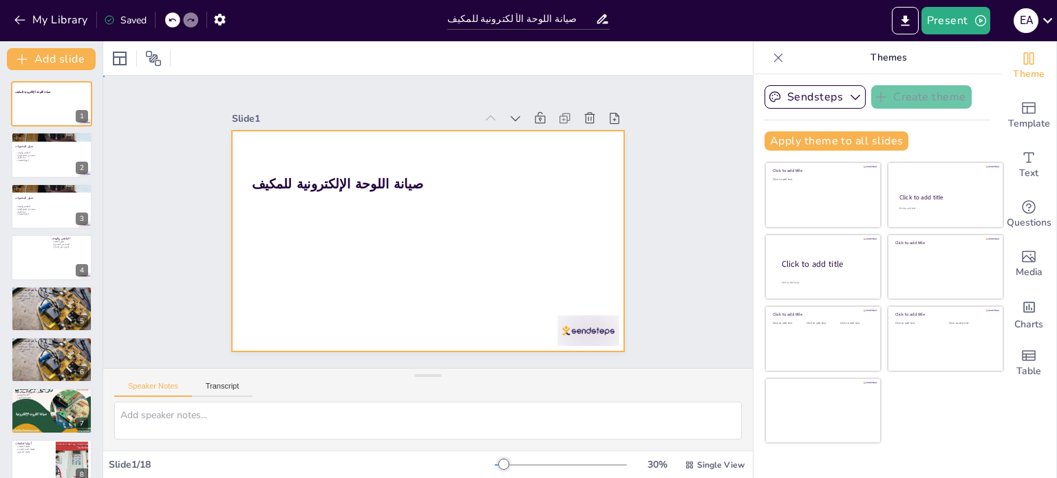
click at [362, 208] on div at bounding box center [420, 238] width 449 height 361
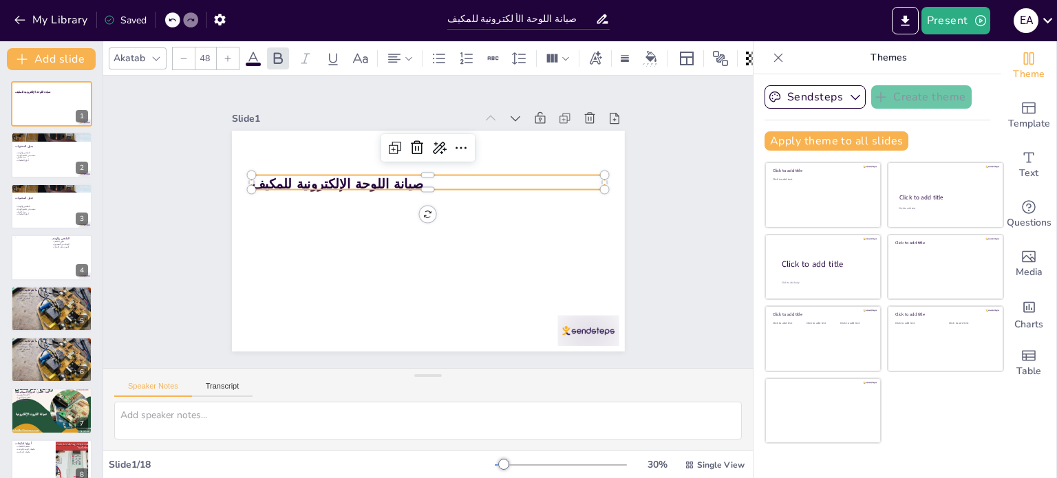
click at [315, 181] on strong "صيانة اللوحة الإلكترونية للمكيف" at bounding box center [353, 158] width 169 height 70
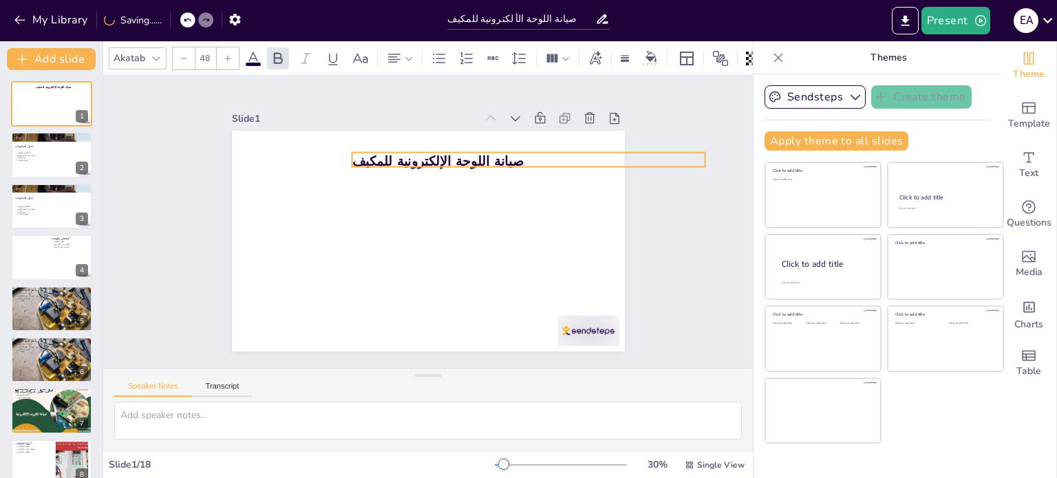
drag, startPoint x: 326, startPoint y: 180, endPoint x: 426, endPoint y: 158, distance: 103.0
click at [426, 158] on strong "صيانة اللوحة الإلكترونية للمكيف" at bounding box center [456, 168] width 169 height 70
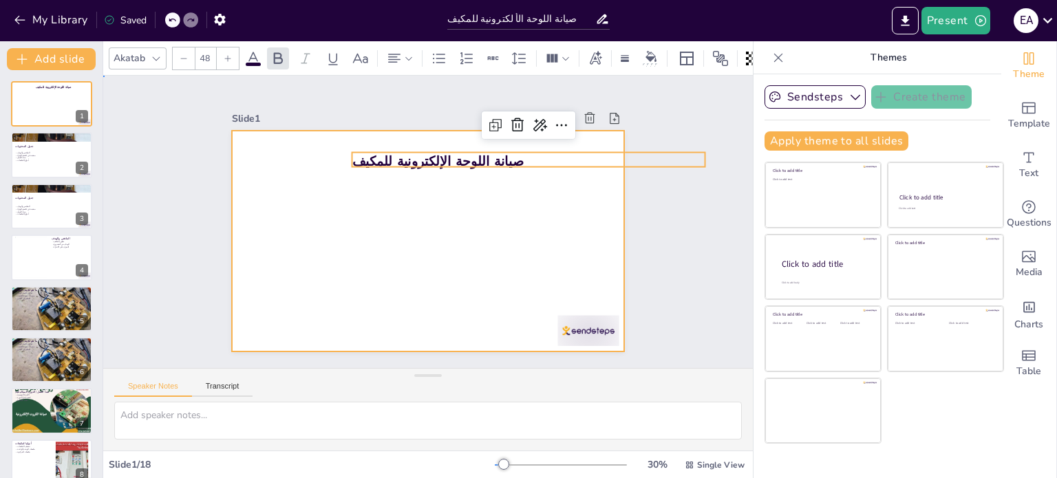
click at [427, 215] on div at bounding box center [424, 240] width 430 height 297
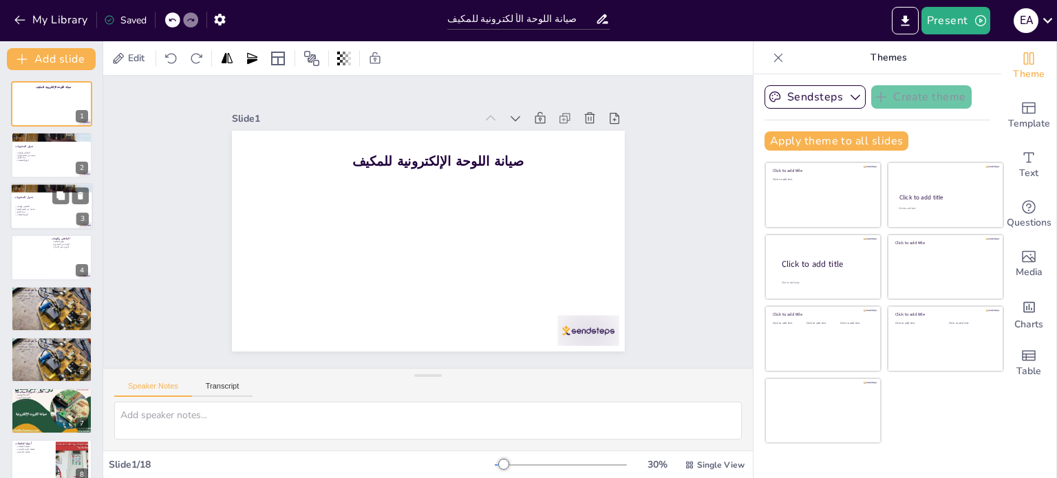
click at [46, 189] on div at bounding box center [51, 187] width 83 height 47
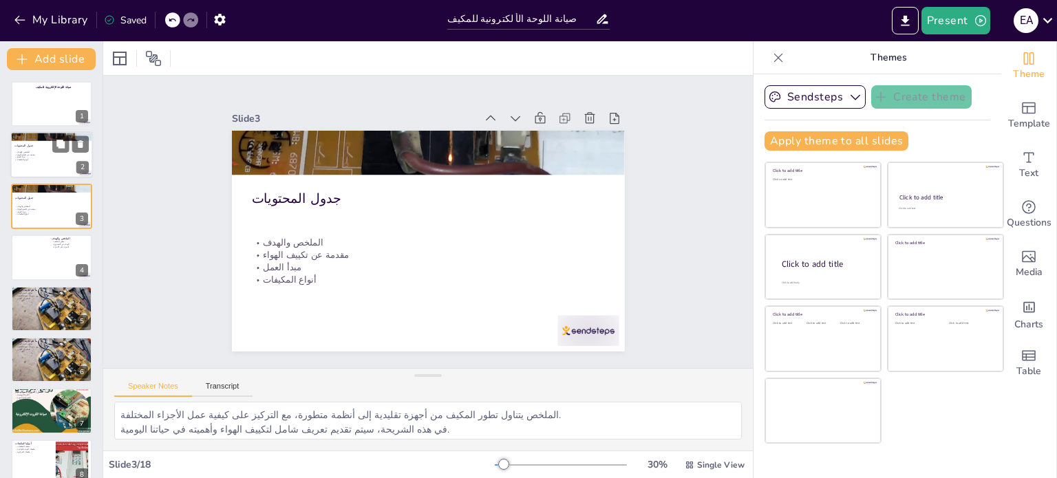
click at [39, 169] on div at bounding box center [51, 155] width 83 height 47
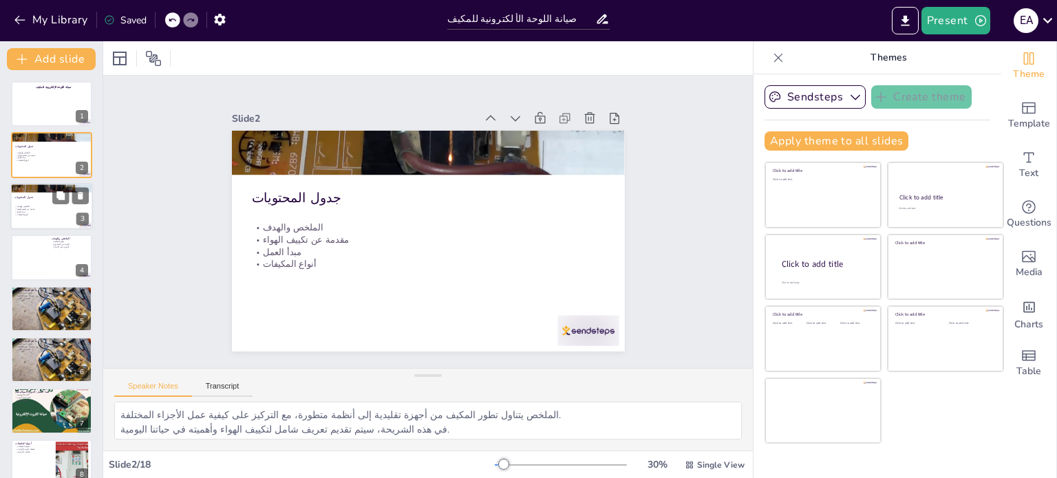
click at [36, 211] on p "مبدأ العمل" at bounding box center [51, 212] width 74 height 3
click at [80, 197] on icon at bounding box center [81, 196] width 6 height 8
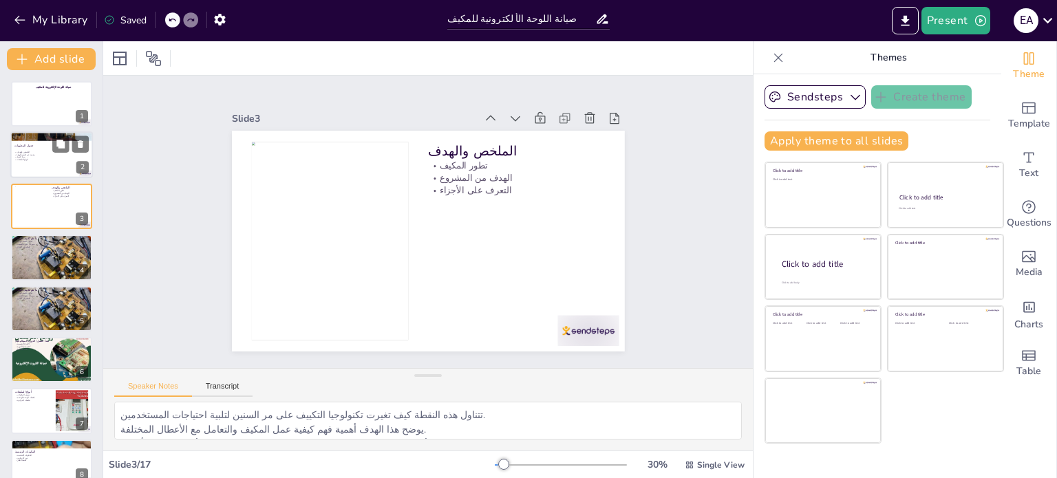
click at [44, 173] on div at bounding box center [51, 155] width 83 height 47
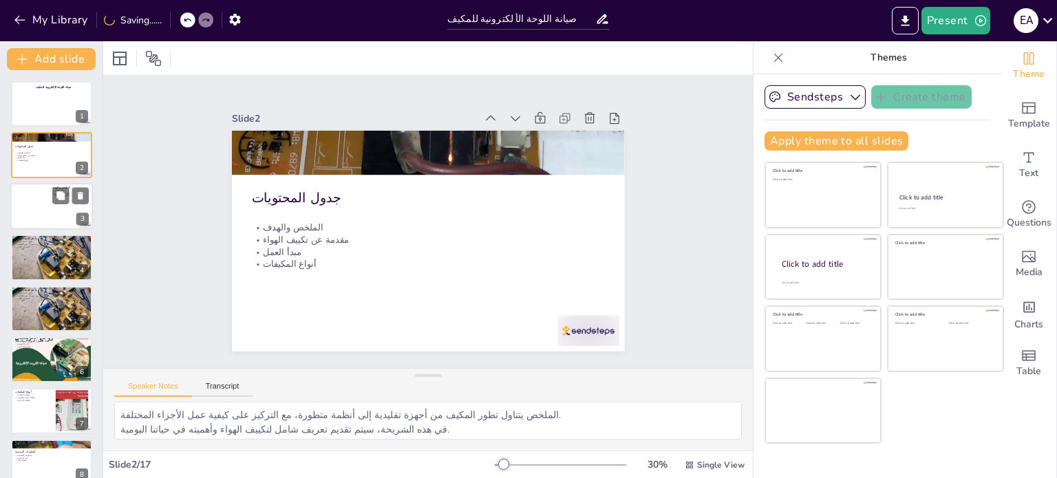
click at [36, 194] on div at bounding box center [30, 206] width 33 height 42
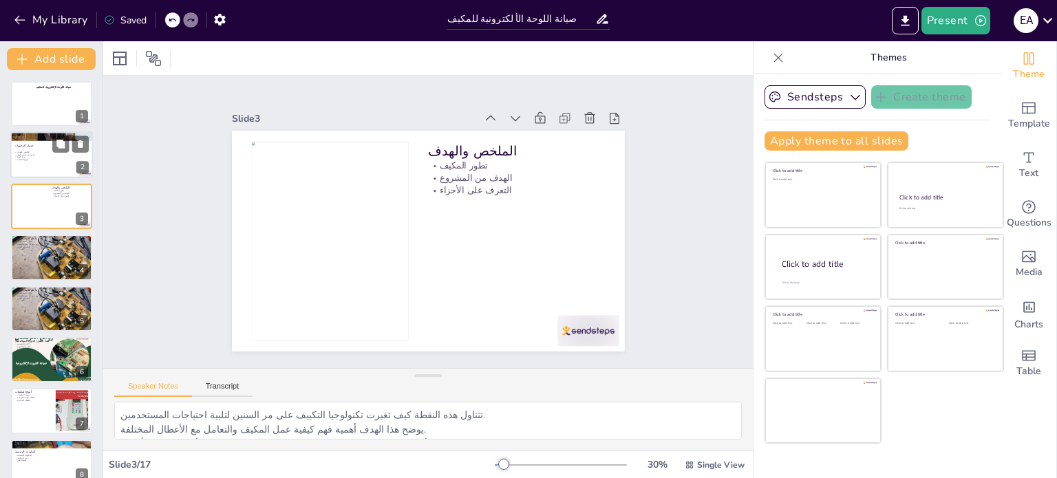
click at [33, 147] on p "جدول المحتويات" at bounding box center [51, 147] width 74 height 4
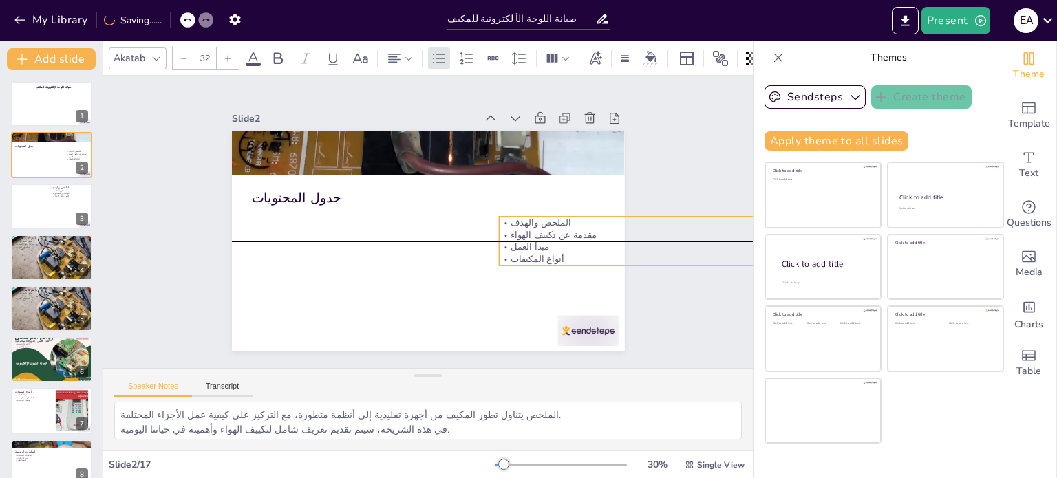
drag, startPoint x: 275, startPoint y: 248, endPoint x: 523, endPoint y: 246, distance: 247.8
click at [523, 262] on p "مبدأ العمل" at bounding box center [656, 322] width 340 height 121
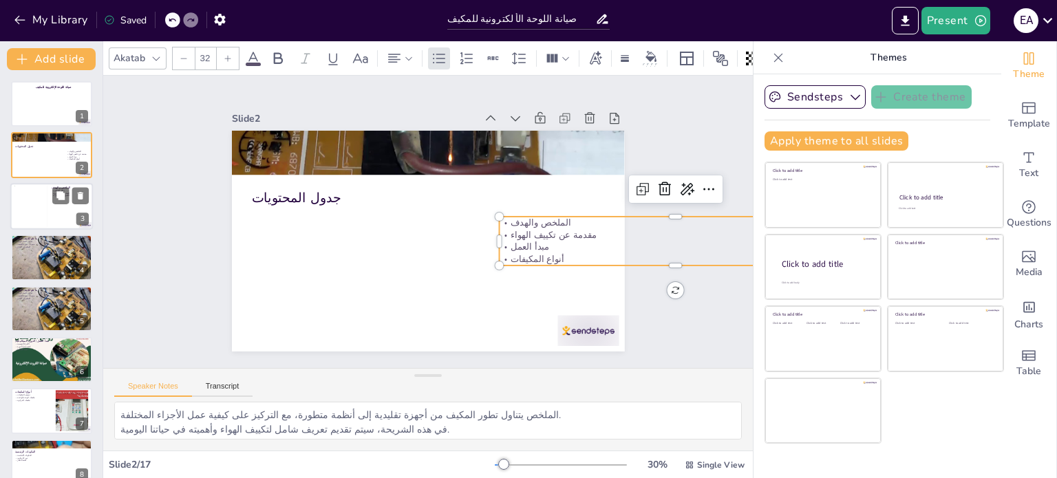
click at [42, 204] on div at bounding box center [30, 206] width 33 height 42
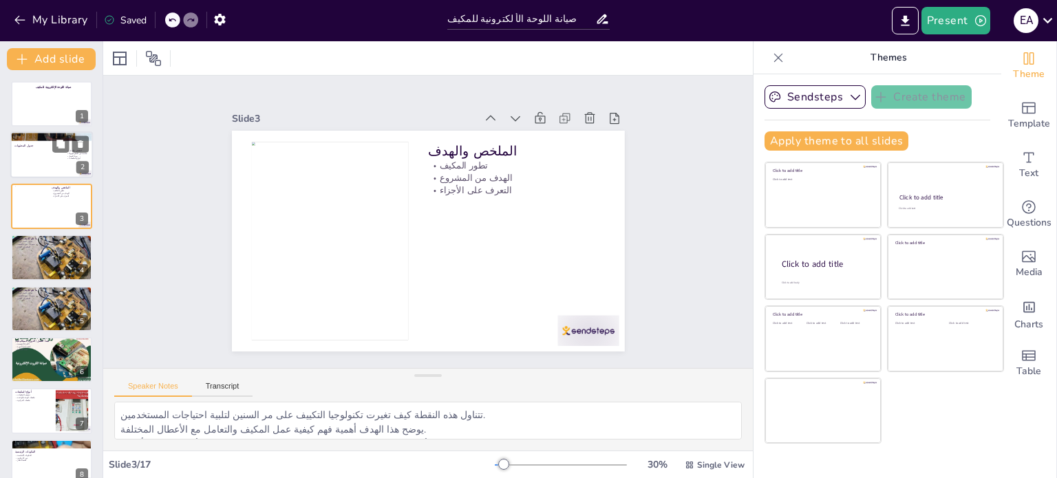
click at [52, 167] on div at bounding box center [51, 155] width 83 height 47
type textarea "الملخص يتناول تطور المكيف من أجهزة تقليدية إلى أنظمة متطورة، مع التركيز على كيف…"
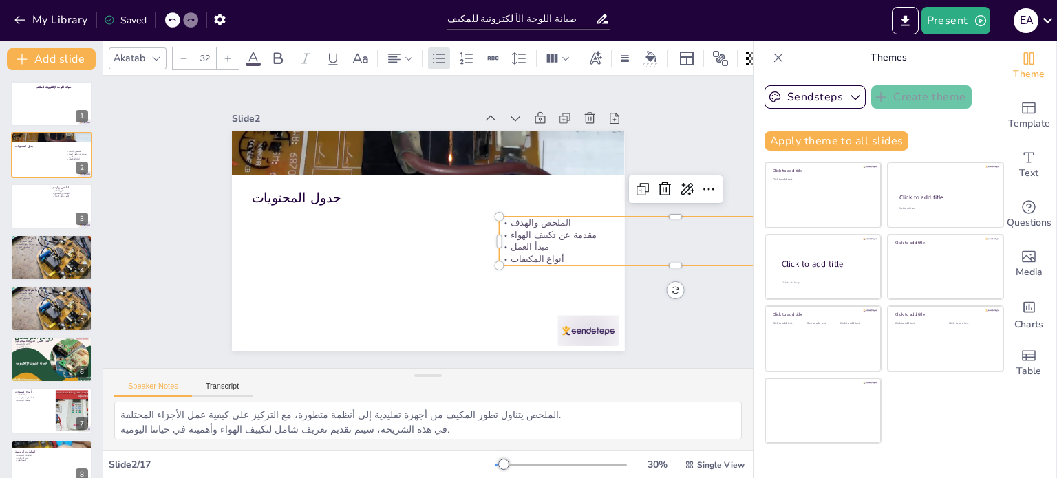
click at [508, 255] on p "مبدأ العمل" at bounding box center [665, 297] width 348 height 85
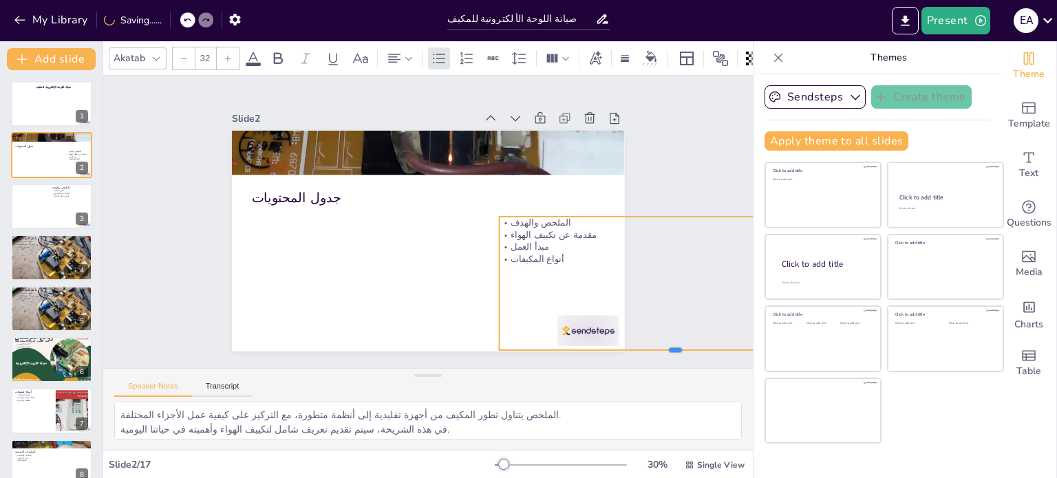
drag, startPoint x: 663, startPoint y: 263, endPoint x: 650, endPoint y: 347, distance: 85.0
click at [650, 366] on div at bounding box center [622, 426] width 339 height 120
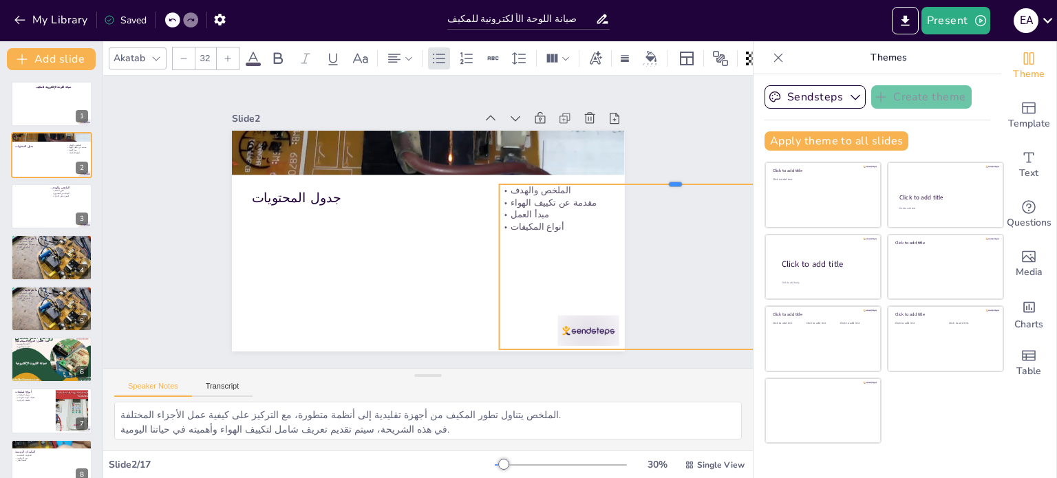
drag, startPoint x: 503, startPoint y: 209, endPoint x: 501, endPoint y: 175, distance: 34.5
click at [502, 181] on div at bounding box center [678, 205] width 352 height 48
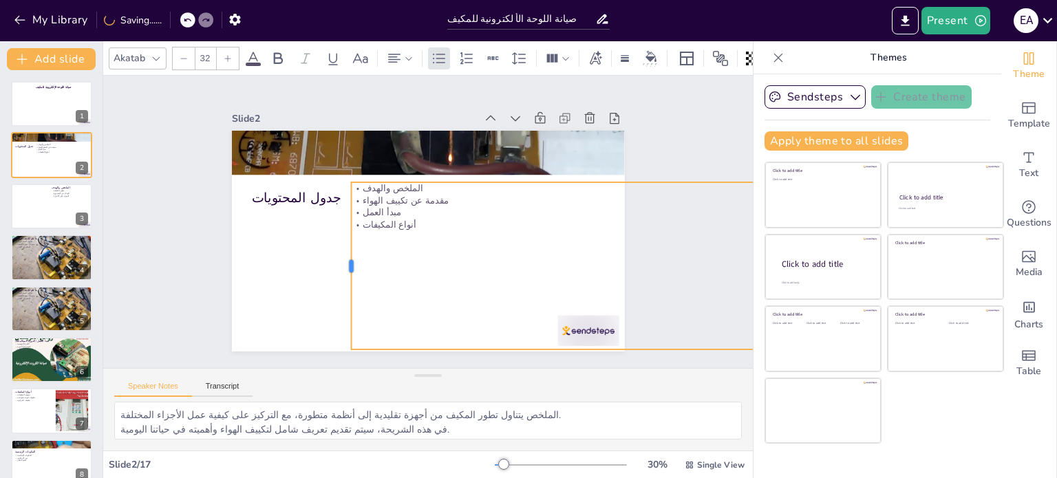
drag, startPoint x: 487, startPoint y: 258, endPoint x: 339, endPoint y: 250, distance: 148.2
click at [340, 250] on div at bounding box center [345, 265] width 11 height 167
click at [372, 237] on div "الملخص والهدف مقدمة عن تكييف الهواء مبدأ العمل أنواع المكيفات" at bounding box center [588, 301] width 525 height 268
click at [234, 392] on button "Transcript" at bounding box center [222, 389] width 61 height 15
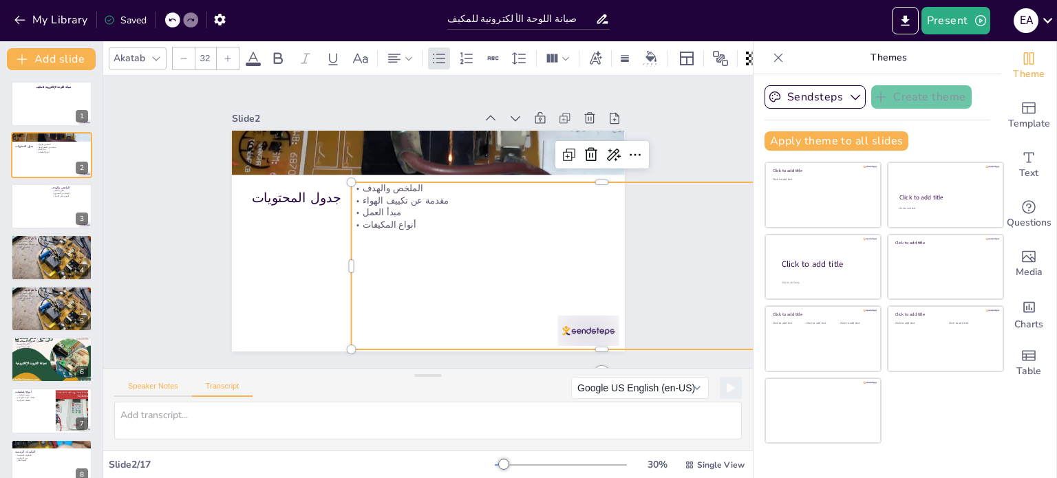
click at [160, 390] on button "Speaker Notes" at bounding box center [153, 389] width 78 height 15
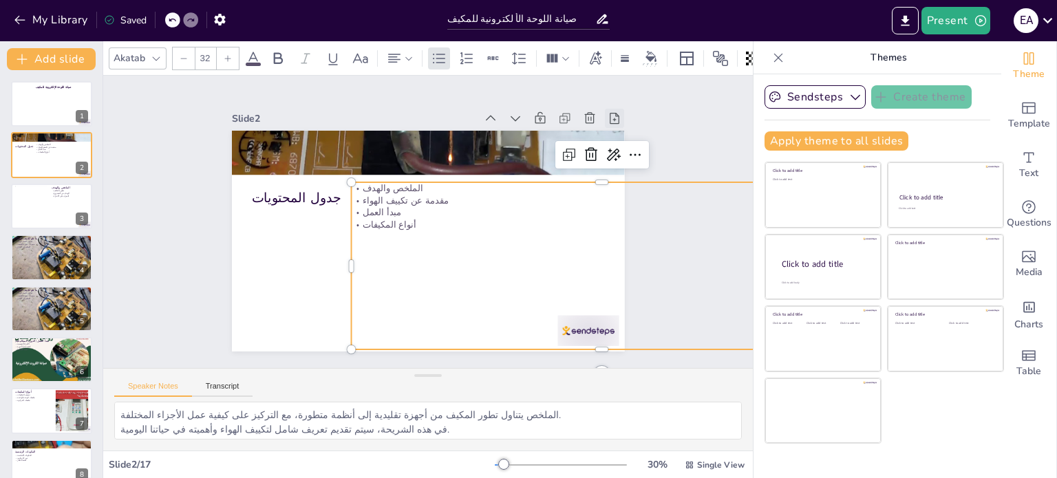
click at [617, 131] on icon at bounding box center [624, 138] width 15 height 15
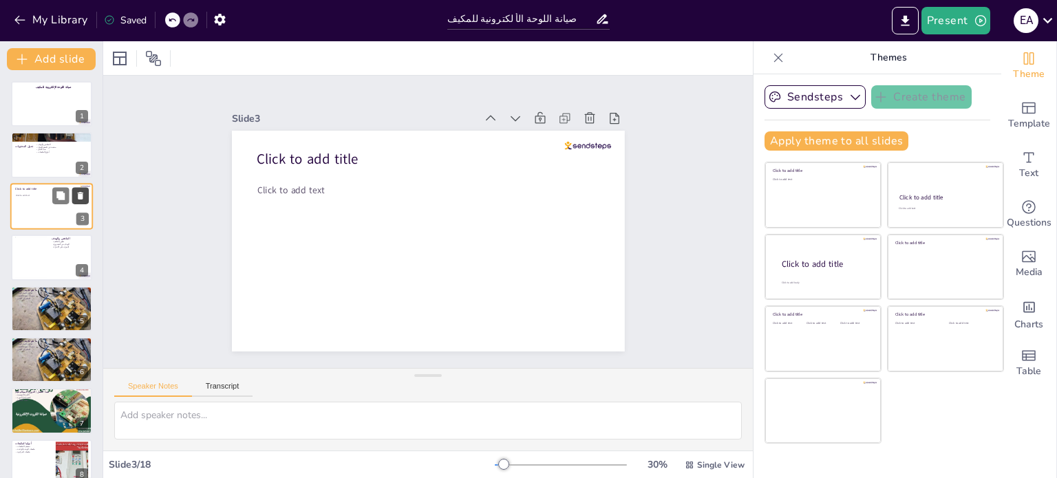
click at [81, 197] on icon at bounding box center [81, 196] width 6 height 8
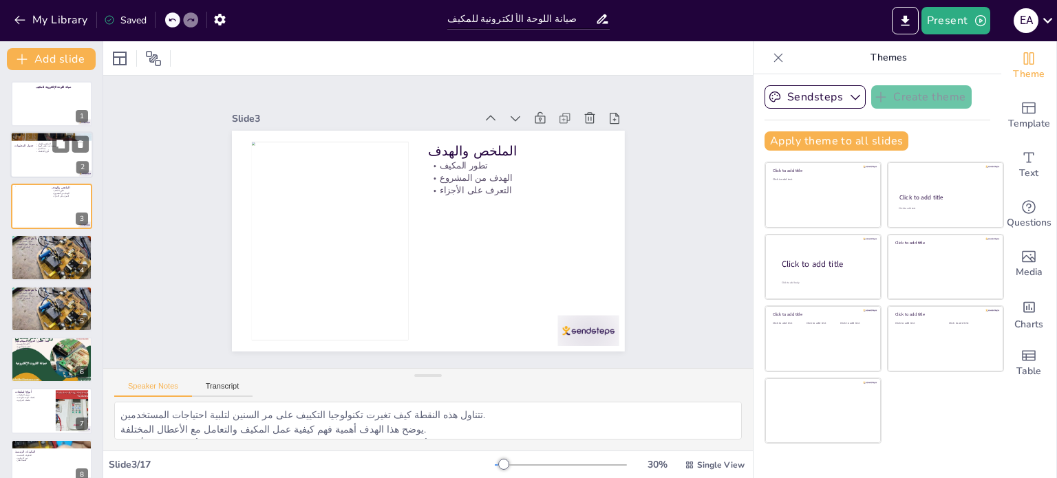
click at [45, 169] on div "الملخص والهدف مقدمة عن تكييف الهواء مبدأ العمل أنواع المكيفات" at bounding box center [88, 160] width 106 height 35
type textarea "الملخص يتناول تطور المكيف من أجهزة تقليدية إلى أنظمة متطورة، مع التركيز على كيف…"
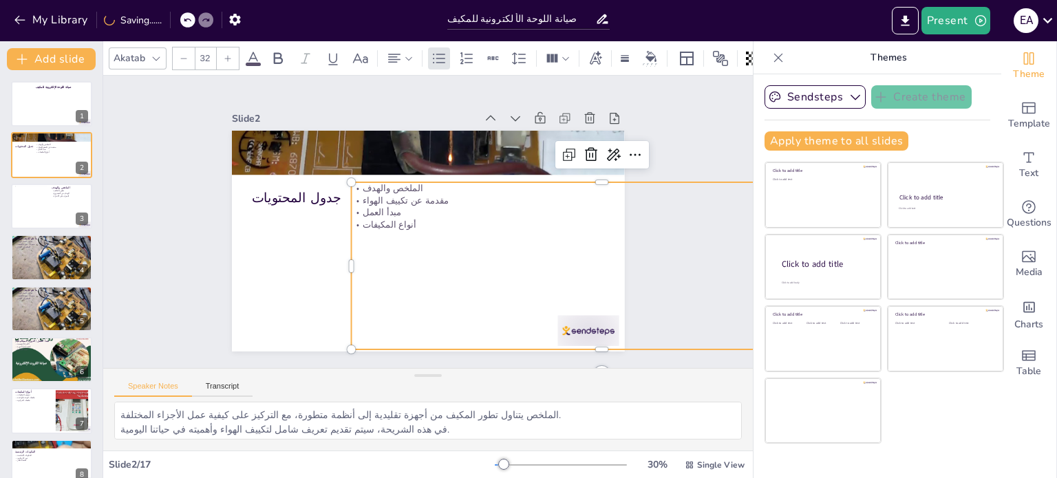
click at [361, 200] on p "مقدمة عن تكييف الهواء" at bounding box center [603, 218] width 500 height 65
click at [566, 161] on icon at bounding box center [575, 170] width 18 height 18
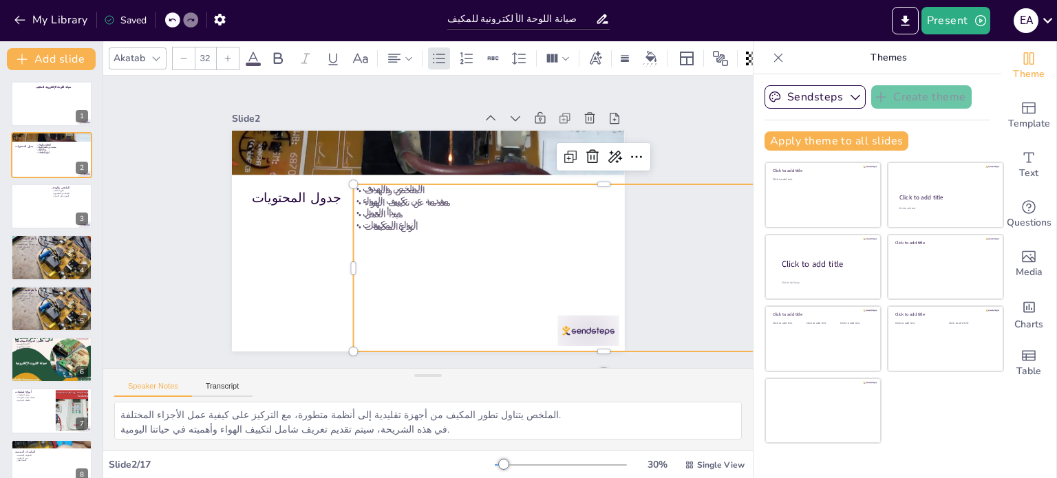
click at [367, 235] on div "الملخص والهدف مقدمة عن تكييف الهواء مبدأ العمل أنواع المكيفات" at bounding box center [590, 304] width 525 height 268
click at [373, 220] on p "أنواع المكيفات" at bounding box center [593, 281] width 481 height 167
click at [566, 257] on icon at bounding box center [577, 268] width 23 height 23
click at [570, 165] on icon at bounding box center [579, 174] width 18 height 18
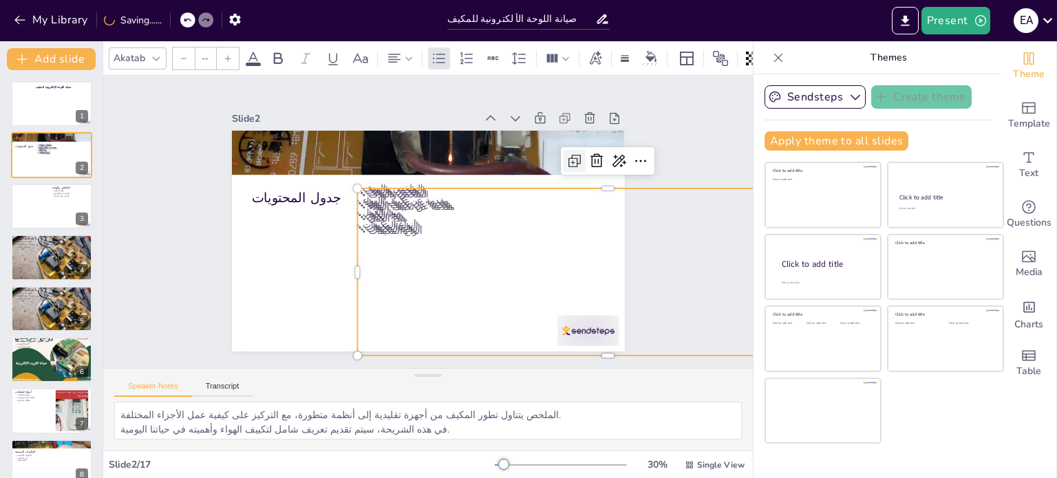
type input "32"
click at [639, 220] on icon at bounding box center [649, 230] width 21 height 21
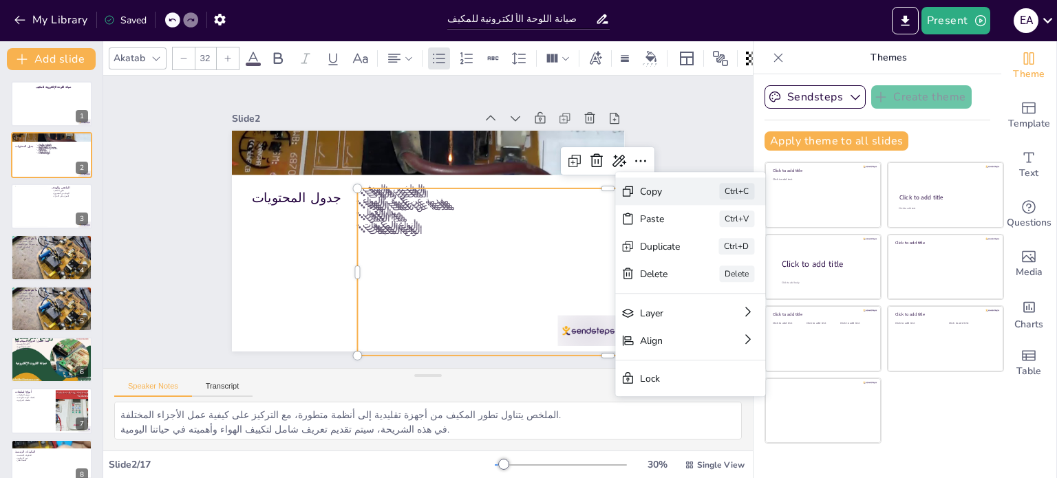
click at [695, 385] on div "Copy" at bounding box center [716, 399] width 43 height 28
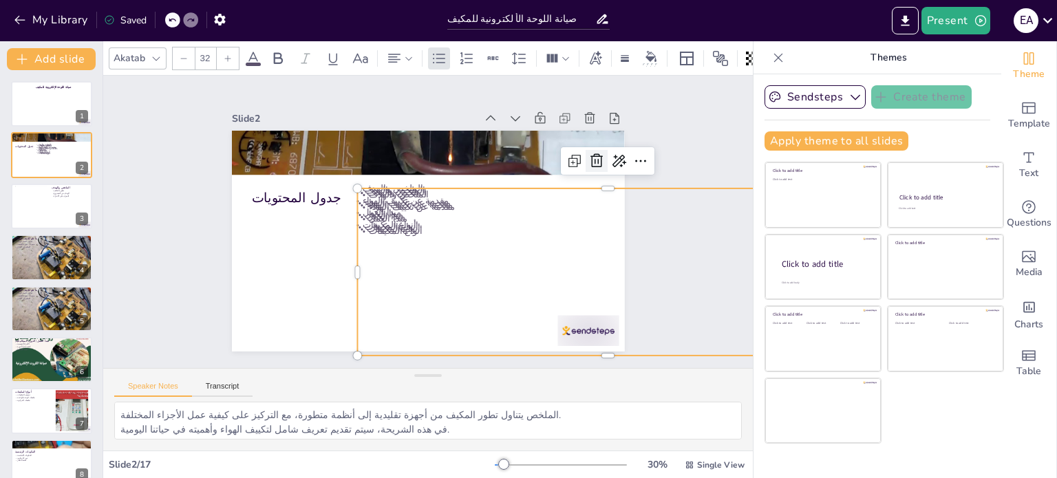
click at [599, 226] on icon at bounding box center [607, 234] width 17 height 17
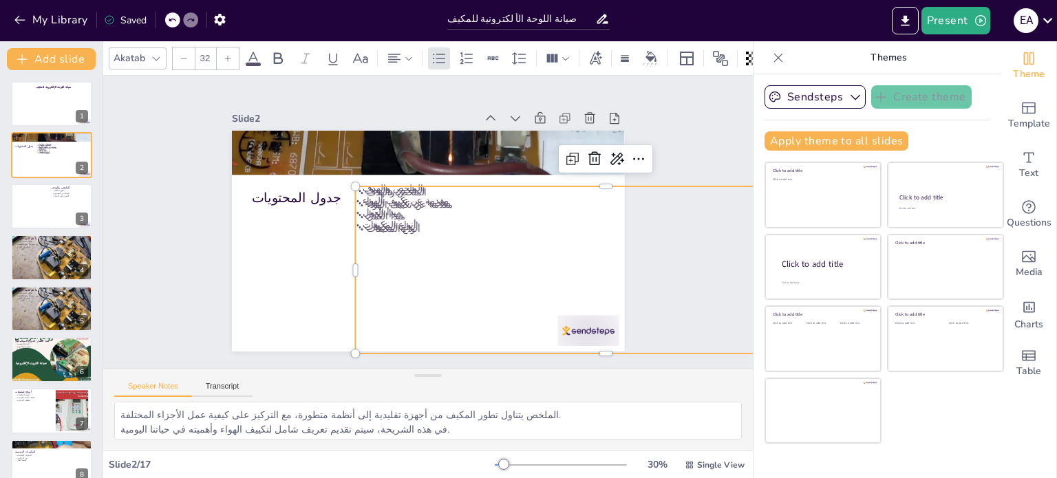
click at [383, 185] on p "الملخص والهدف" at bounding box center [606, 249] width 481 height 167
click at [592, 168] on icon at bounding box center [601, 177] width 18 height 18
type input "32"
click at [380, 191] on p "مقدمة عن تكييف الهواء" at bounding box center [604, 240] width 493 height 116
click at [590, 165] on icon at bounding box center [599, 174] width 18 height 18
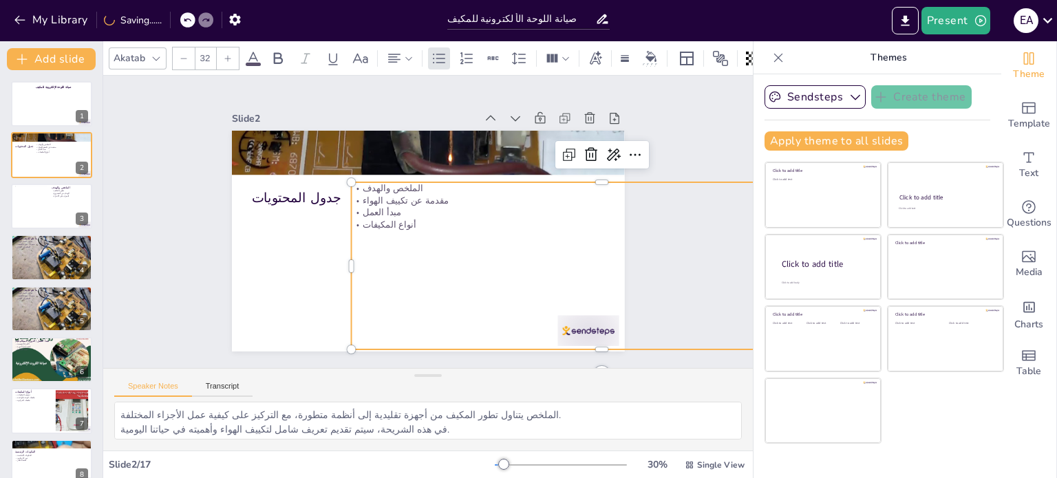
click at [396, 198] on p "مقدمة عن تكييف الهواء" at bounding box center [603, 218] width 500 height 65
click at [635, 212] on icon at bounding box center [645, 222] width 21 height 21
click at [436, 393] on div "Speaker Notes Transcript" at bounding box center [428, 385] width 650 height 33
click at [39, 161] on div "الملخص والهدف مقدمة عن تكييف الهواء مبدأ العمل أنواع المكيفات" at bounding box center [88, 160] width 106 height 35
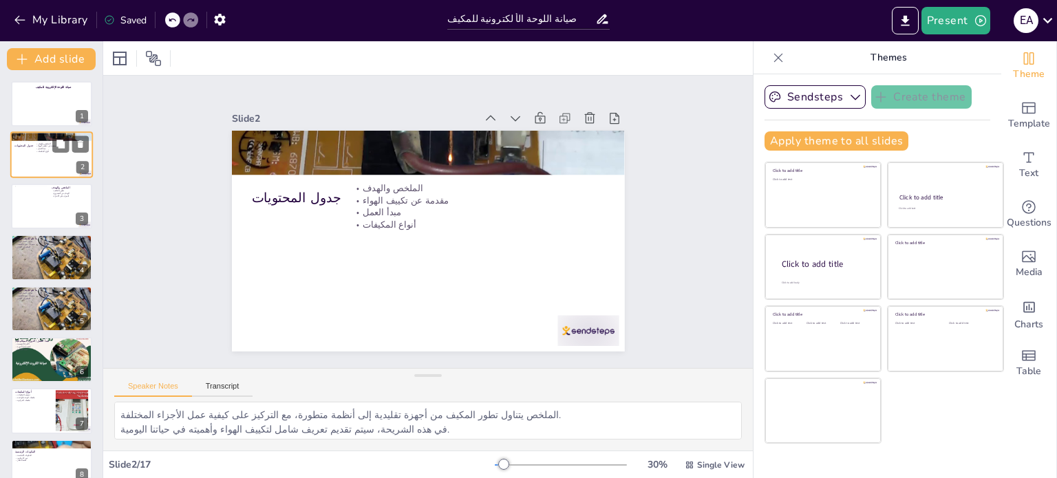
click at [39, 161] on div "الملخص والهدف مقدمة عن تكييف الهواء مبدأ العمل أنواع المكيفات" at bounding box center [88, 160] width 106 height 35
click at [233, 382] on button "Transcript" at bounding box center [222, 389] width 61 height 15
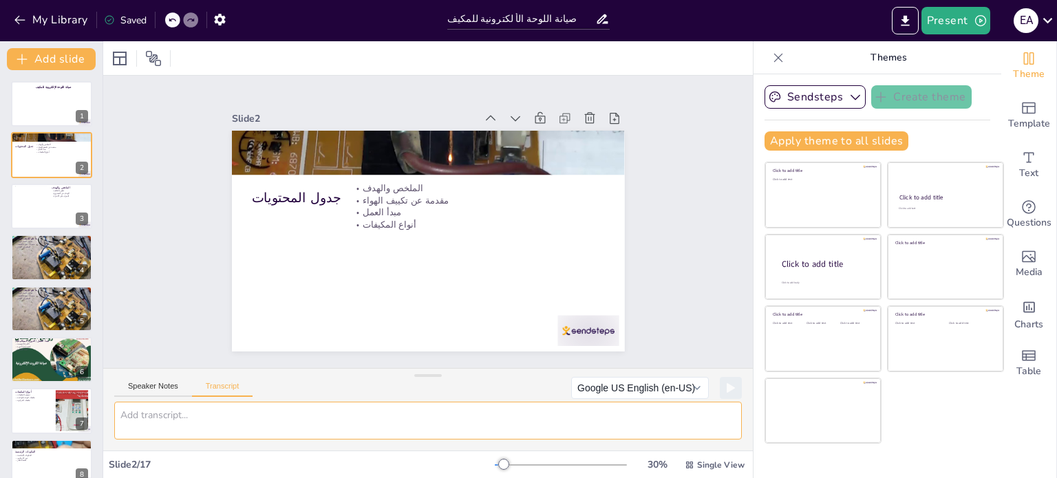
click at [245, 409] on textarea at bounding box center [428, 421] width 628 height 38
paste textarea "[{"loreMi":"24dolo1s-177a-70c7-adip-e24s62do67e2","tempor":{"15inci1u-079l-31e1…"
type textarea "[{"loreMi":"24dolo1s-177a-70c7-adip-e24s62do67e2","tempor":{"15inci1u-079l-31e1…"
click at [621, 148] on div at bounding box center [632, 159] width 23 height 23
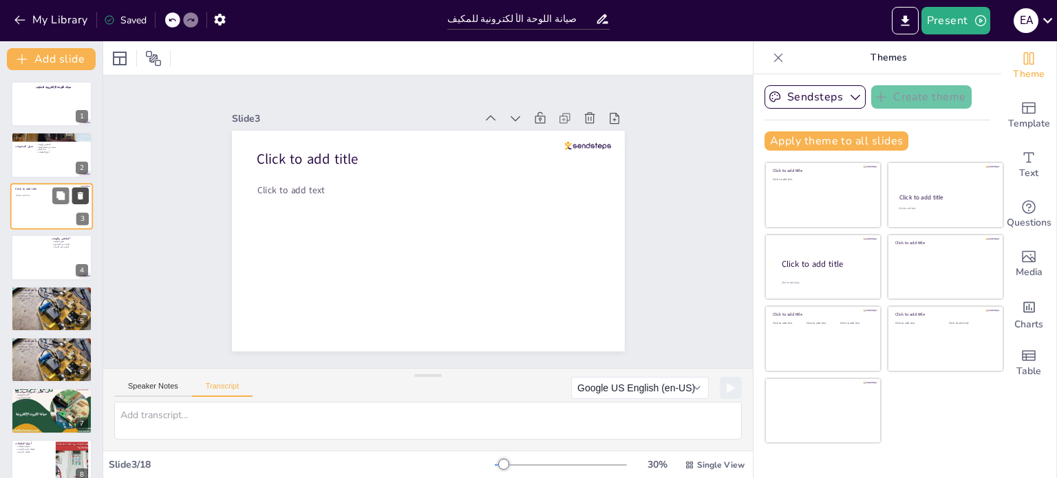
click at [78, 198] on icon at bounding box center [81, 196] width 6 height 8
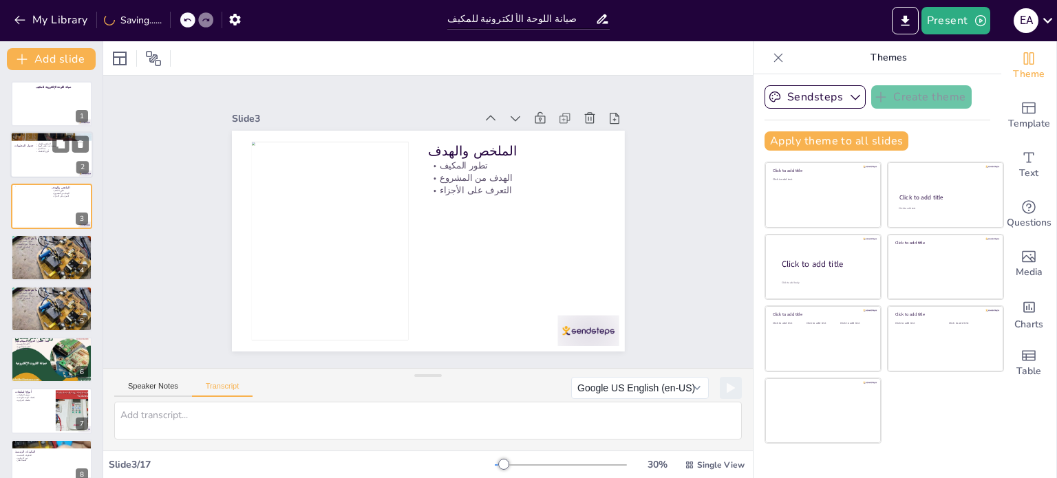
click at [46, 164] on div "الملخص والهدف مقدمة عن تكييف الهواء مبدأ العمل أنواع المكيفات" at bounding box center [88, 160] width 106 height 35
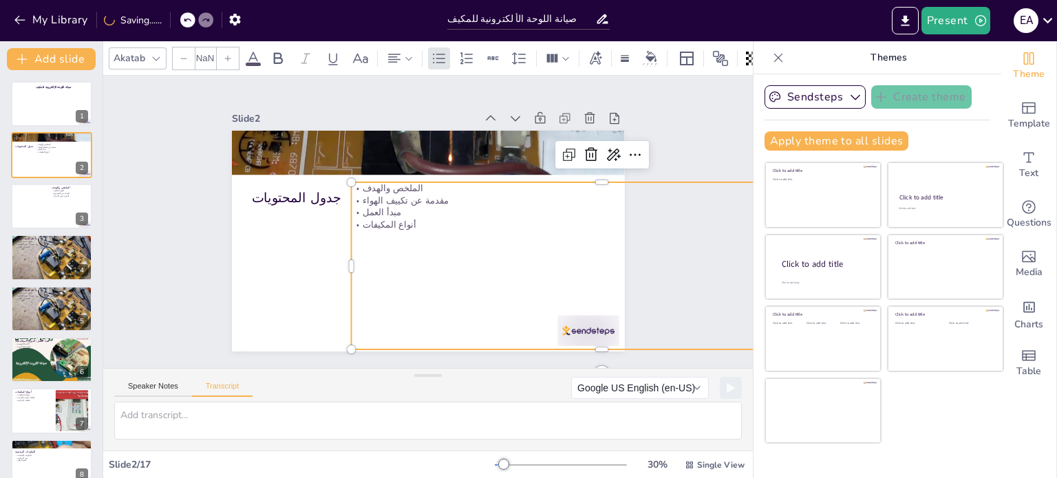
type input "32"
click at [373, 211] on p "مبدأ العمل" at bounding box center [596, 267] width 480 height 167
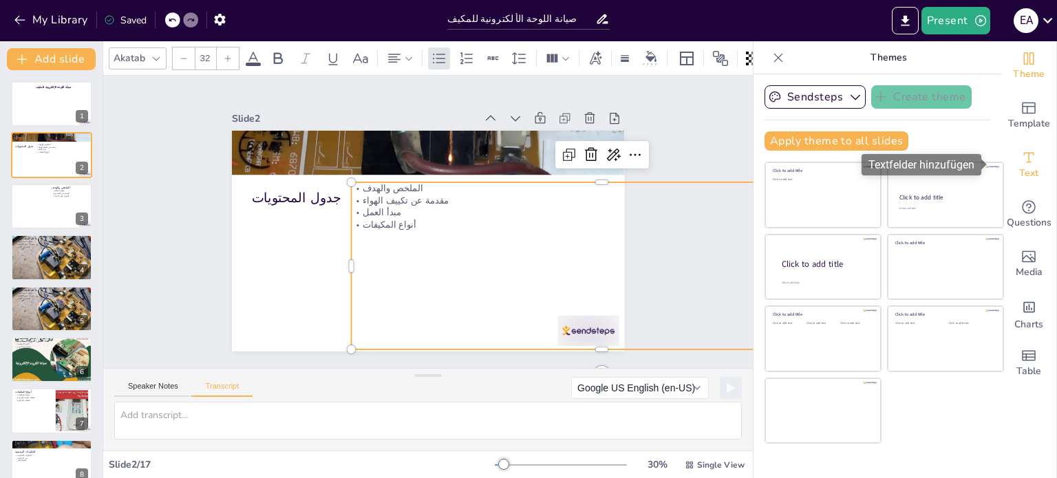
click at [1027, 170] on span "Text" at bounding box center [1028, 173] width 19 height 15
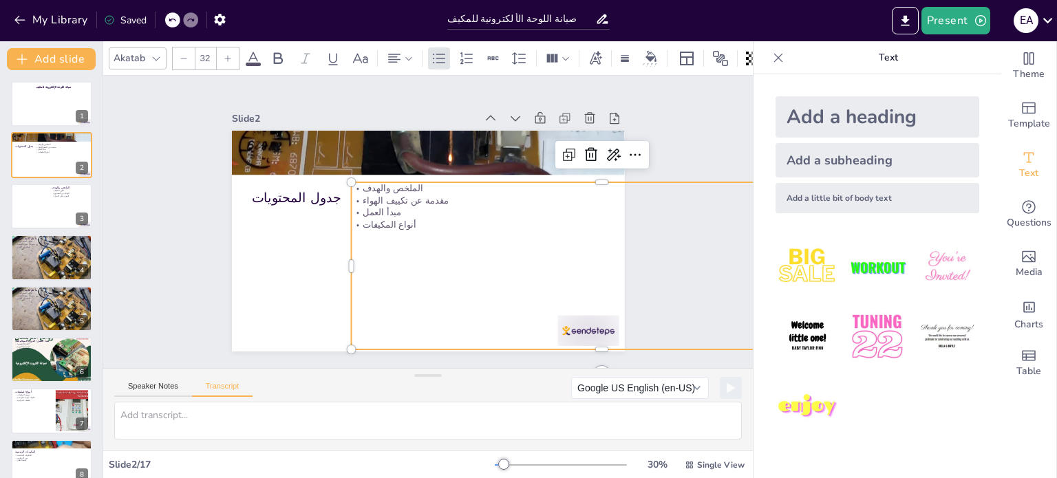
click at [461, 228] on div "الملخص والهدف مقدمة عن تكييف الهواء مبدأ العمل أنواع المكيفات" at bounding box center [596, 284] width 516 height 219
click at [594, 56] on icon at bounding box center [596, 57] width 12 height 14
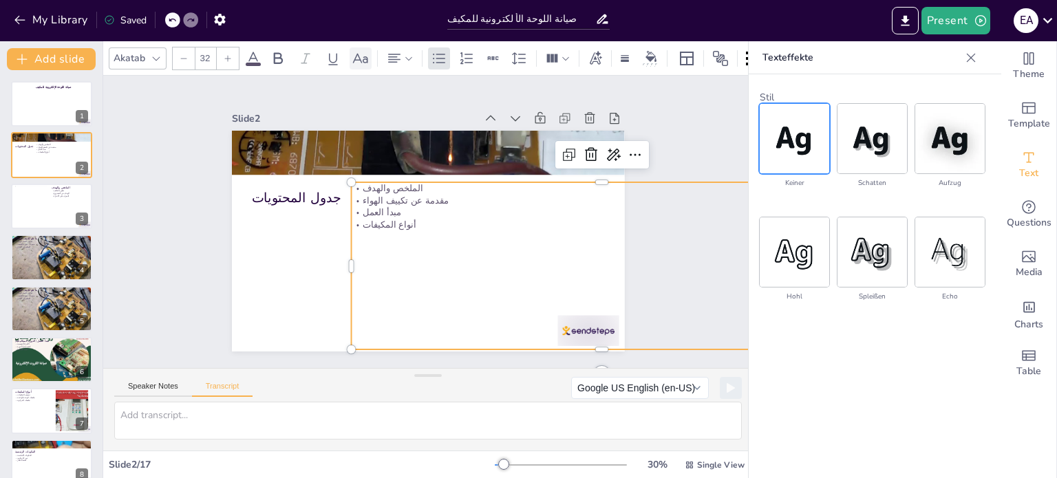
click at [362, 54] on icon at bounding box center [360, 58] width 17 height 17
click at [373, 228] on div "الملخص والهدف مقدمة عن تكييف الهواء مبدأ العمل أنواع المكيفات" at bounding box center [597, 284] width 516 height 219
click at [373, 228] on div "الملخص والهدف مقدمة عن تكييف الهواء مبدأ العمل أنواع المكيفات" at bounding box center [579, 317] width 529 height 314
click at [373, 228] on div "الملخص والهدف مقدمة عن تكييف الهواء مبدأ العمل أنواع المكيفات" at bounding box center [556, 347] width 518 height 396
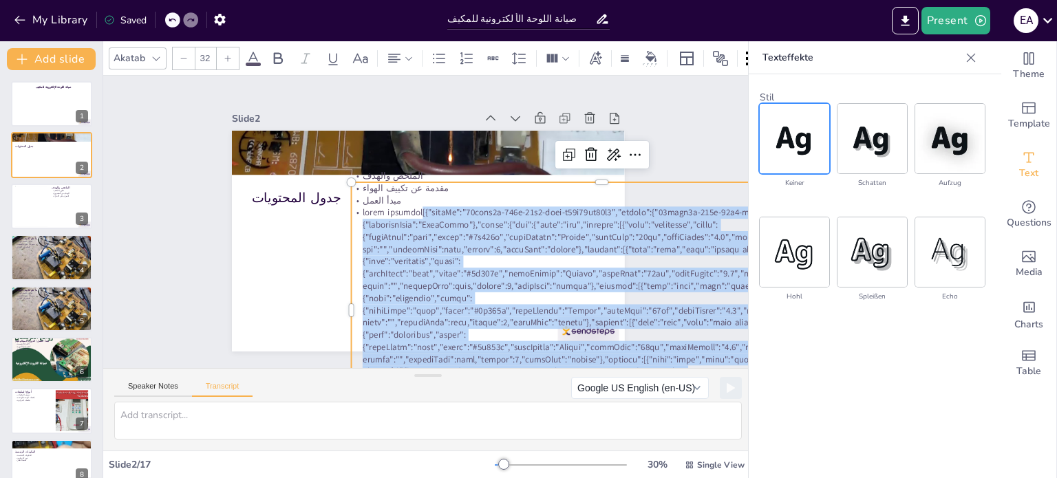
drag, startPoint x: 443, startPoint y: 315, endPoint x: 393, endPoint y: 221, distance: 106.2
click at [393, 221] on p at bounding box center [575, 362] width 541 height 343
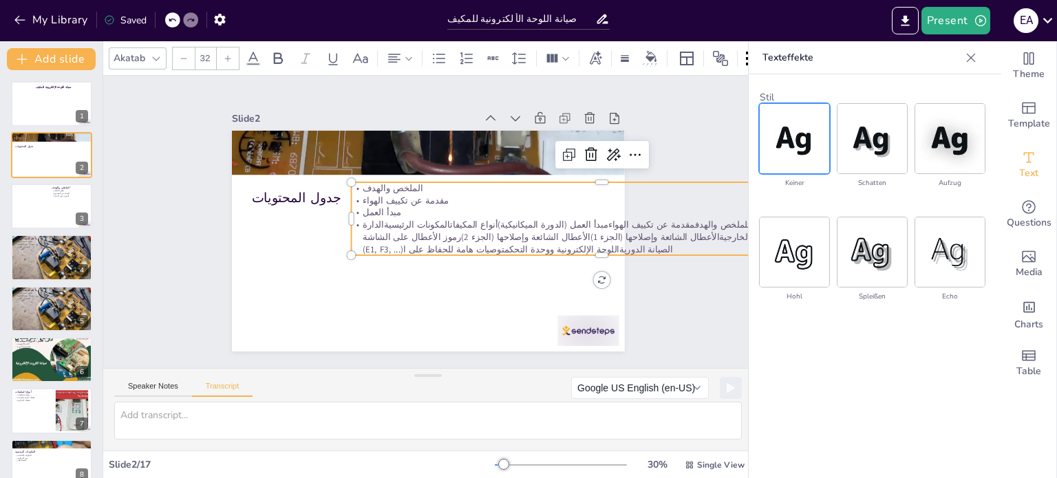
scroll to position [0, 107]
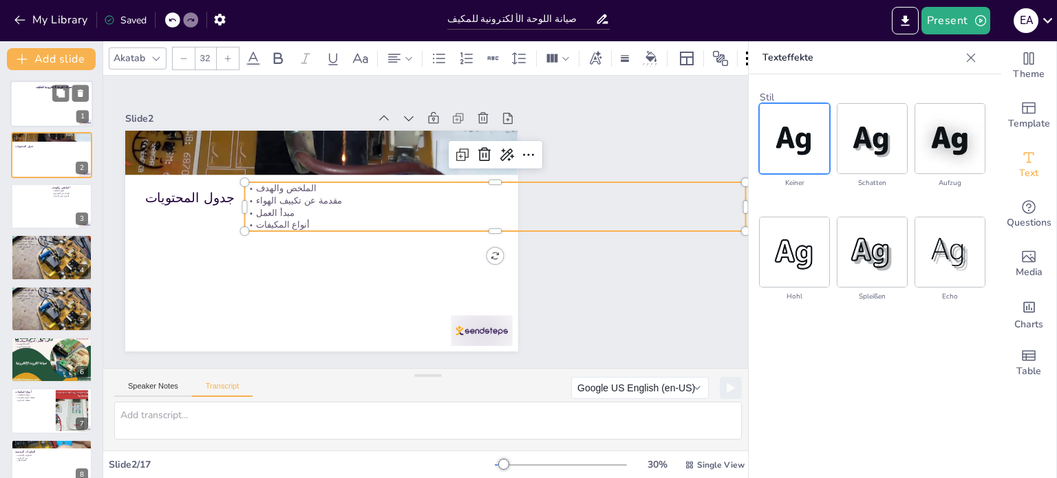
click at [45, 118] on div at bounding box center [51, 104] width 83 height 47
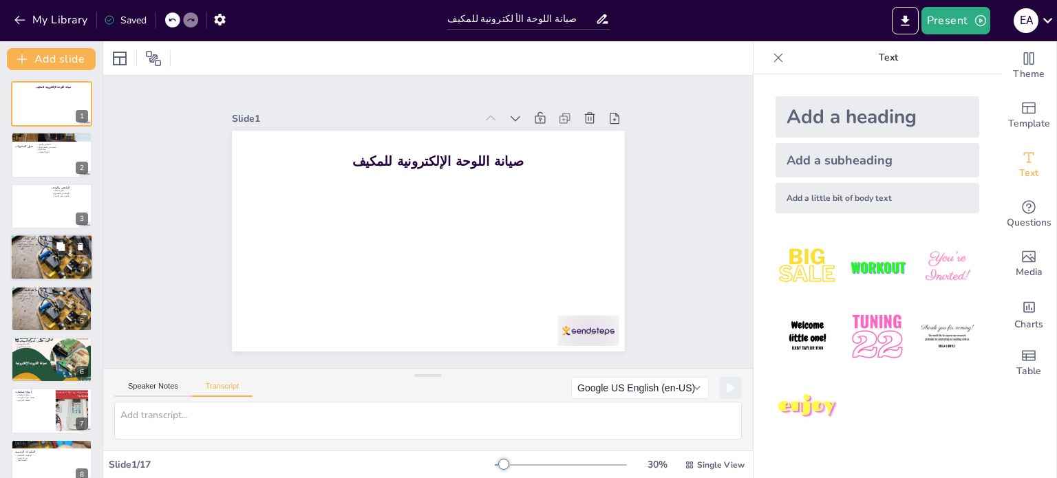
scroll to position [19, 0]
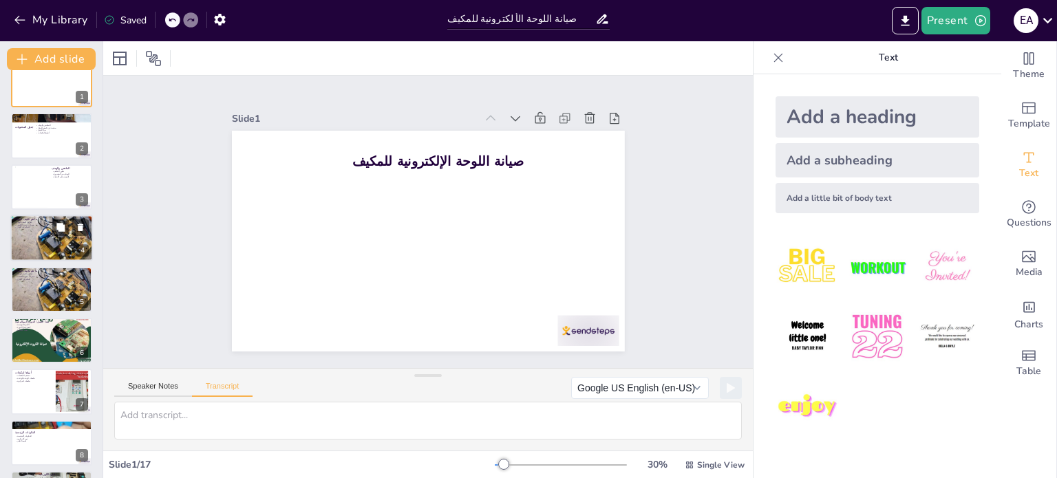
click at [41, 243] on div at bounding box center [51, 238] width 83 height 47
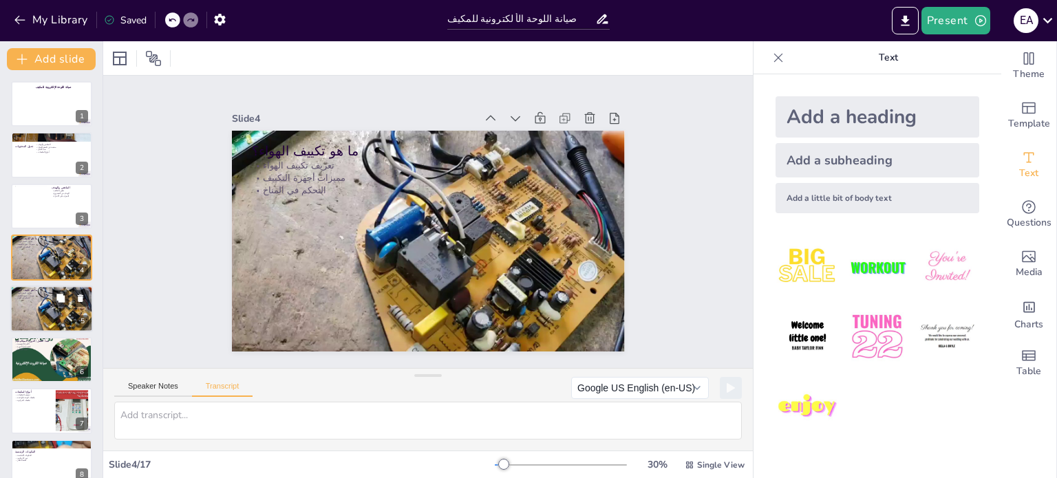
click at [15, 305] on div at bounding box center [51, 309] width 83 height 47
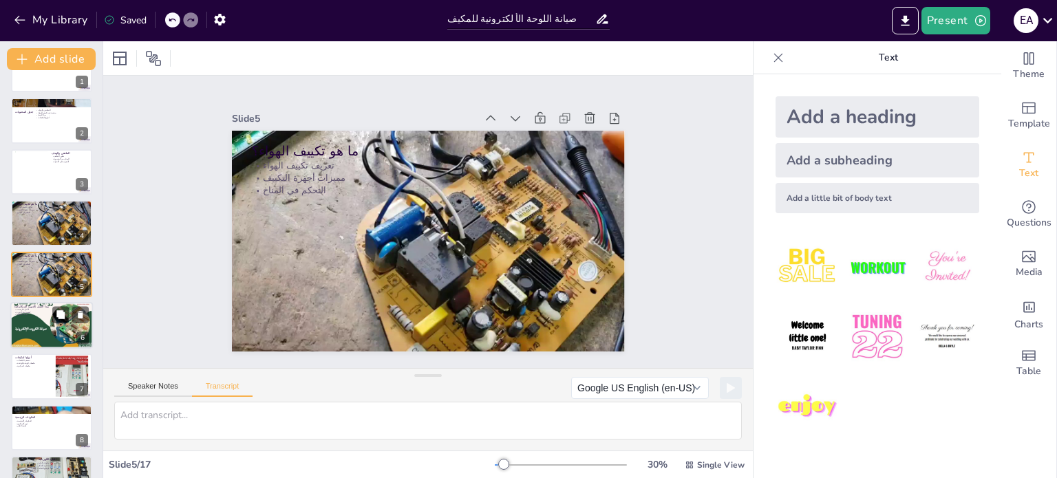
click at [31, 332] on div at bounding box center [51, 325] width 83 height 59
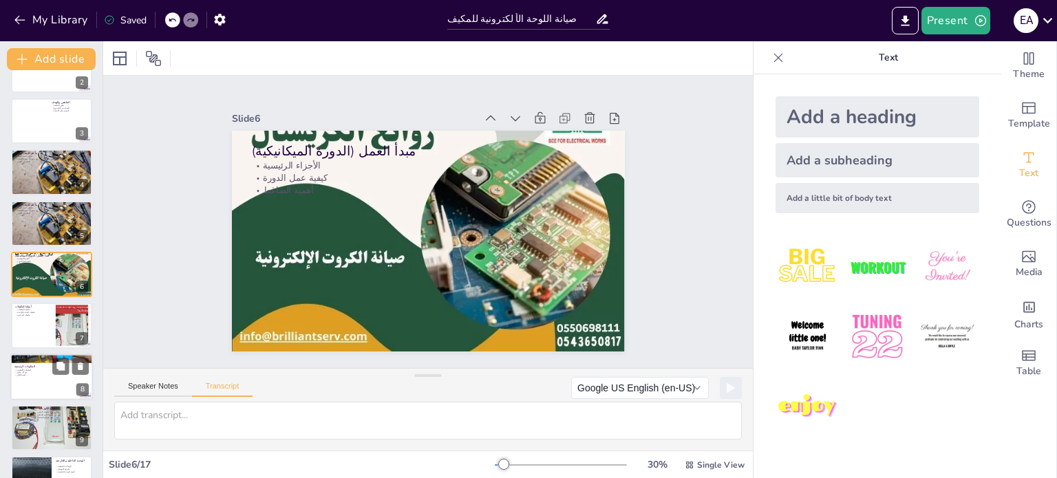
click at [28, 389] on div at bounding box center [51, 377] width 83 height 47
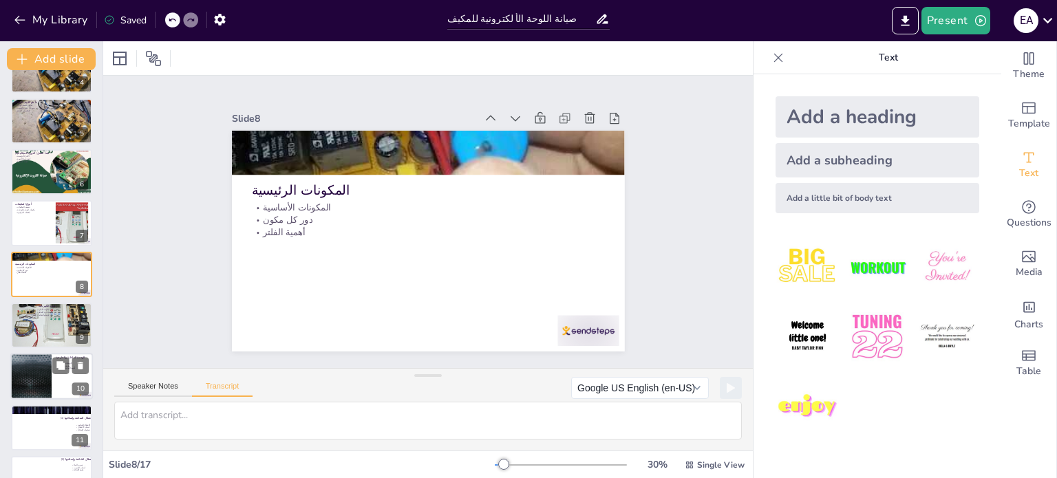
click at [30, 378] on div at bounding box center [31, 377] width 83 height 47
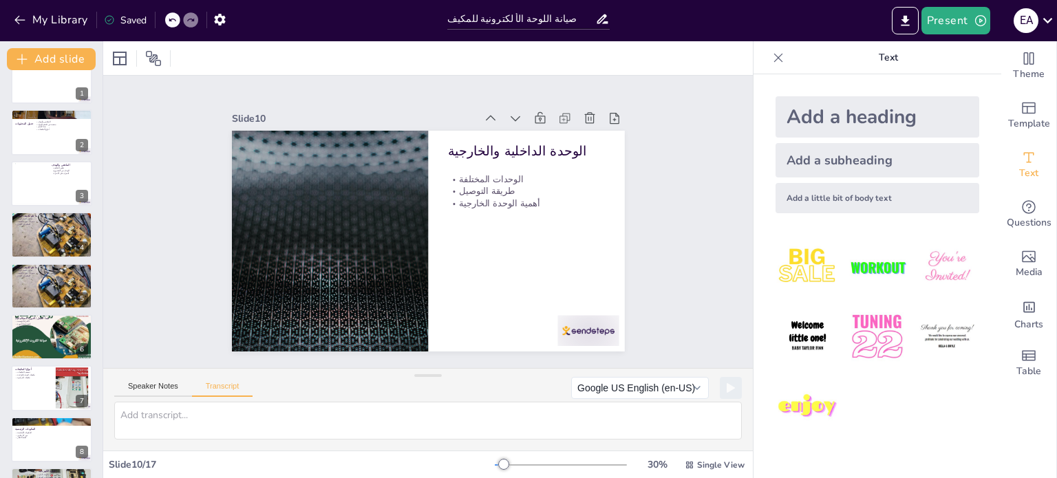
scroll to position [0, 0]
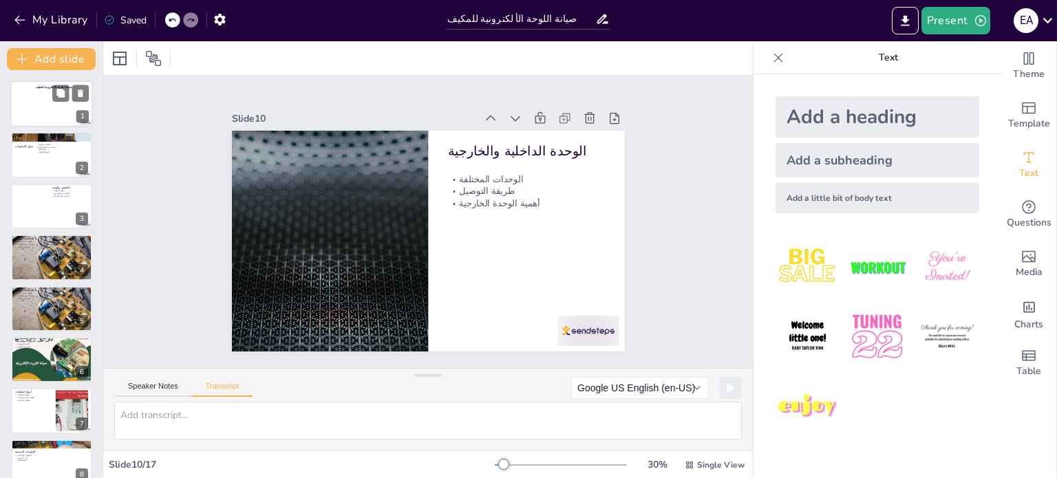
click at [36, 118] on div at bounding box center [51, 104] width 83 height 47
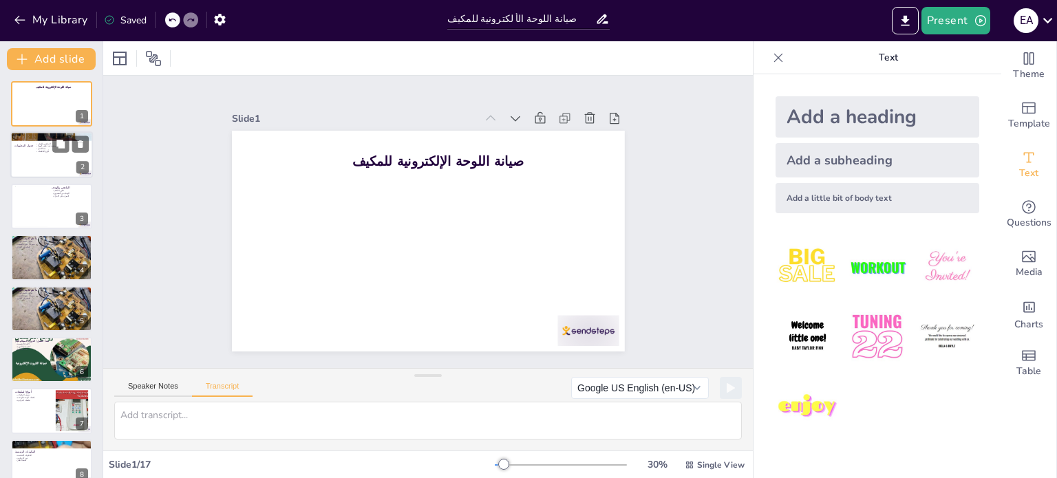
click at [23, 160] on div at bounding box center [51, 155] width 83 height 47
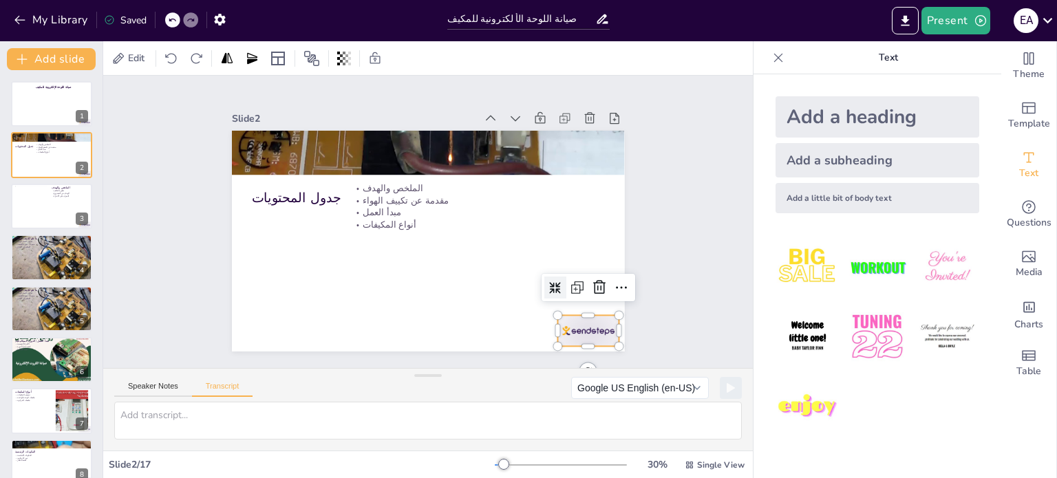
click at [558, 341] on div at bounding box center [562, 362] width 66 height 43
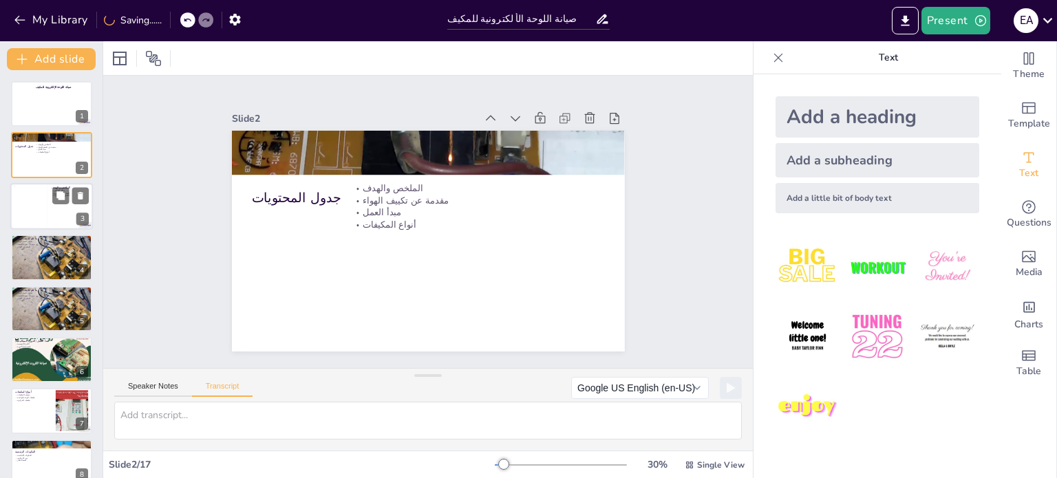
click at [41, 199] on div at bounding box center [30, 206] width 33 height 42
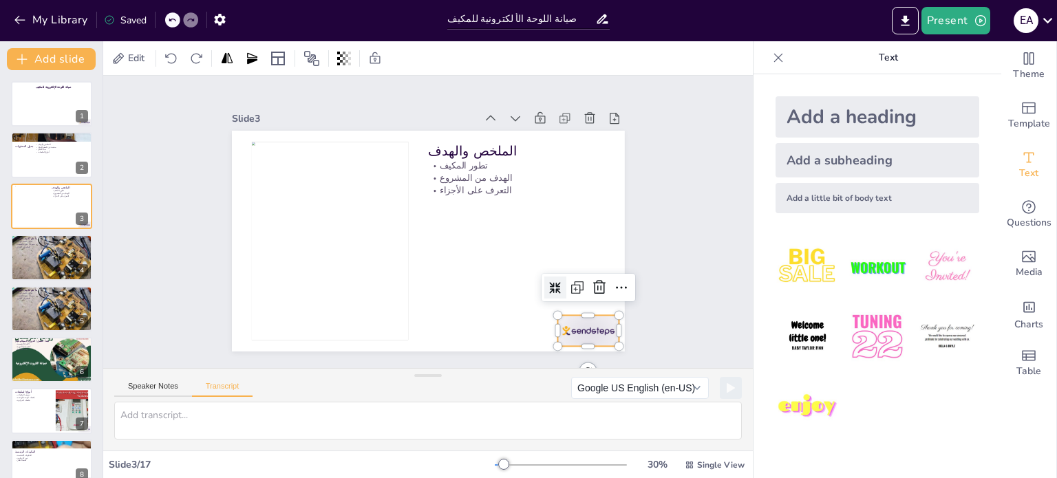
click at [573, 328] on div at bounding box center [576, 346] width 64 height 37
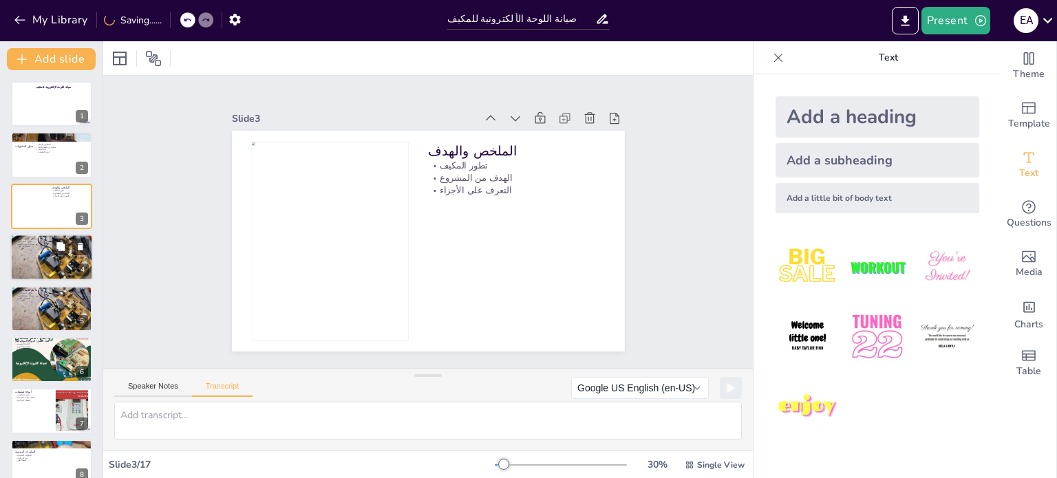
click at [41, 251] on div at bounding box center [51, 257] width 83 height 47
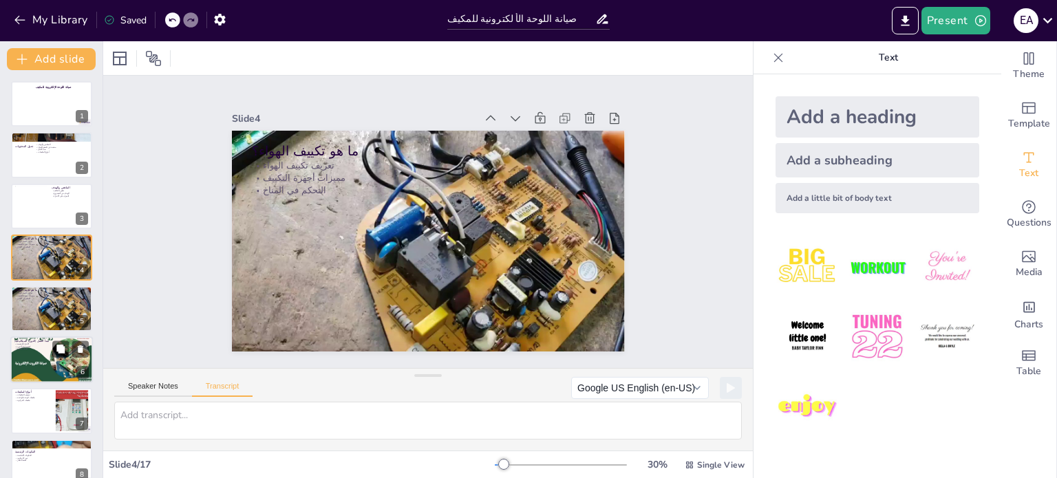
click at [34, 348] on p "أهمية الضاغط" at bounding box center [51, 349] width 74 height 3
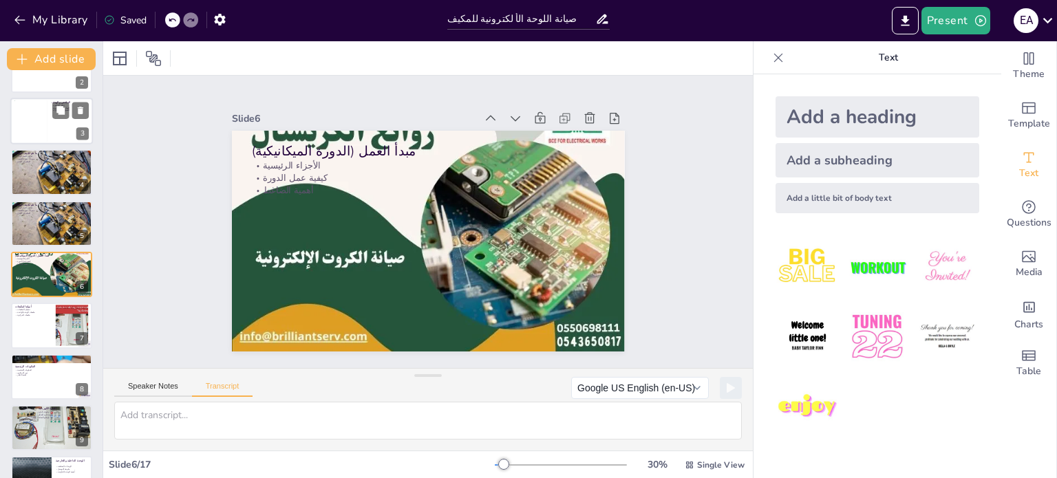
scroll to position [69, 0]
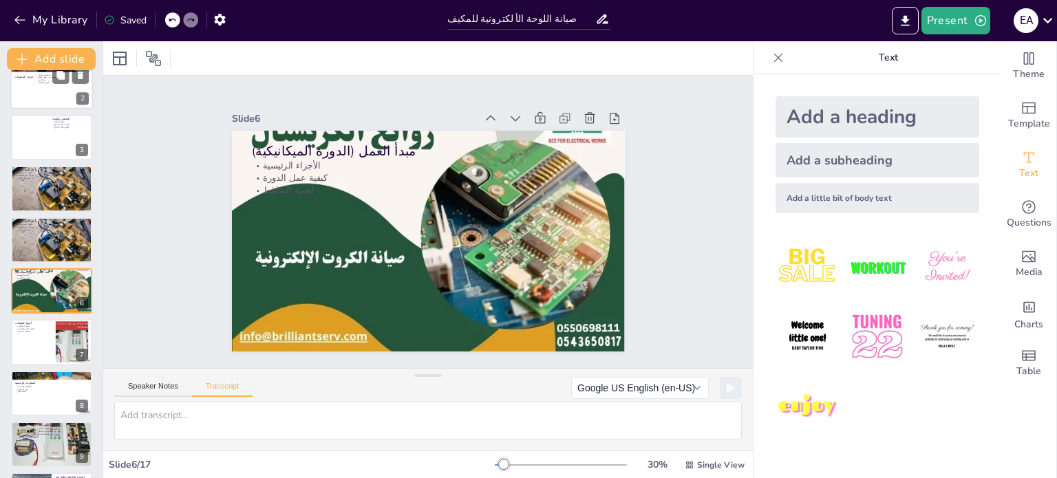
click at [30, 98] on div at bounding box center [51, 86] width 83 height 47
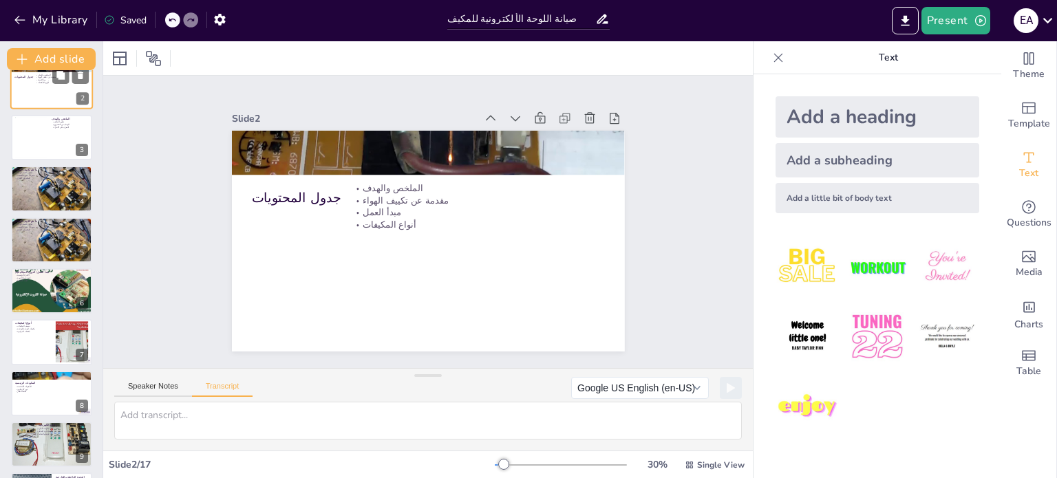
scroll to position [0, 0]
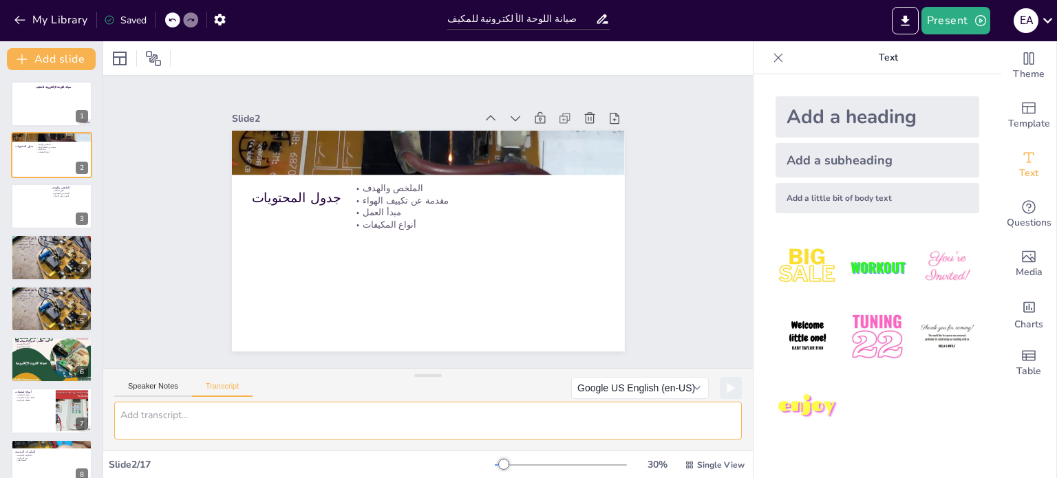
click at [151, 420] on textarea at bounding box center [428, 421] width 628 height 38
type textarea "ت"
type textarea "ال"
click at [639, 379] on button "Google US English (en-US)" at bounding box center [640, 388] width 138 height 22
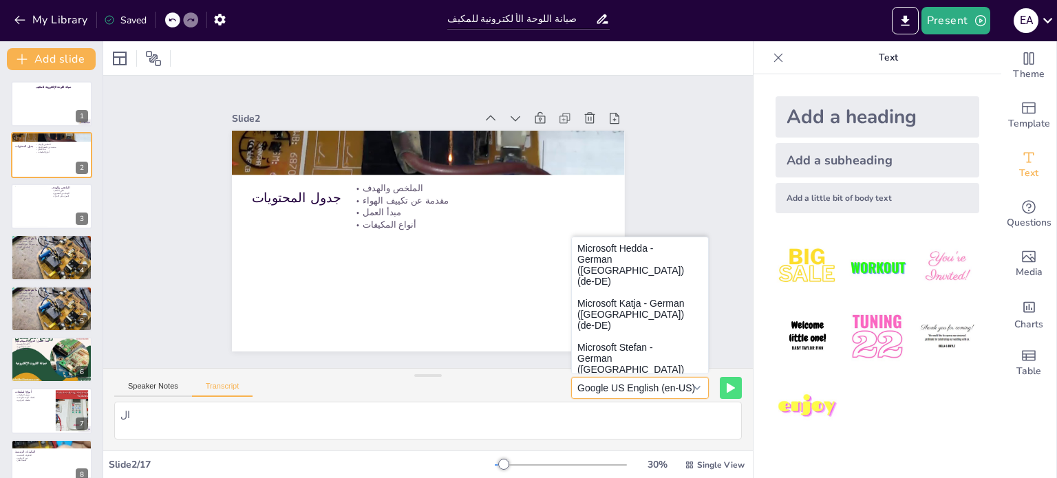
click at [639, 379] on button "Google US English (en-US)" at bounding box center [640, 388] width 138 height 22
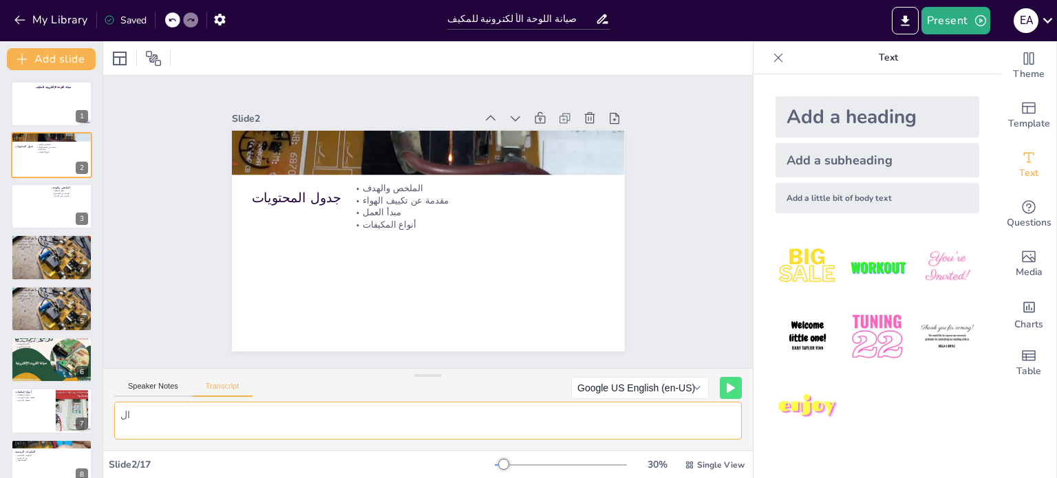
click at [122, 415] on textarea "ال" at bounding box center [428, 421] width 628 height 38
click at [133, 405] on textarea "ال" at bounding box center [428, 421] width 628 height 38
type textarea "ا"
type textarea "ش"
type textarea "س"
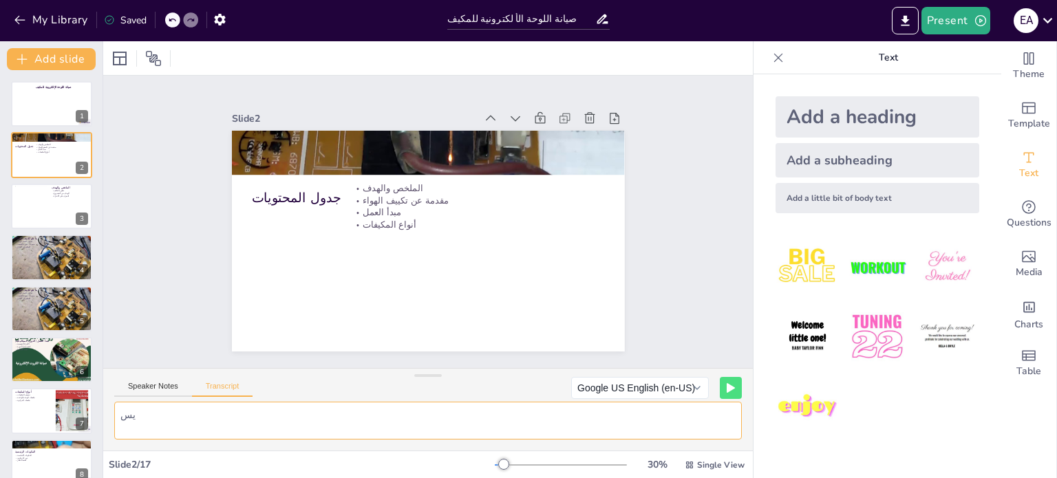
type textarea "ي"
click at [46, 116] on div at bounding box center [51, 104] width 83 height 47
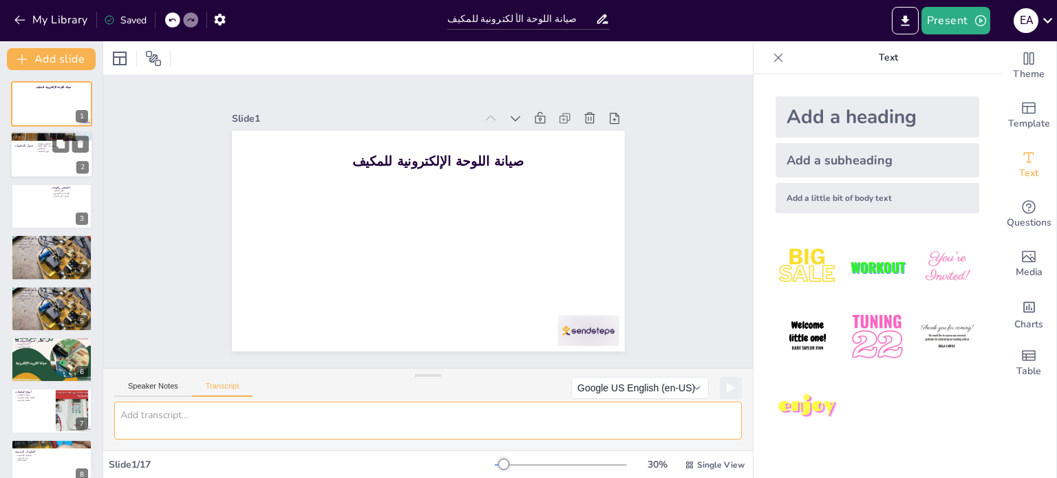
click at [56, 158] on div at bounding box center [51, 155] width 83 height 47
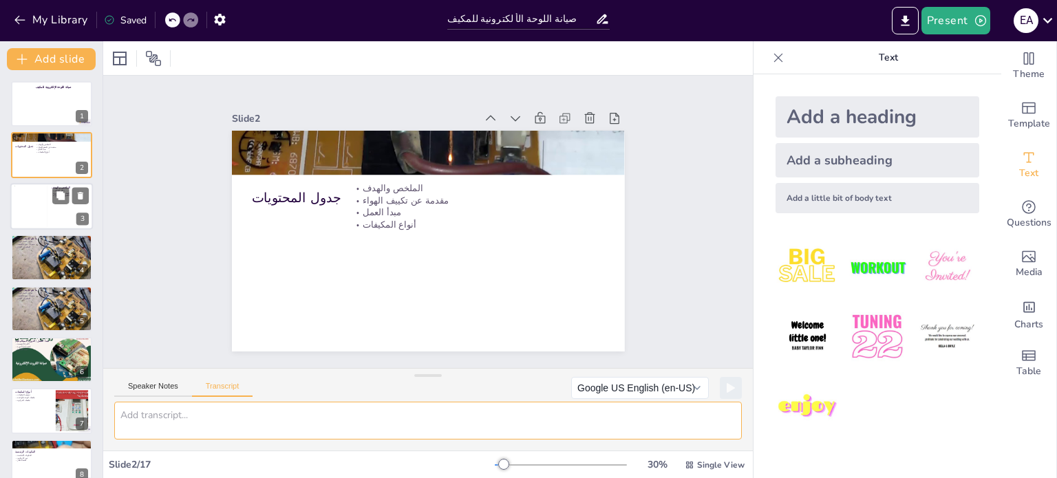
click at [28, 210] on div at bounding box center [30, 206] width 33 height 42
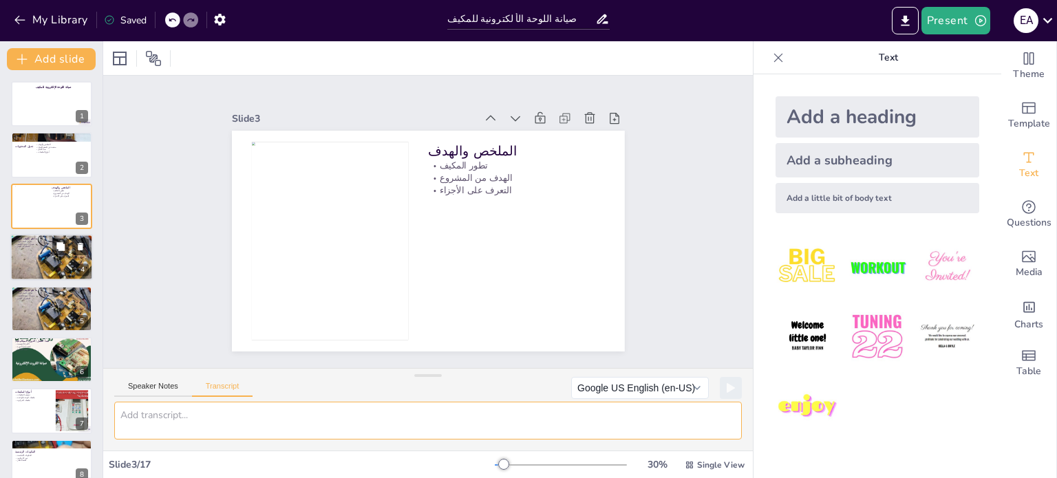
click at [32, 262] on div at bounding box center [51, 257] width 83 height 47
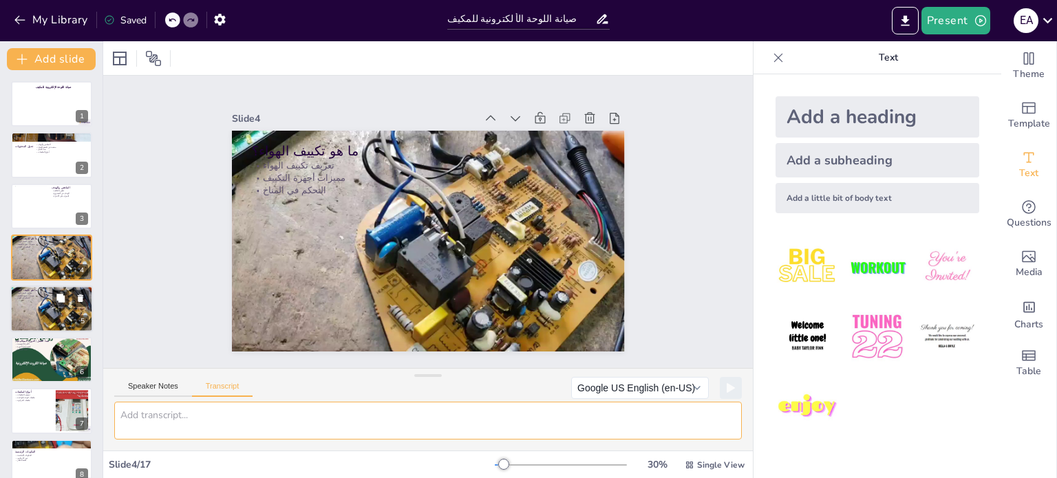
click at [37, 297] on p "التحكم في المناخ" at bounding box center [51, 298] width 74 height 3
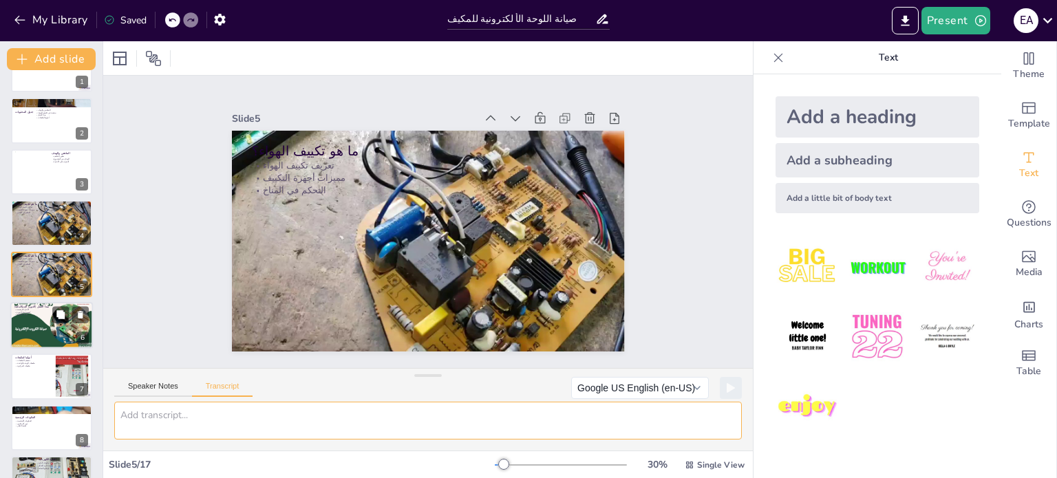
click at [36, 318] on div at bounding box center [51, 325] width 83 height 59
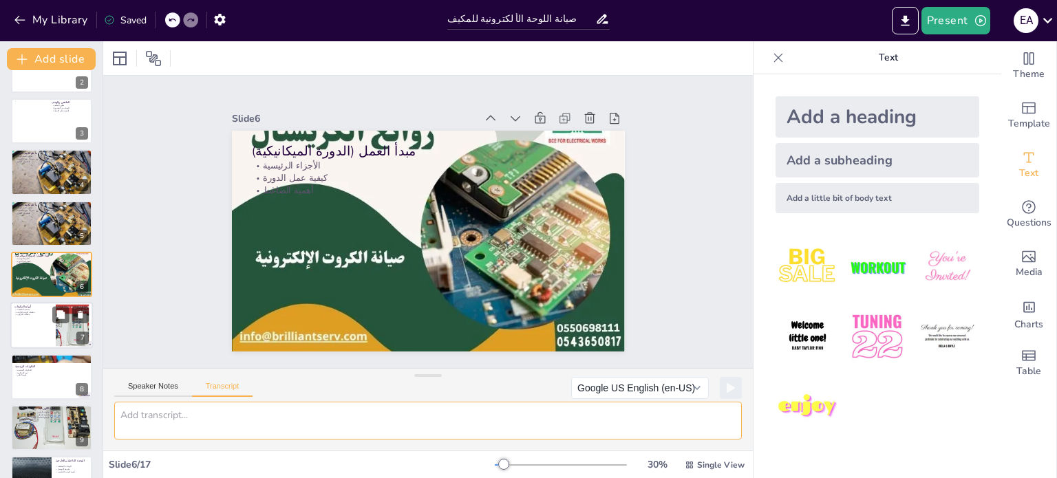
click at [30, 340] on div at bounding box center [51, 326] width 83 height 47
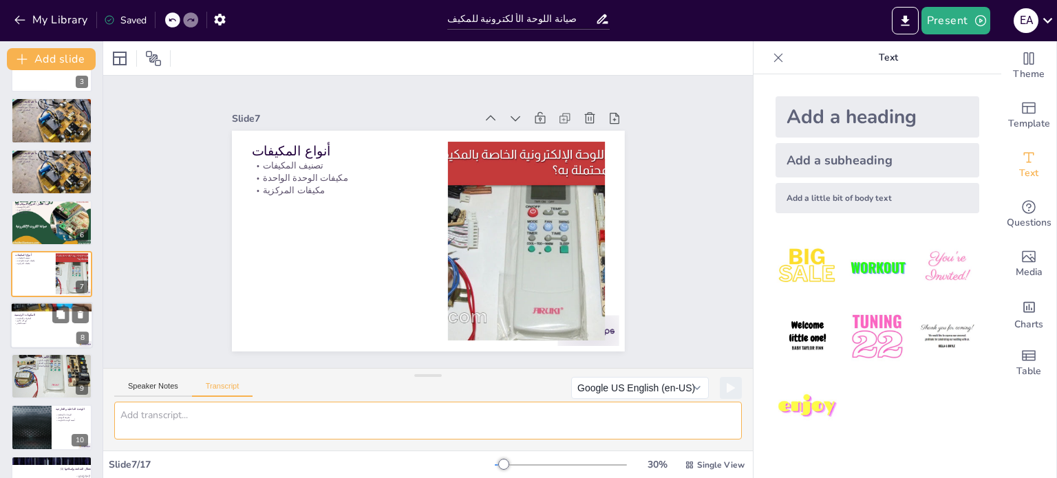
click at [37, 340] on div at bounding box center [51, 325] width 83 height 47
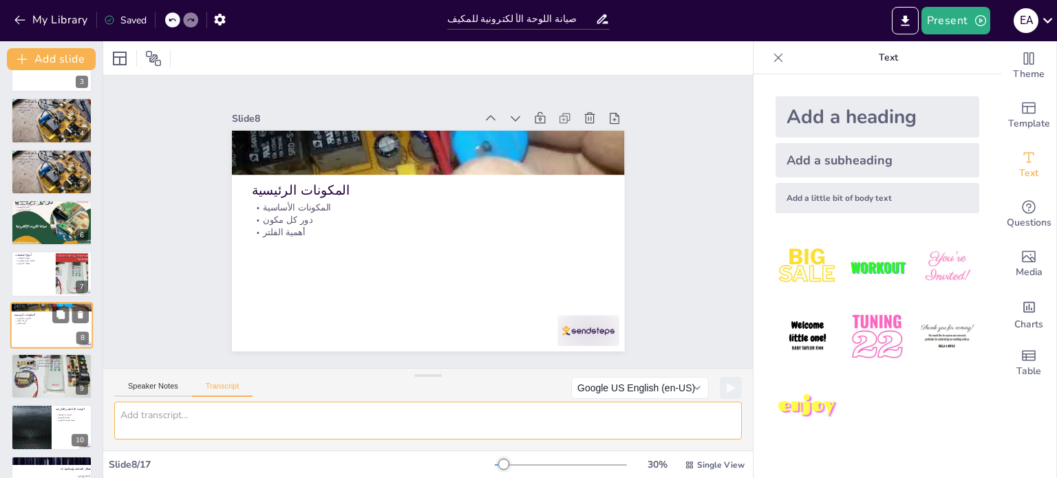
scroll to position [188, 0]
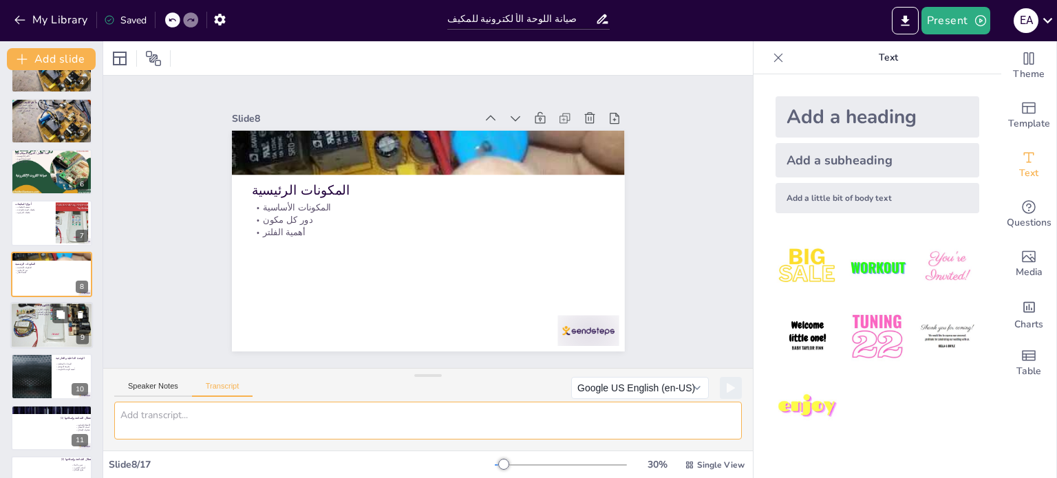
click at [33, 321] on div at bounding box center [51, 325] width 83 height 57
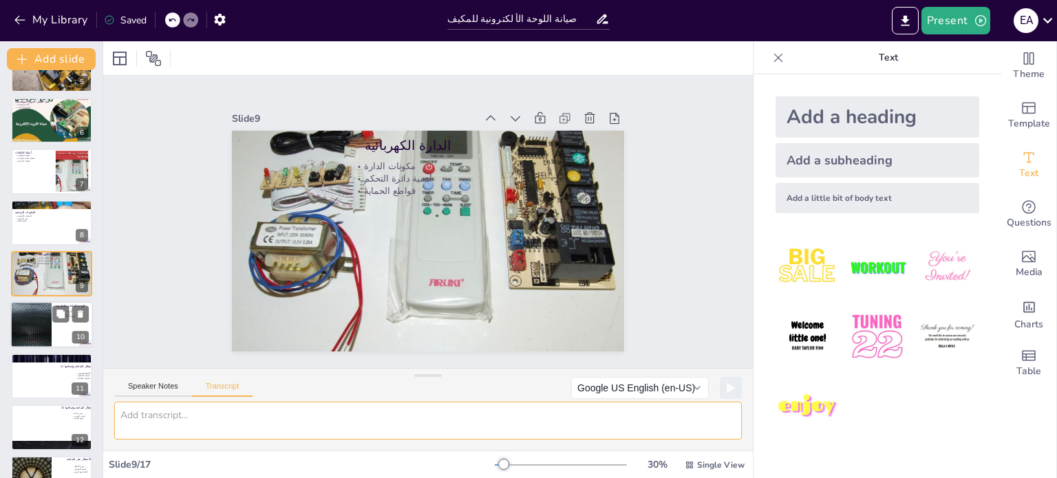
click at [33, 339] on div at bounding box center [31, 325] width 83 height 47
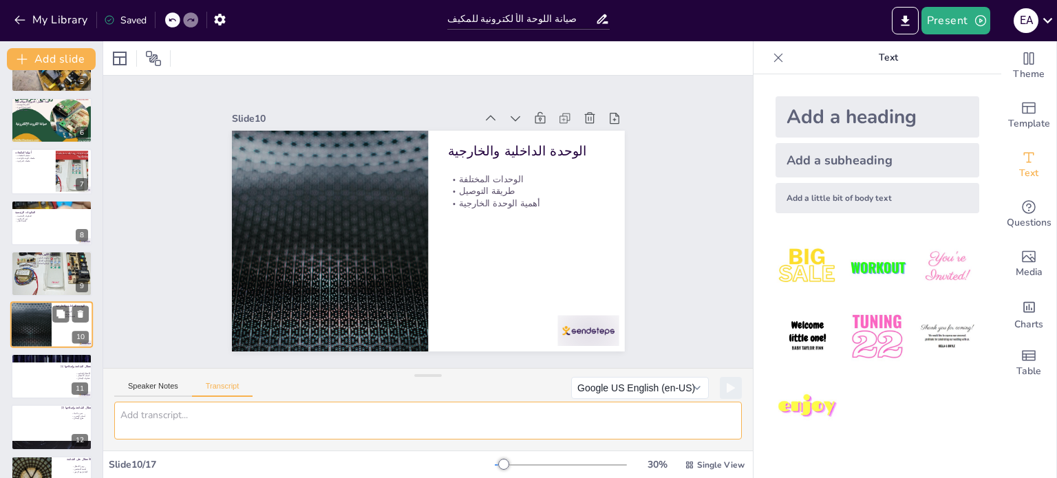
scroll to position [290, 0]
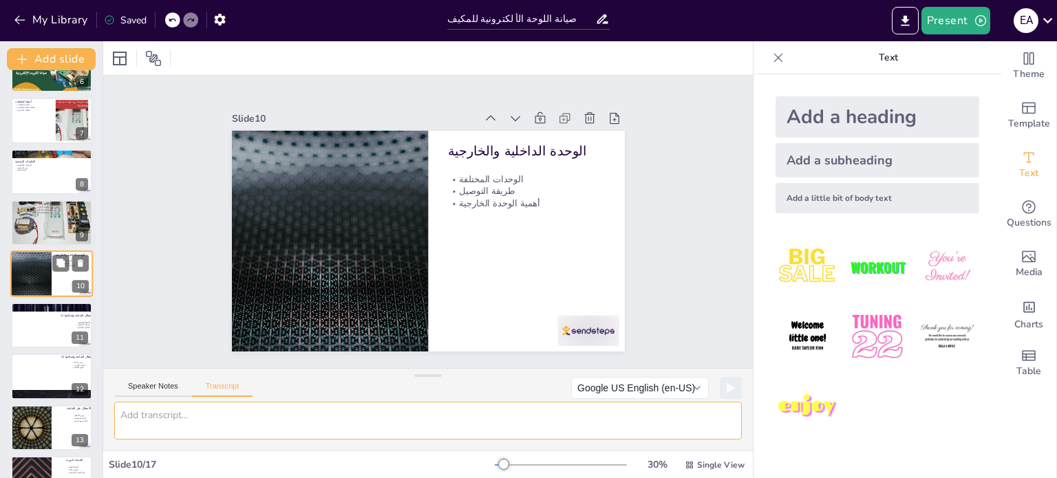
click at [33, 339] on div at bounding box center [51, 325] width 81 height 45
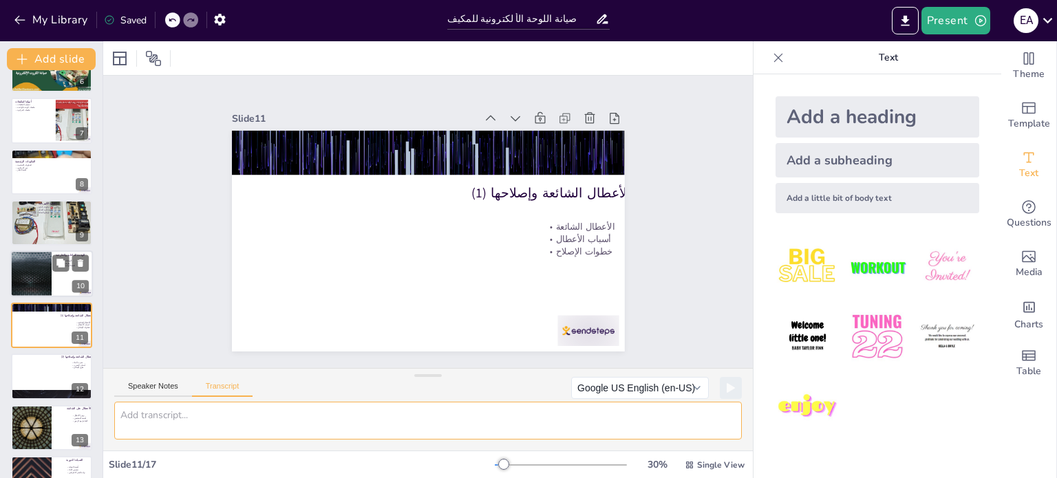
scroll to position [341, 0]
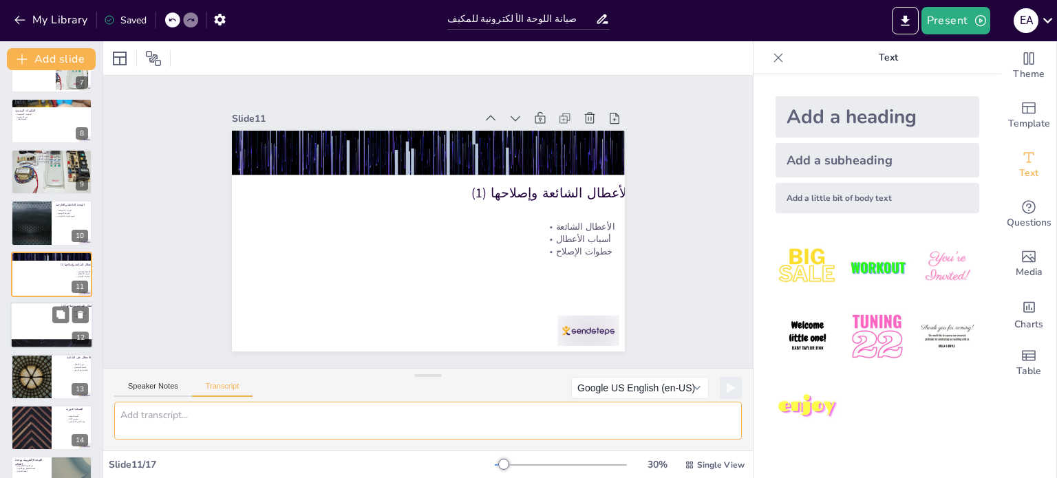
click at [38, 330] on div at bounding box center [51, 325] width 83 height 47
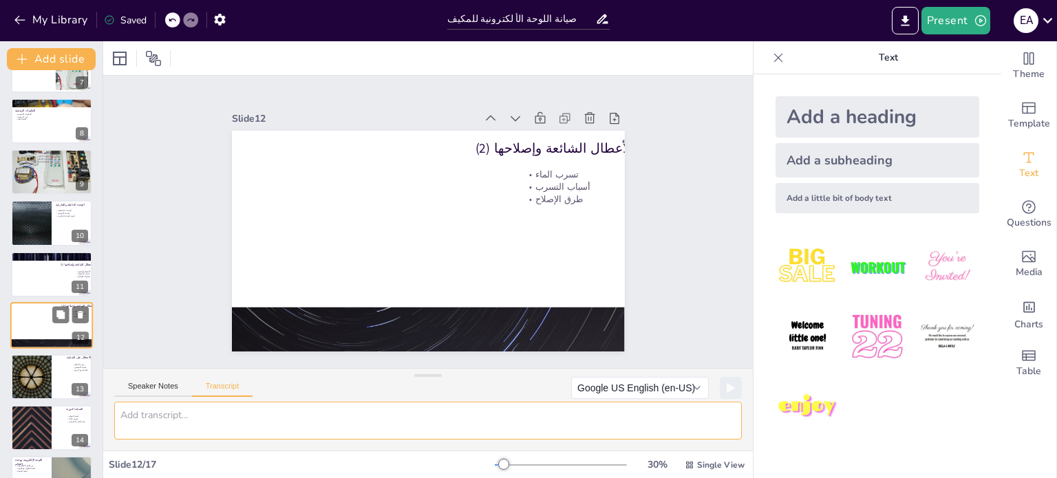
scroll to position [393, 0]
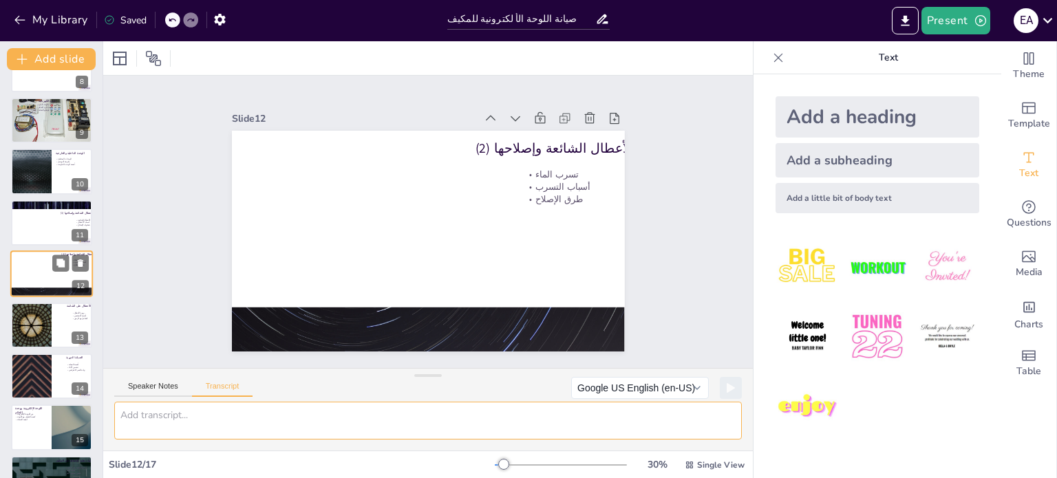
click at [38, 330] on div at bounding box center [31, 325] width 81 height 45
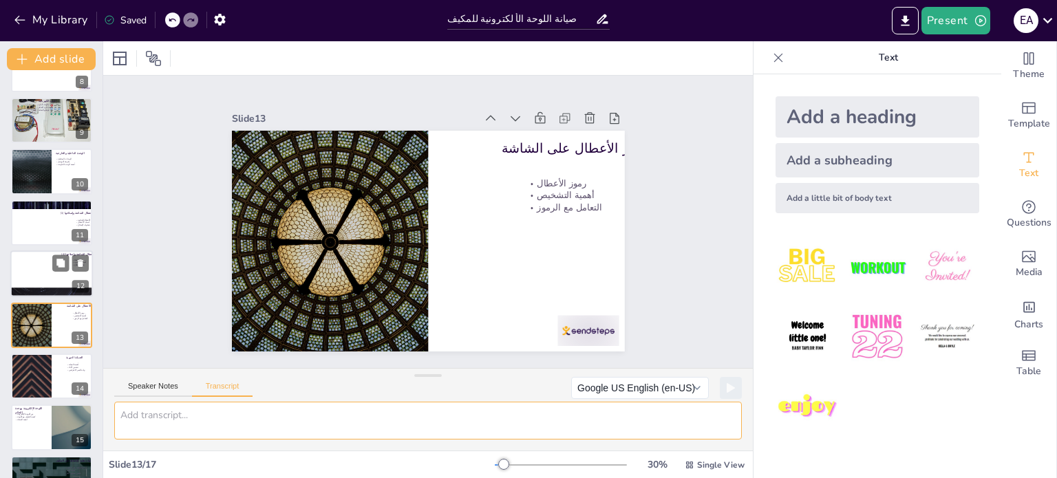
scroll to position [443, 0]
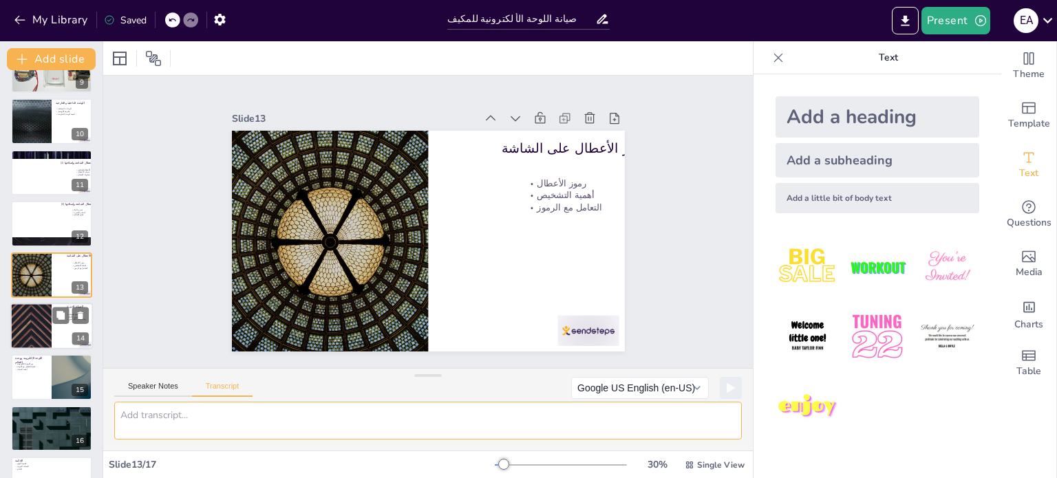
click at [33, 320] on div at bounding box center [31, 326] width 83 height 47
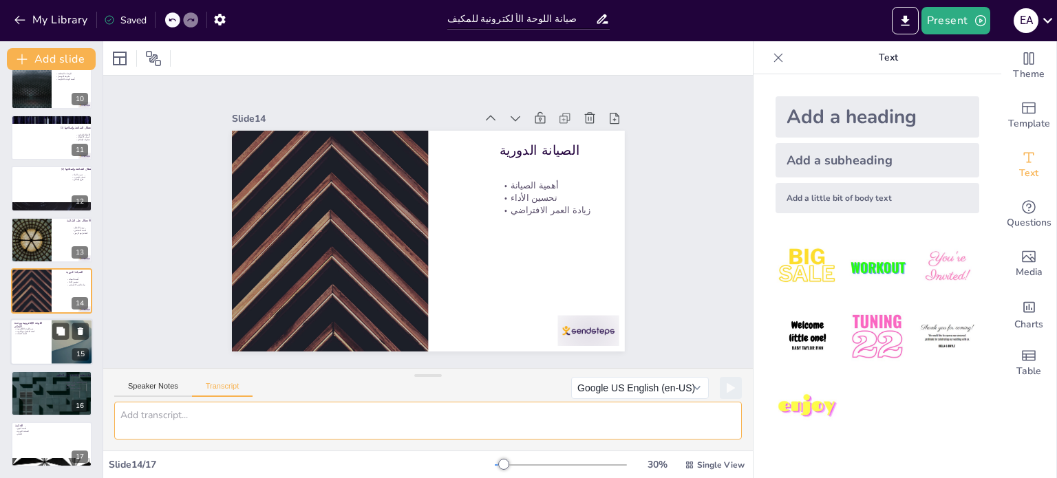
click at [23, 346] on div at bounding box center [51, 342] width 83 height 47
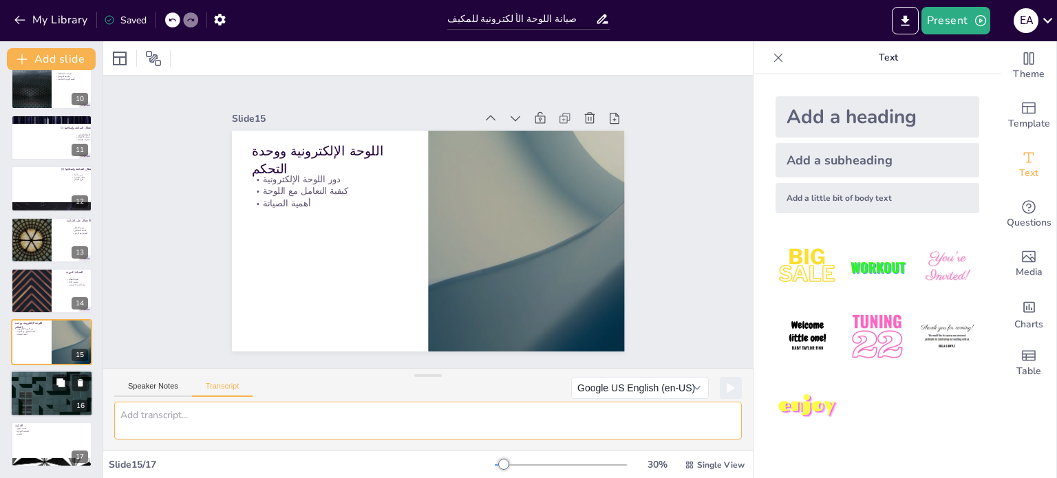
click at [27, 385] on div at bounding box center [51, 393] width 83 height 47
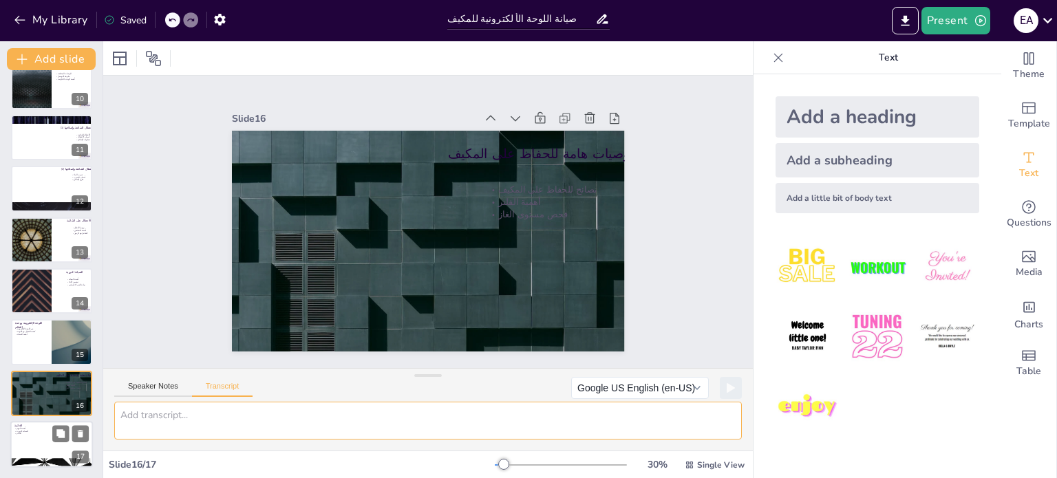
click at [22, 428] on p "أهمية الفهم" at bounding box center [51, 428] width 74 height 3
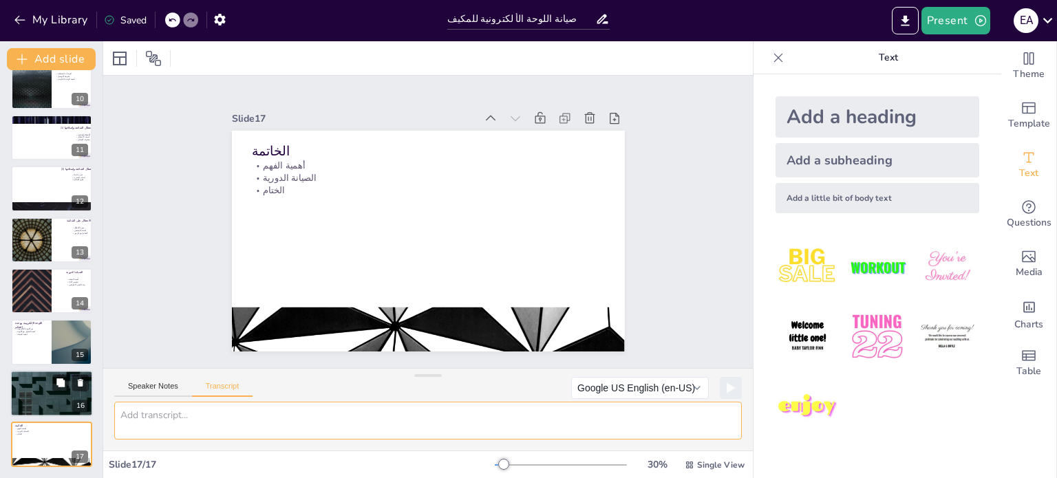
click at [24, 403] on div at bounding box center [51, 393] width 83 height 47
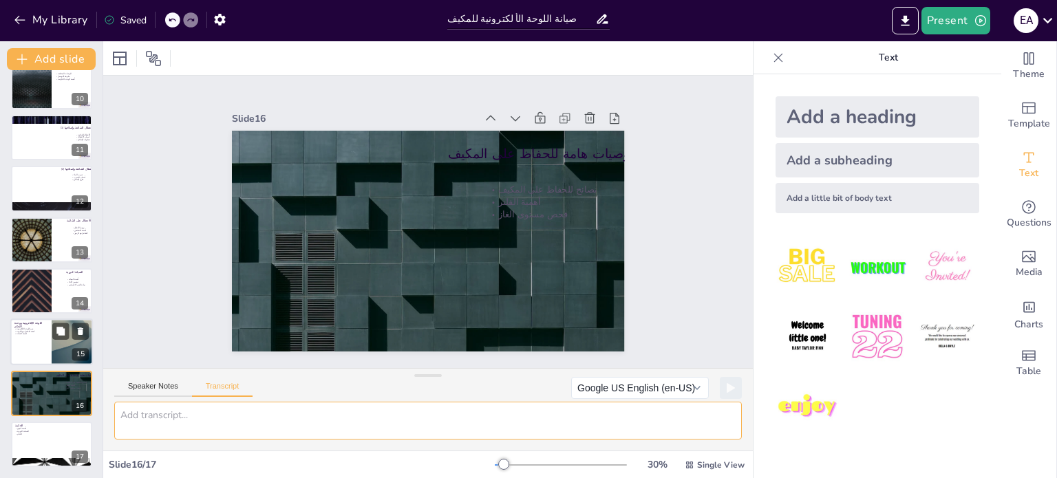
click at [30, 345] on div at bounding box center [51, 342] width 83 height 47
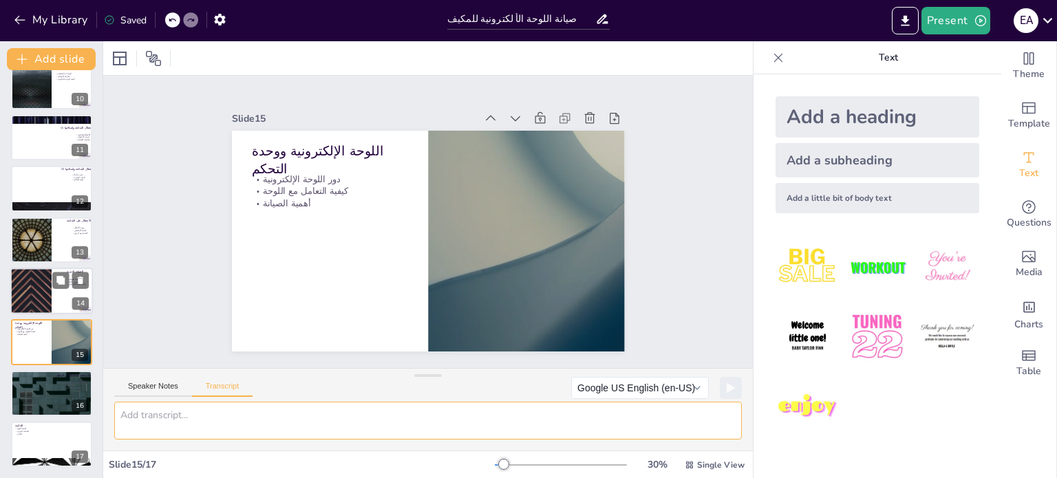
click at [31, 297] on div at bounding box center [31, 291] width 83 height 47
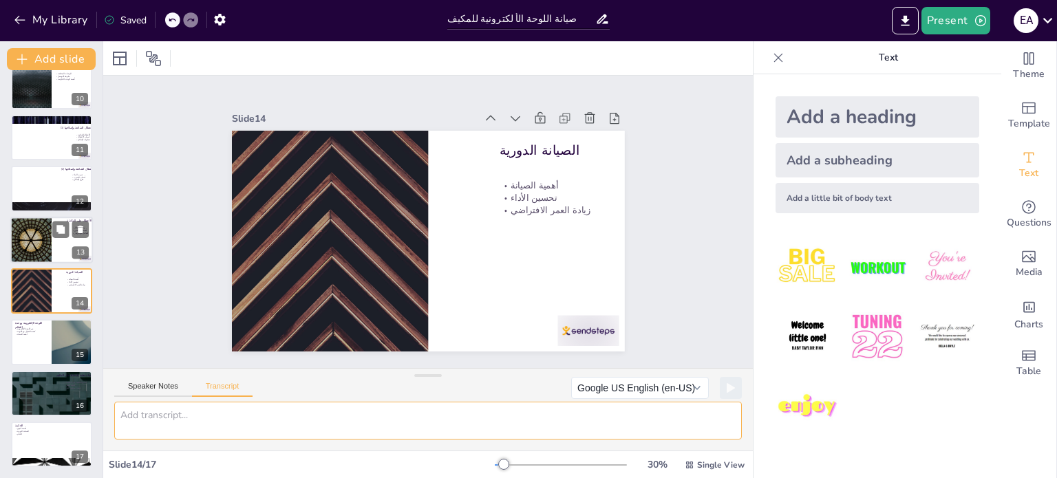
click at [33, 242] on div at bounding box center [31, 240] width 83 height 47
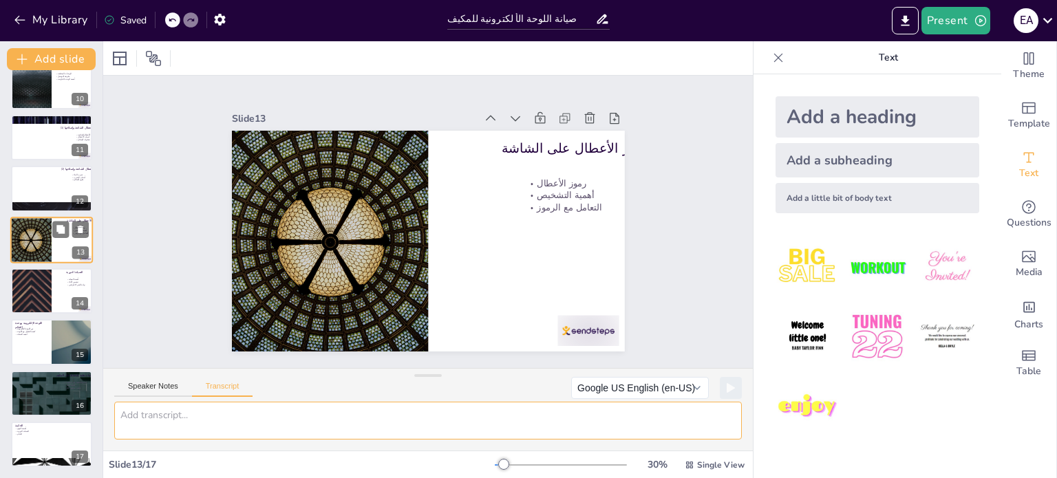
scroll to position [443, 0]
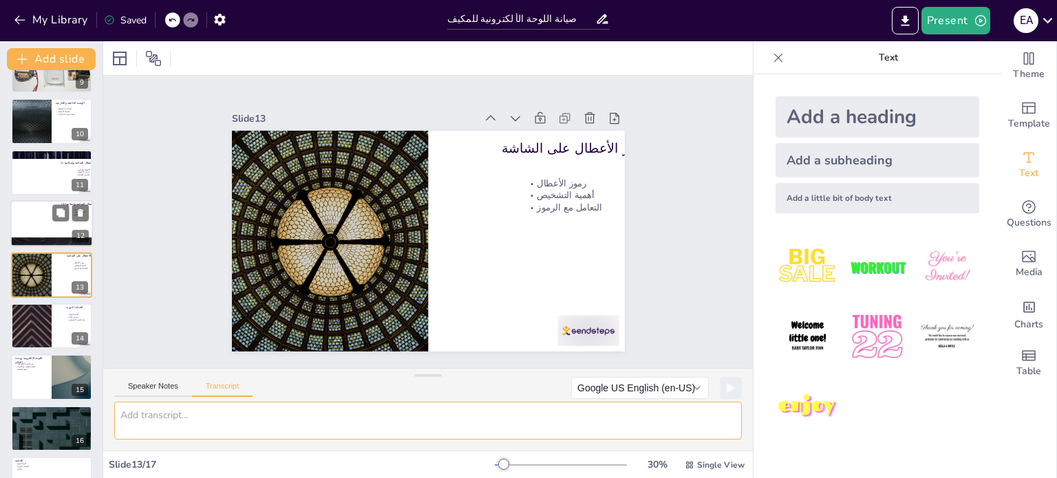
click at [34, 229] on div at bounding box center [51, 223] width 83 height 47
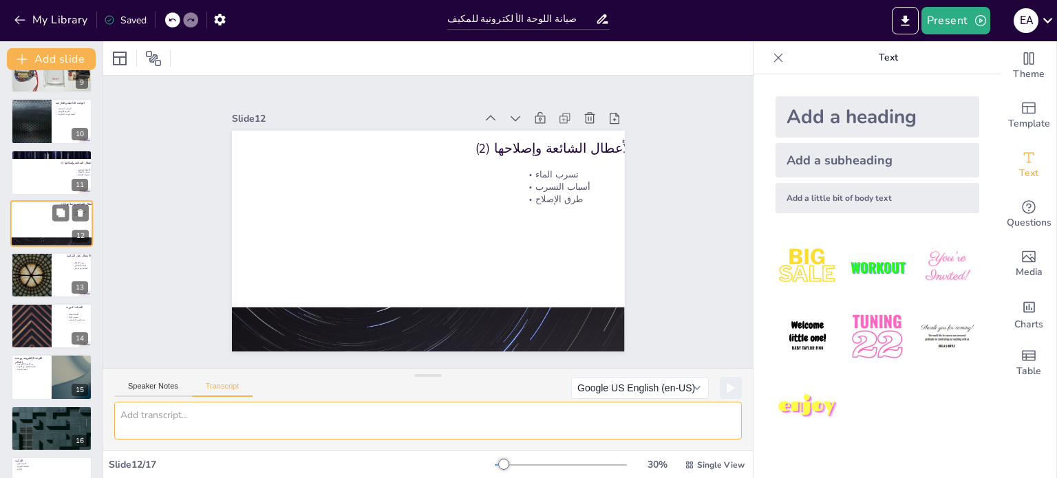
scroll to position [393, 0]
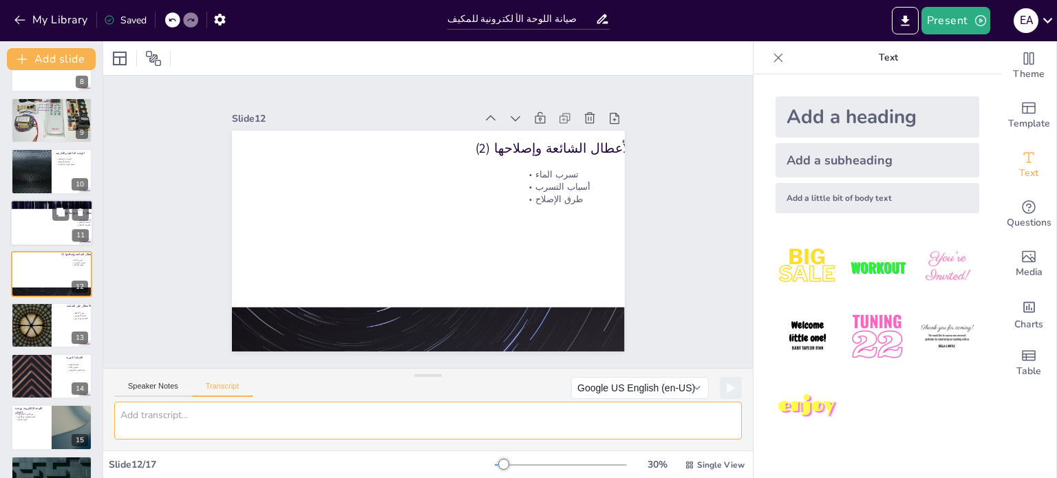
click at [35, 222] on div at bounding box center [51, 223] width 83 height 47
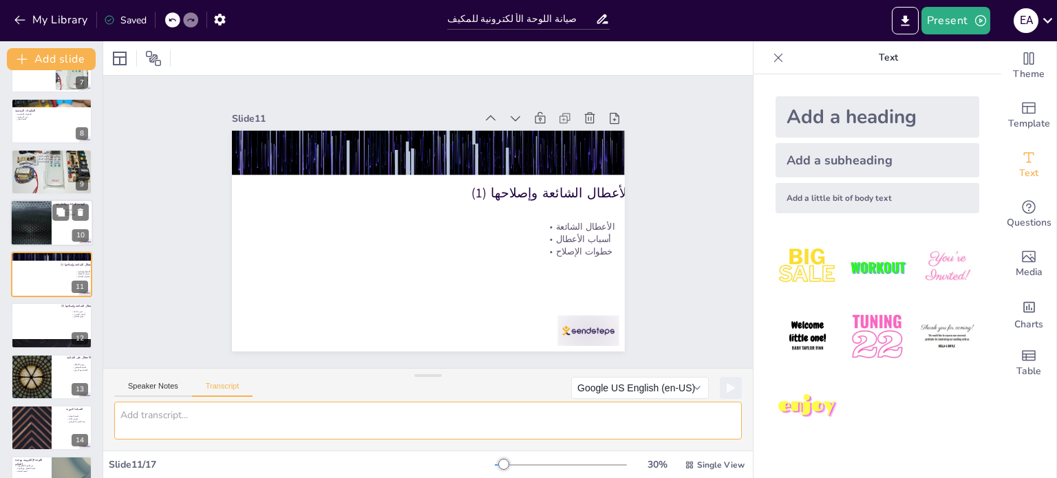
click at [27, 228] on div at bounding box center [31, 223] width 83 height 47
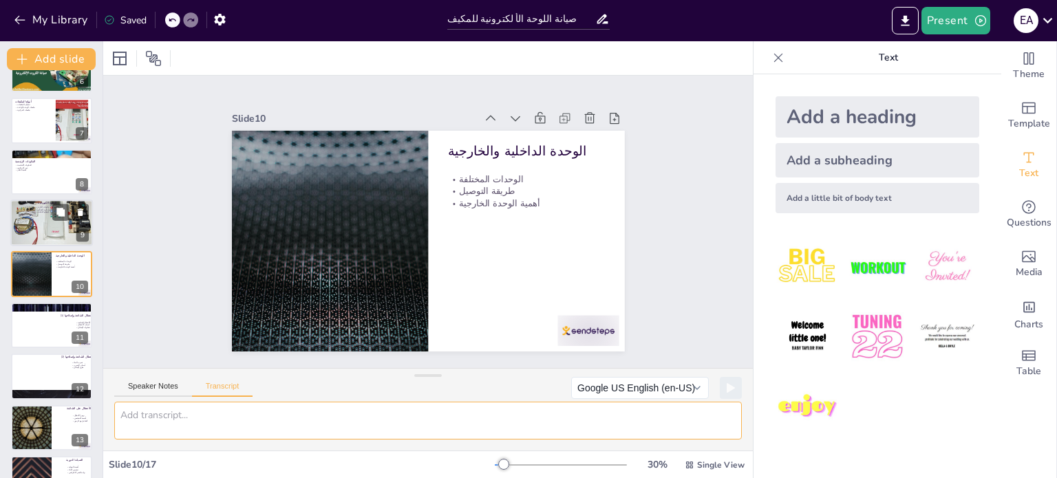
click at [30, 224] on div at bounding box center [51, 223] width 83 height 57
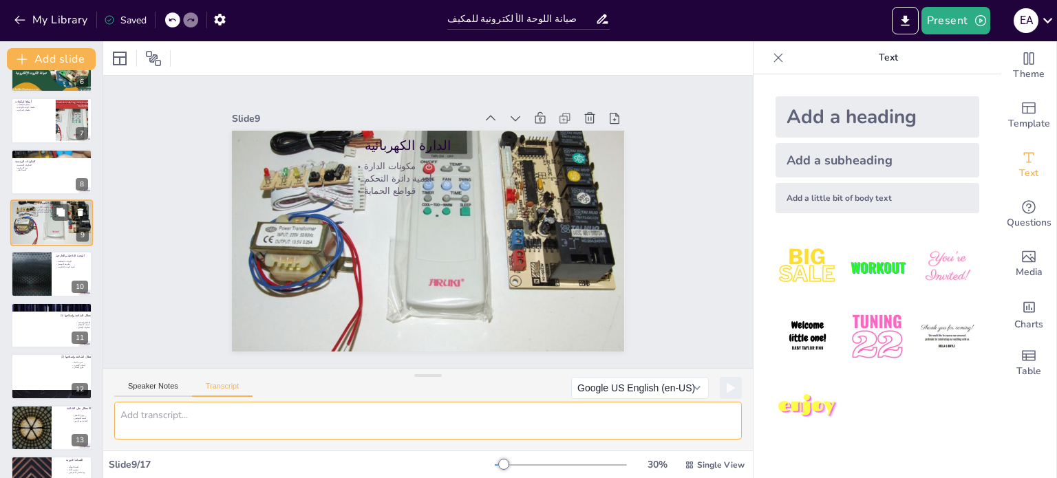
scroll to position [239, 0]
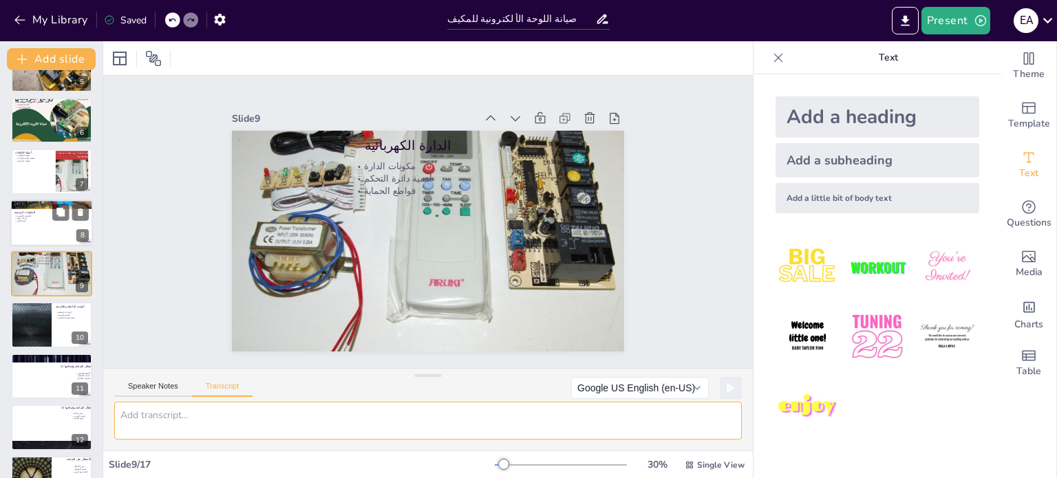
click at [30, 228] on div at bounding box center [51, 223] width 83 height 47
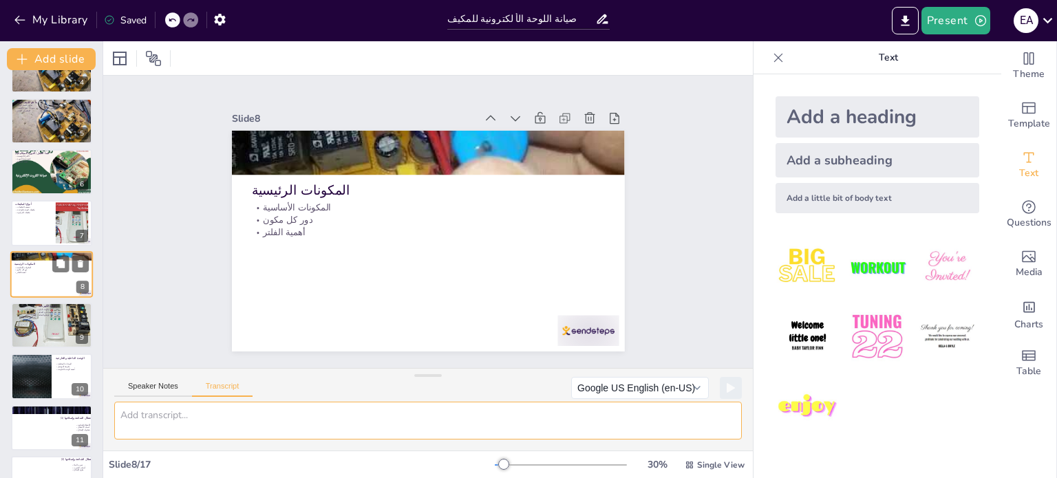
click at [30, 228] on div at bounding box center [51, 222] width 81 height 45
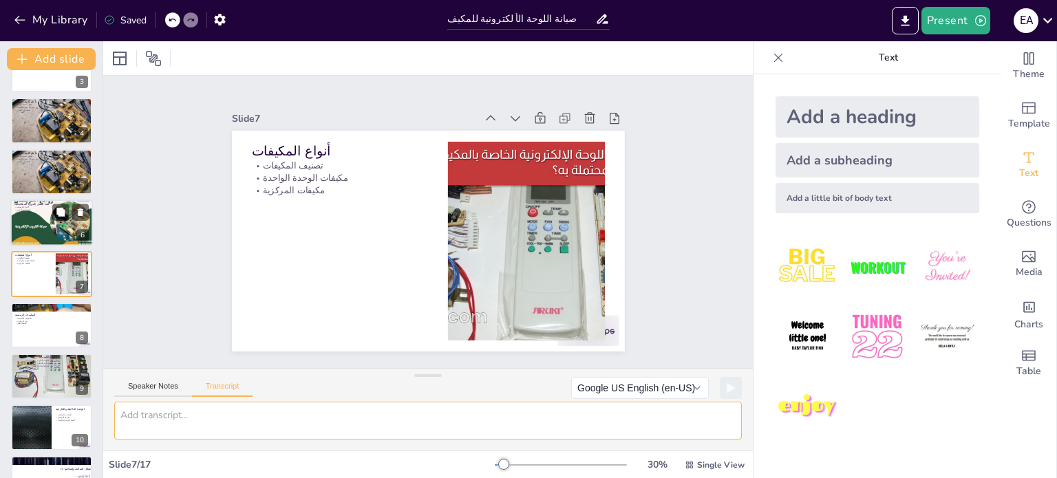
click at [30, 211] on p "أهمية الضاغط" at bounding box center [51, 212] width 74 height 3
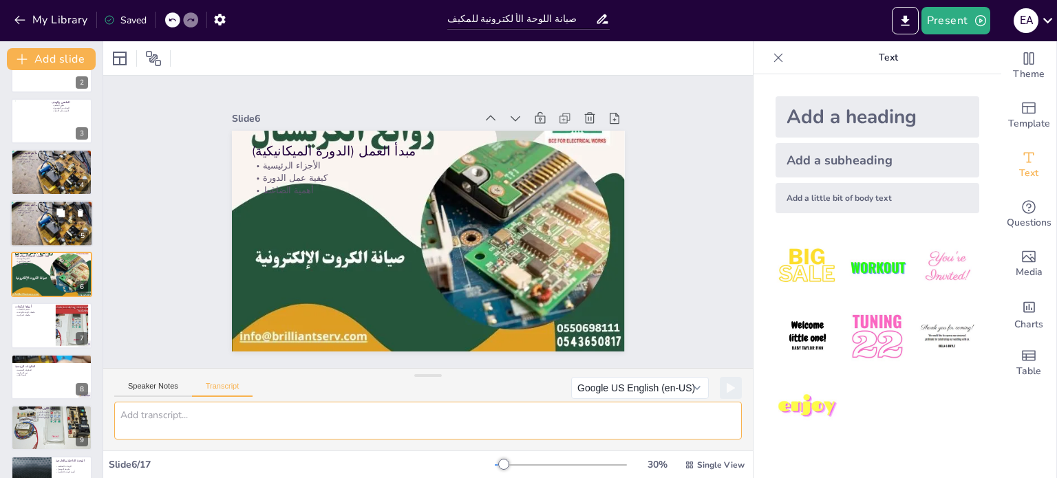
click at [20, 217] on div at bounding box center [51, 223] width 83 height 47
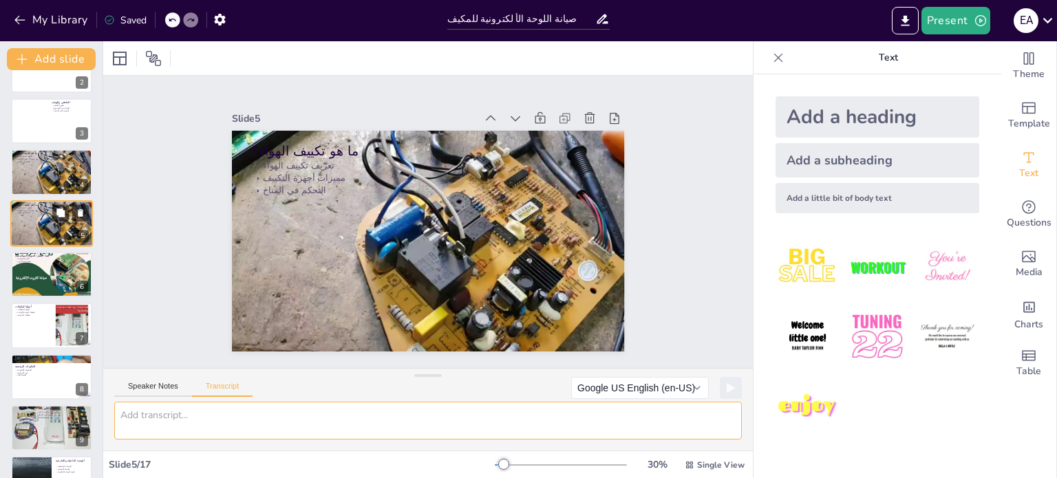
scroll to position [34, 0]
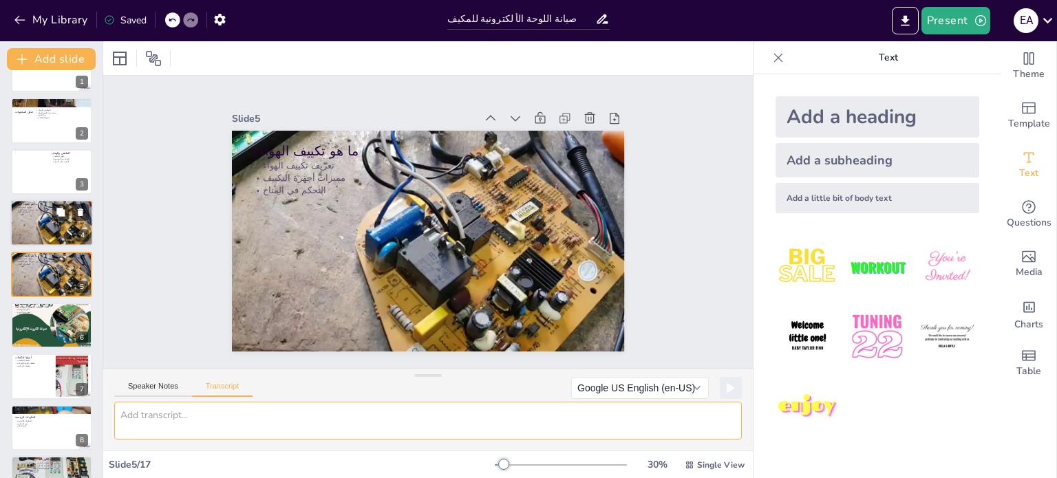
click at [22, 224] on div at bounding box center [51, 223] width 83 height 47
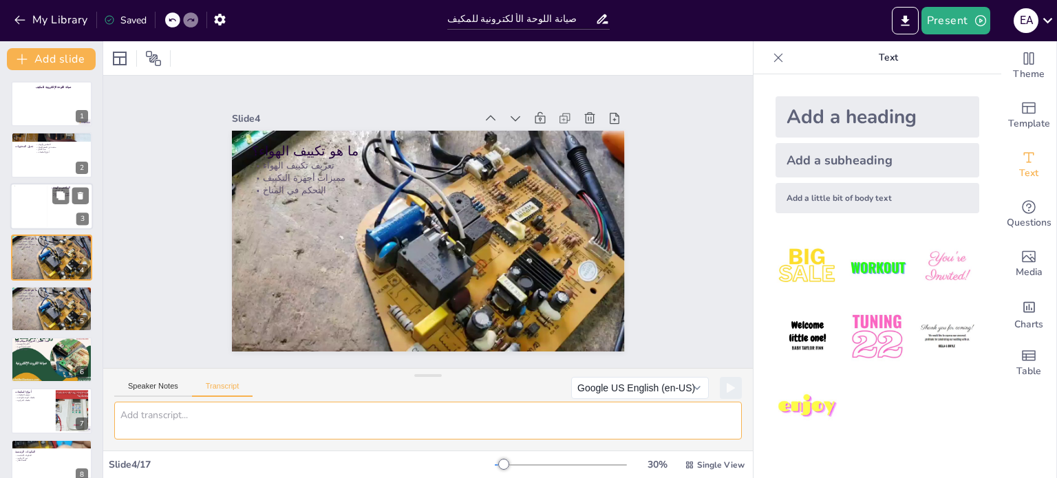
click at [28, 220] on div at bounding box center [30, 206] width 33 height 42
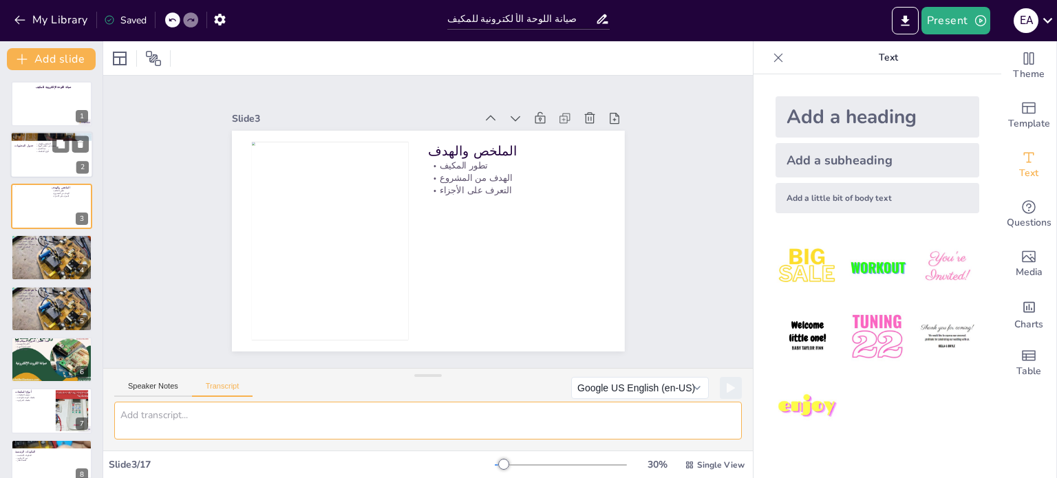
click at [33, 175] on div at bounding box center [51, 155] width 83 height 47
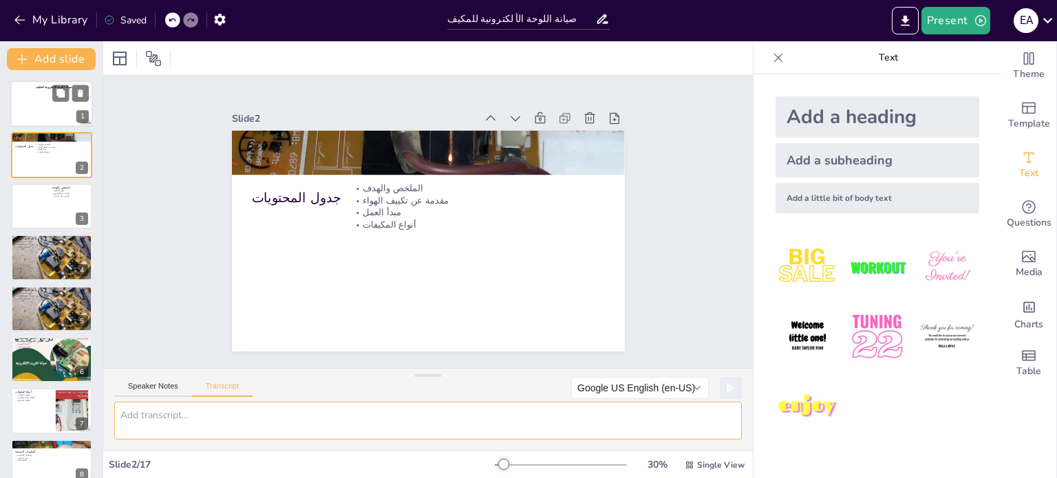
click at [23, 123] on div at bounding box center [51, 104] width 83 height 47
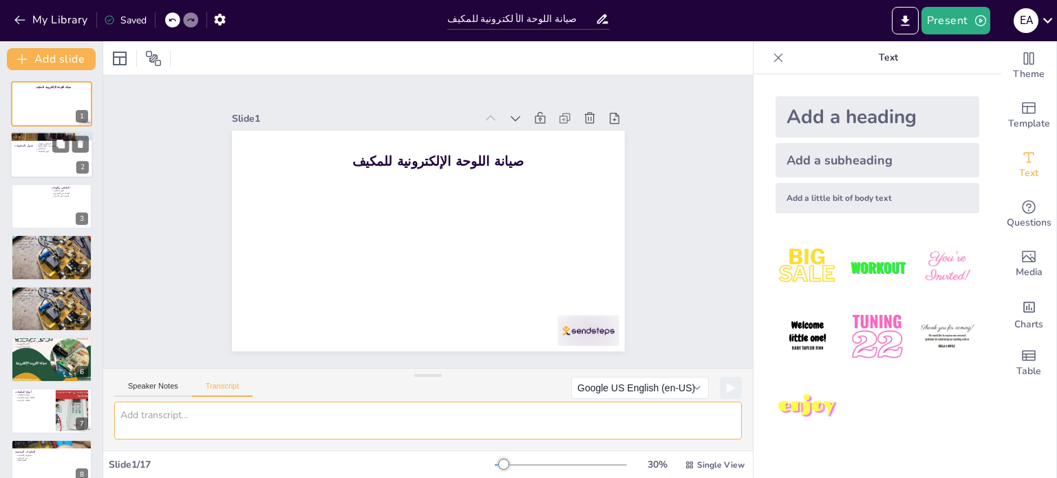
click at [22, 164] on div at bounding box center [51, 155] width 83 height 47
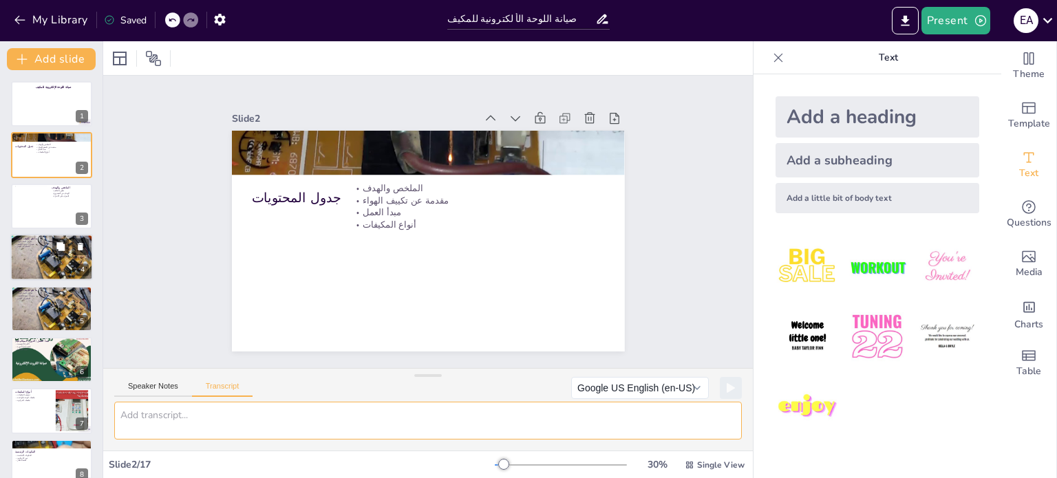
click at [36, 250] on div at bounding box center [51, 257] width 83 height 47
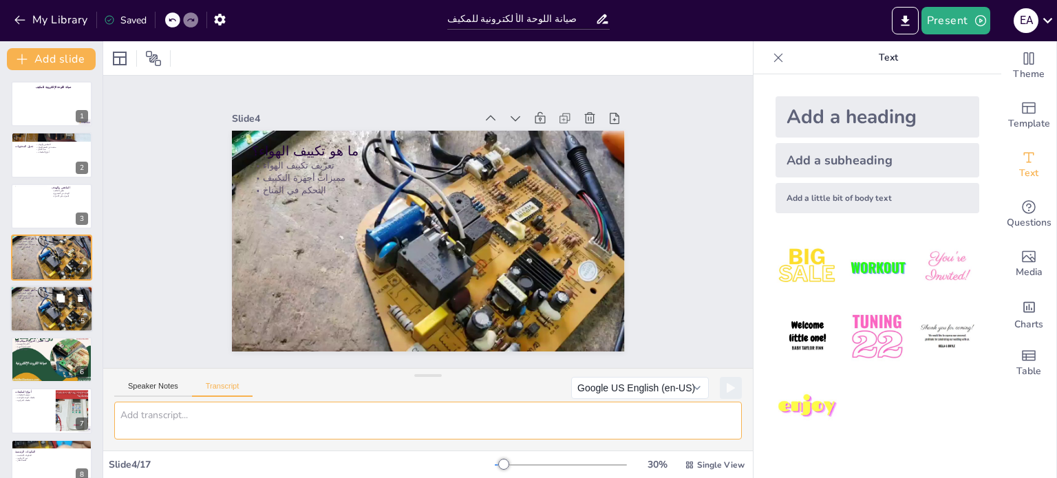
click at [37, 292] on p "تعريف تكييف الهواء" at bounding box center [51, 293] width 74 height 3
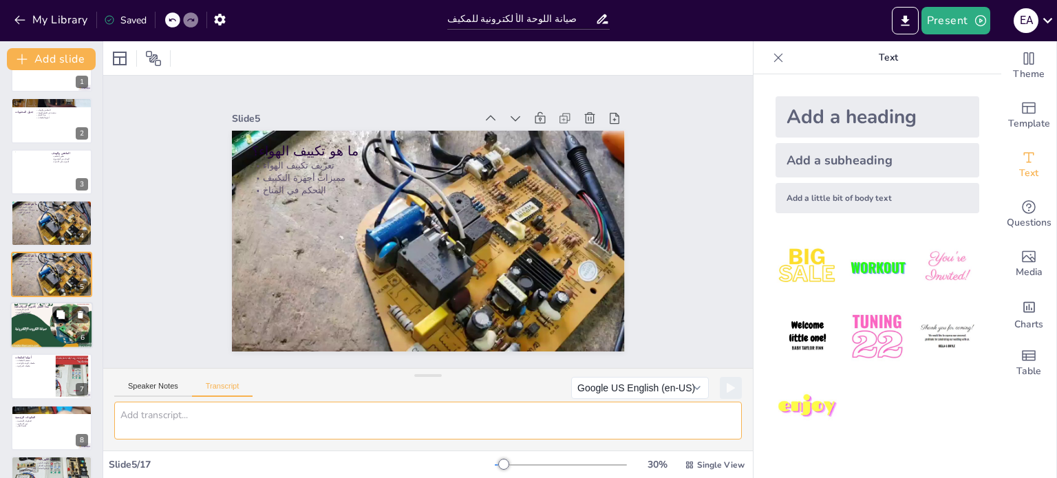
click at [42, 314] on p "أهمية الضاغط" at bounding box center [51, 315] width 74 height 3
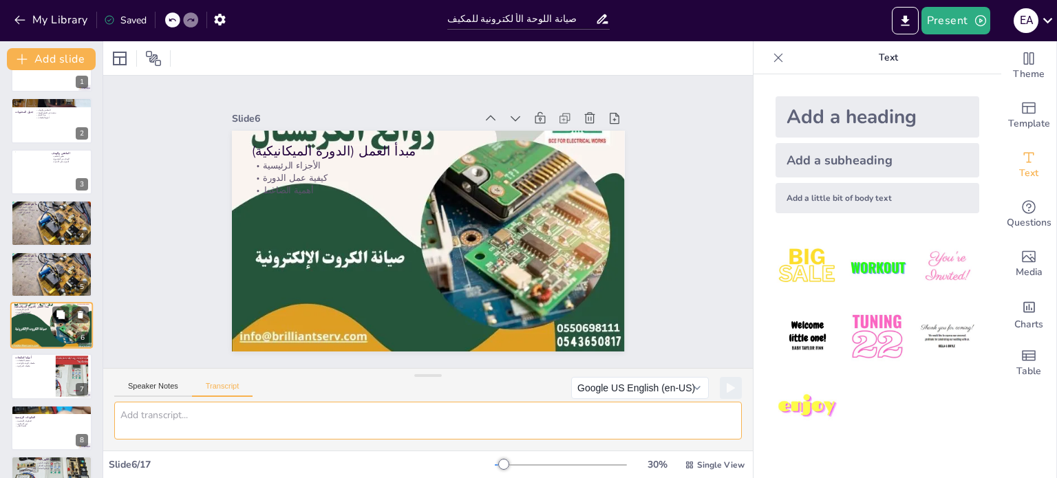
scroll to position [85, 0]
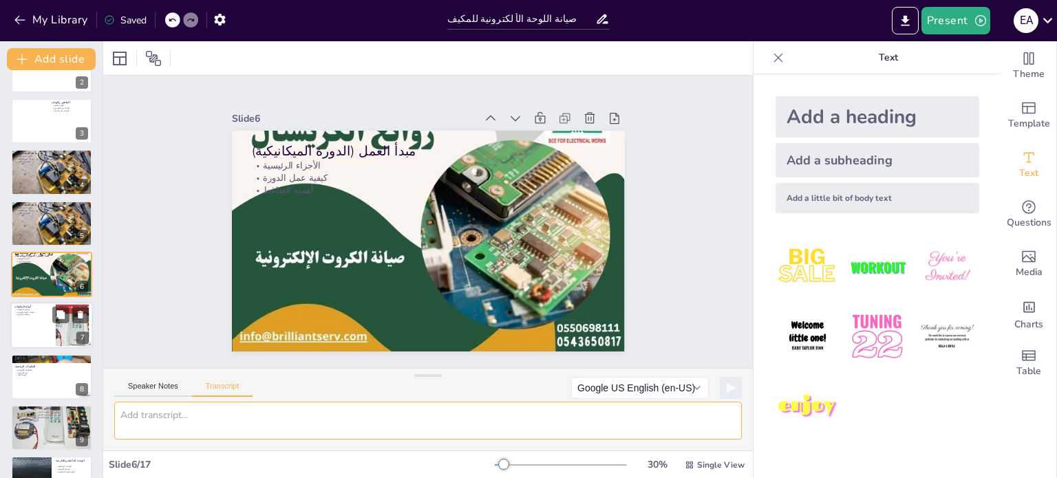
click at [34, 330] on div at bounding box center [51, 326] width 83 height 47
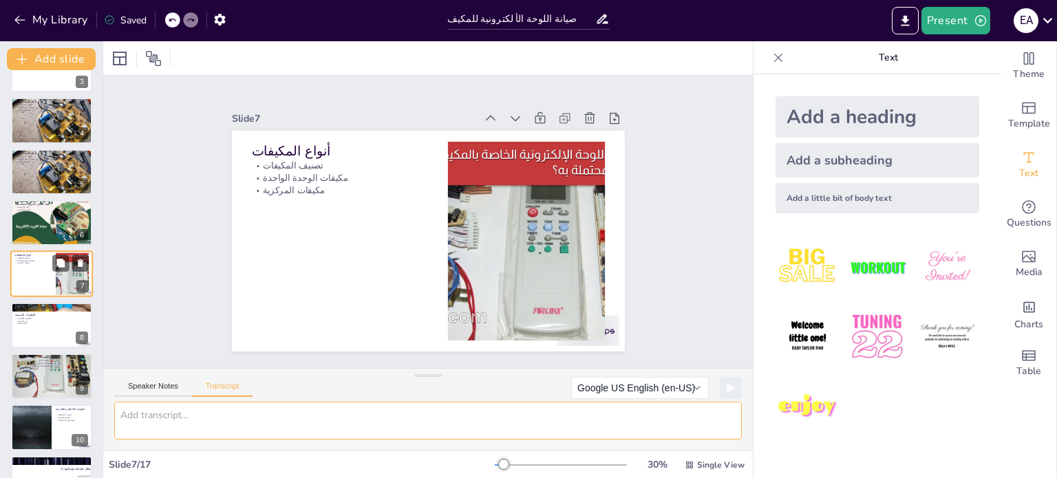
scroll to position [0, 0]
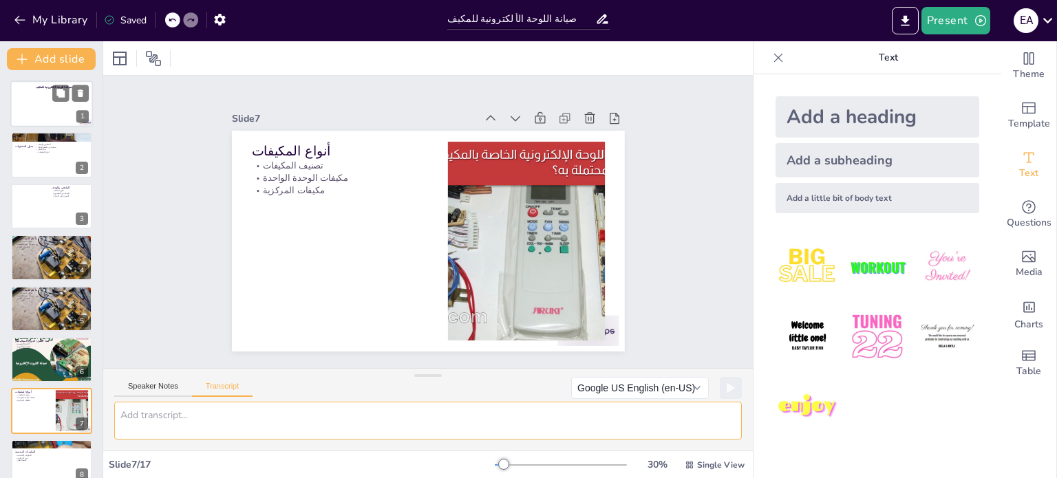
click at [35, 95] on div at bounding box center [51, 104] width 83 height 47
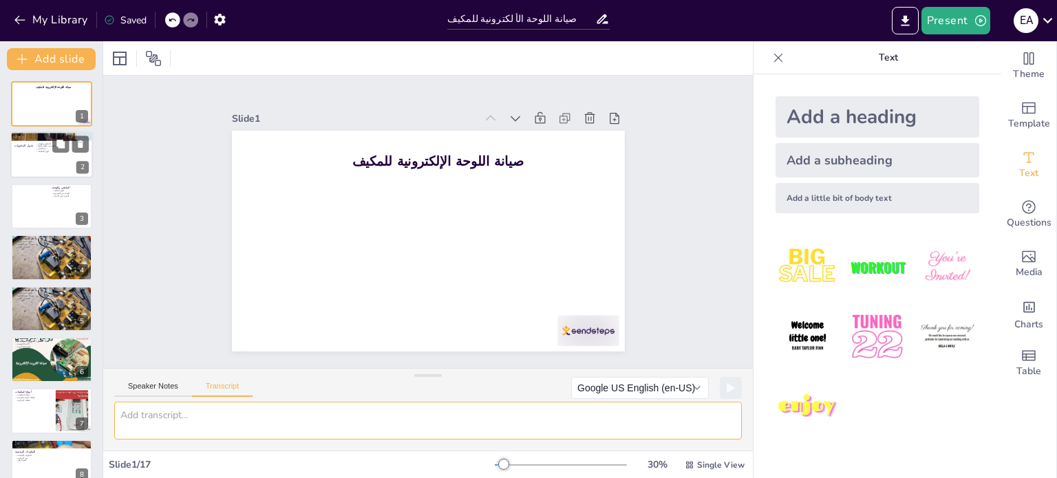
click at [25, 162] on div at bounding box center [51, 155] width 83 height 47
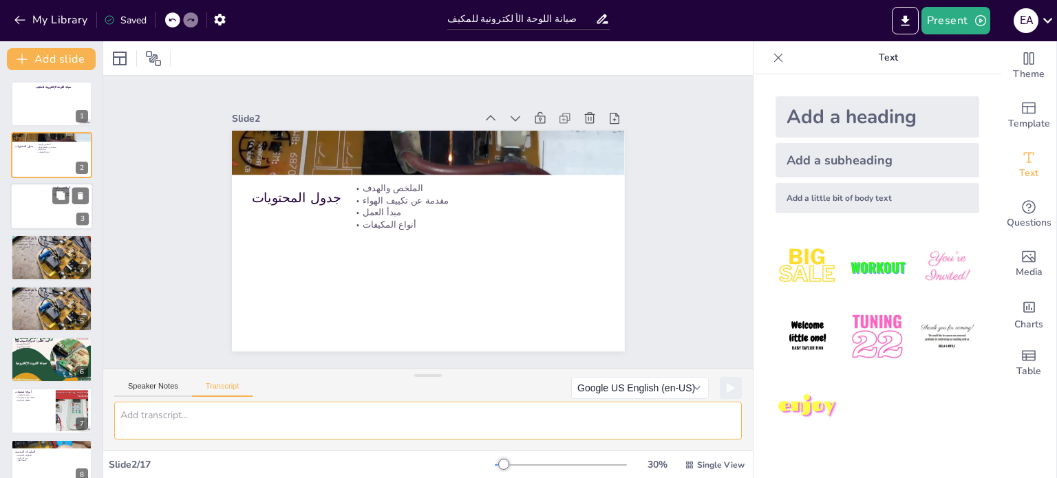
click at [31, 186] on div at bounding box center [30, 206] width 33 height 42
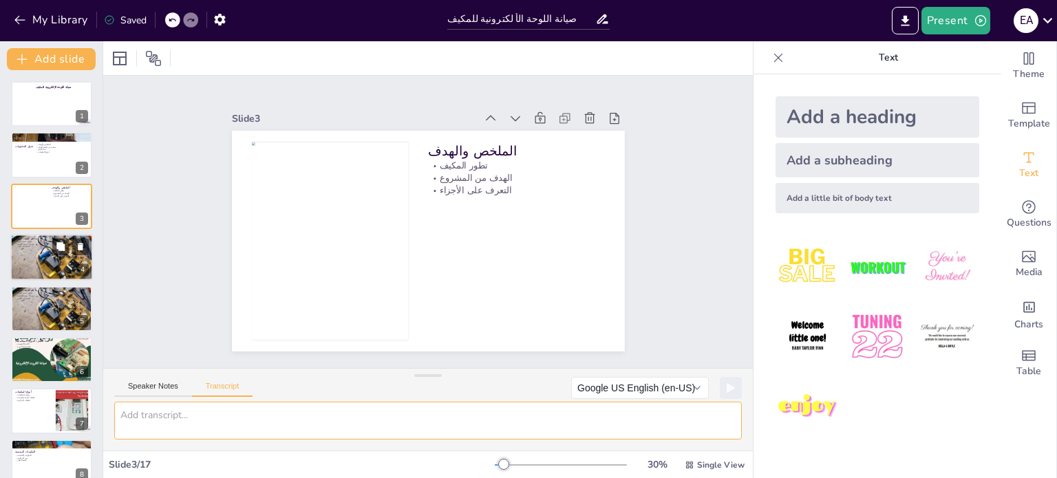
click at [36, 247] on p "التحكم في المناخ" at bounding box center [51, 247] width 74 height 3
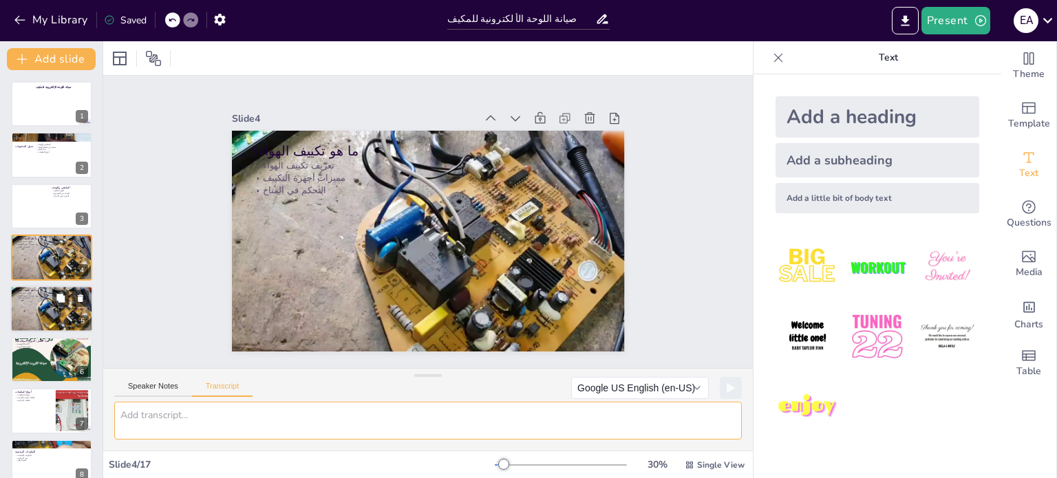
click at [38, 299] on div at bounding box center [51, 309] width 83 height 47
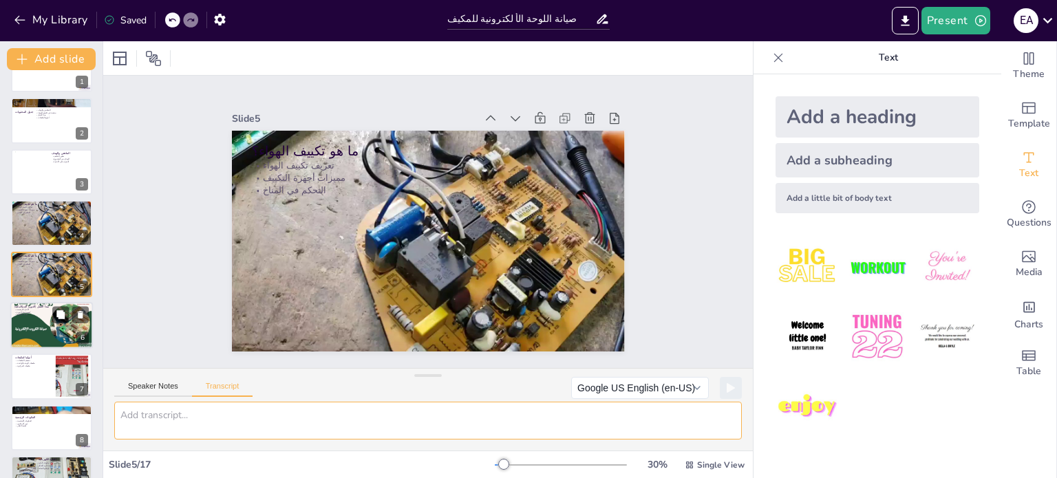
click at [39, 337] on div at bounding box center [51, 325] width 83 height 59
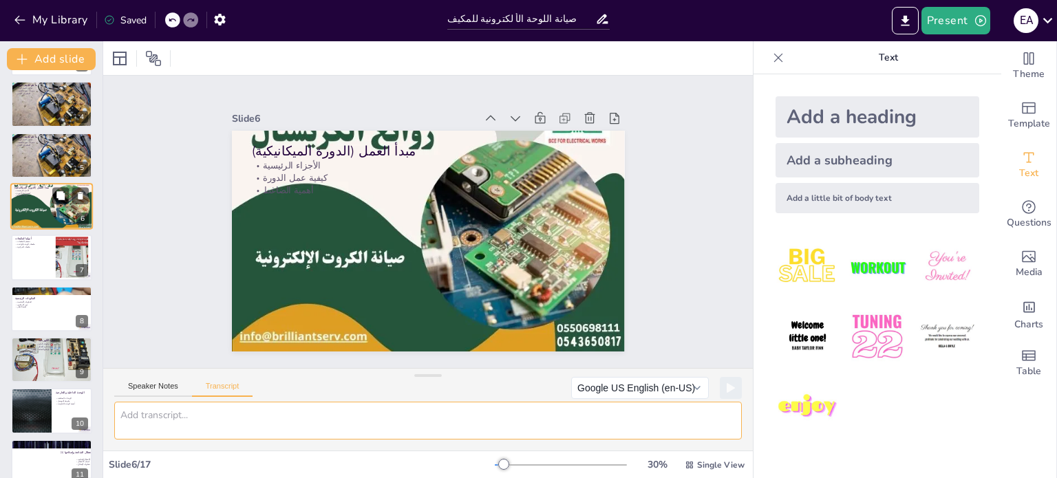
scroll to position [154, 0]
click at [35, 259] on div at bounding box center [51, 257] width 83 height 47
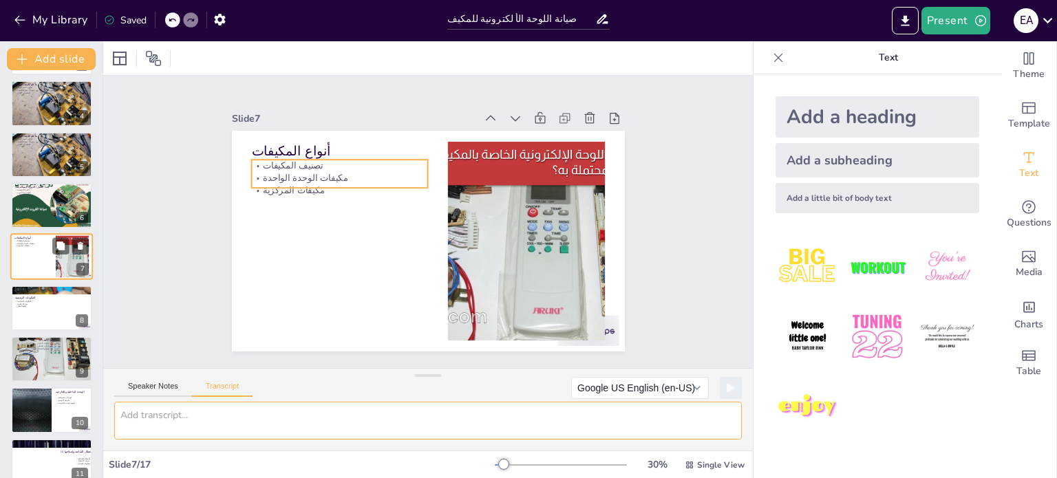
scroll to position [137, 0]
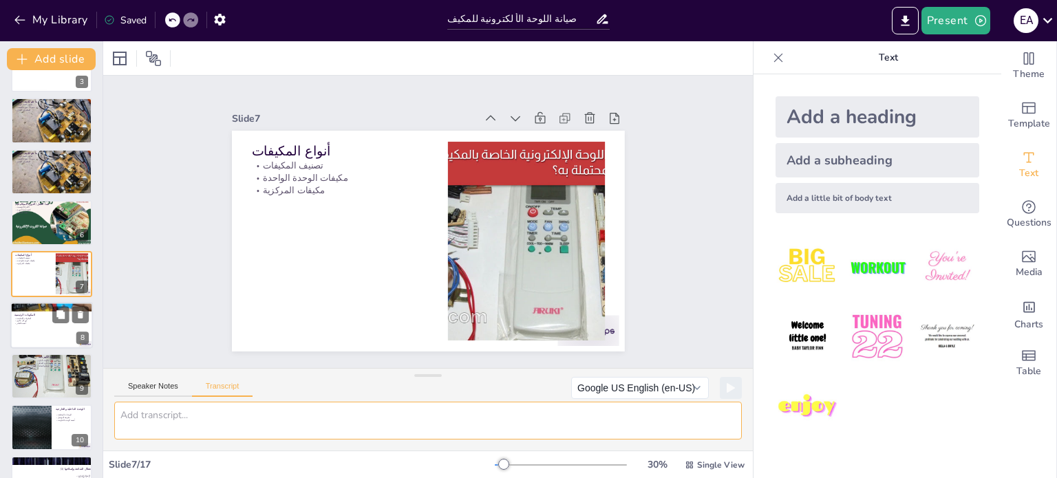
click at [27, 312] on p "المكونات الرئيسية" at bounding box center [51, 314] width 74 height 4
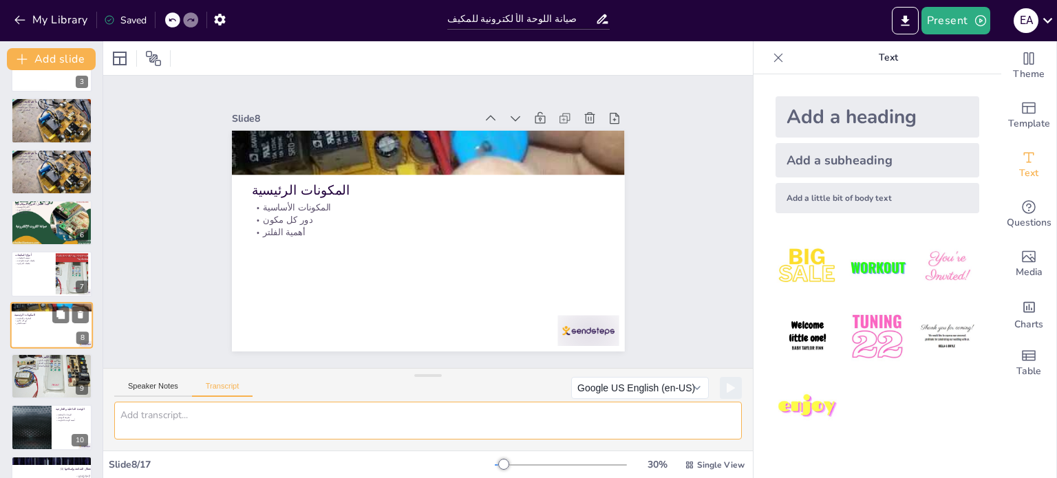
scroll to position [188, 0]
